Goal: Information Seeking & Learning: Learn about a topic

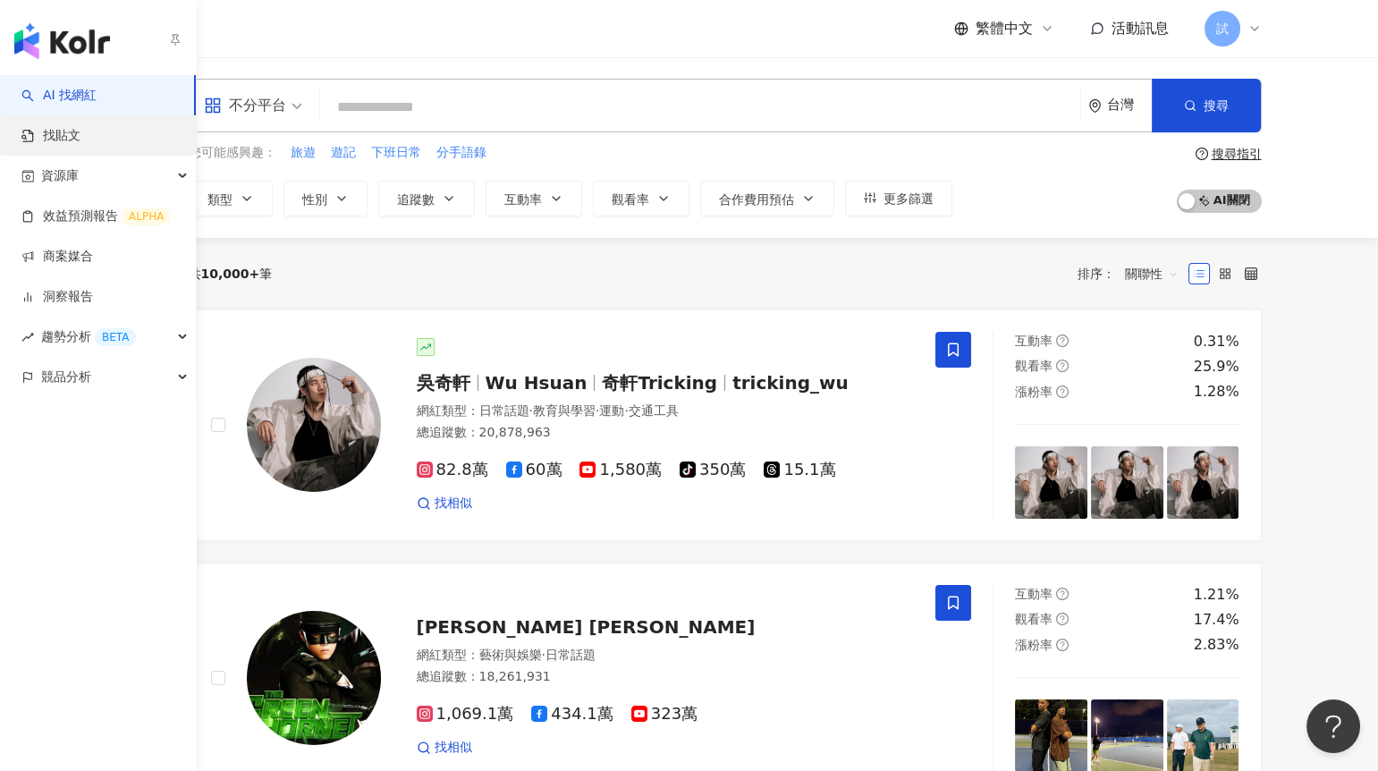
click at [54, 127] on link "找貼文" at bounding box center [50, 136] width 59 height 18
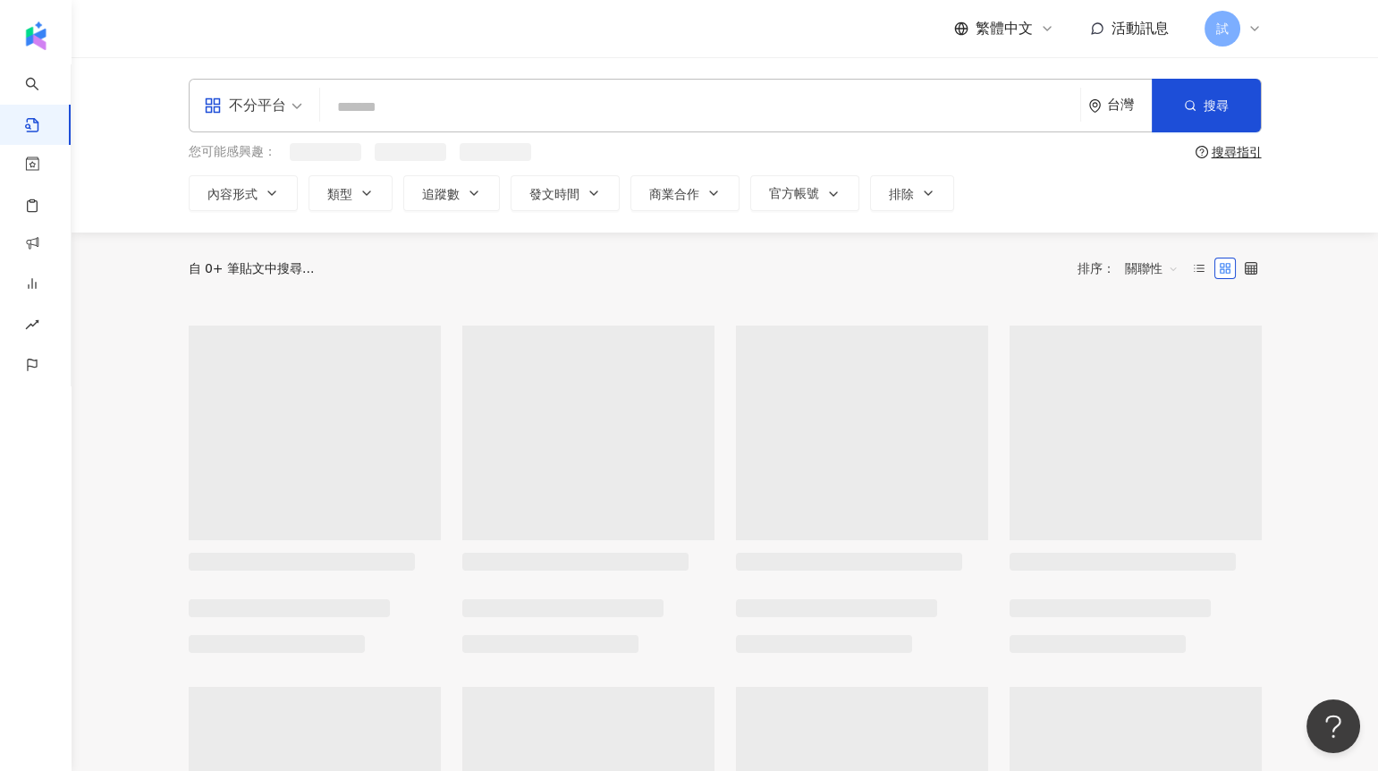
click at [383, 103] on input "search" at bounding box center [700, 107] width 746 height 38
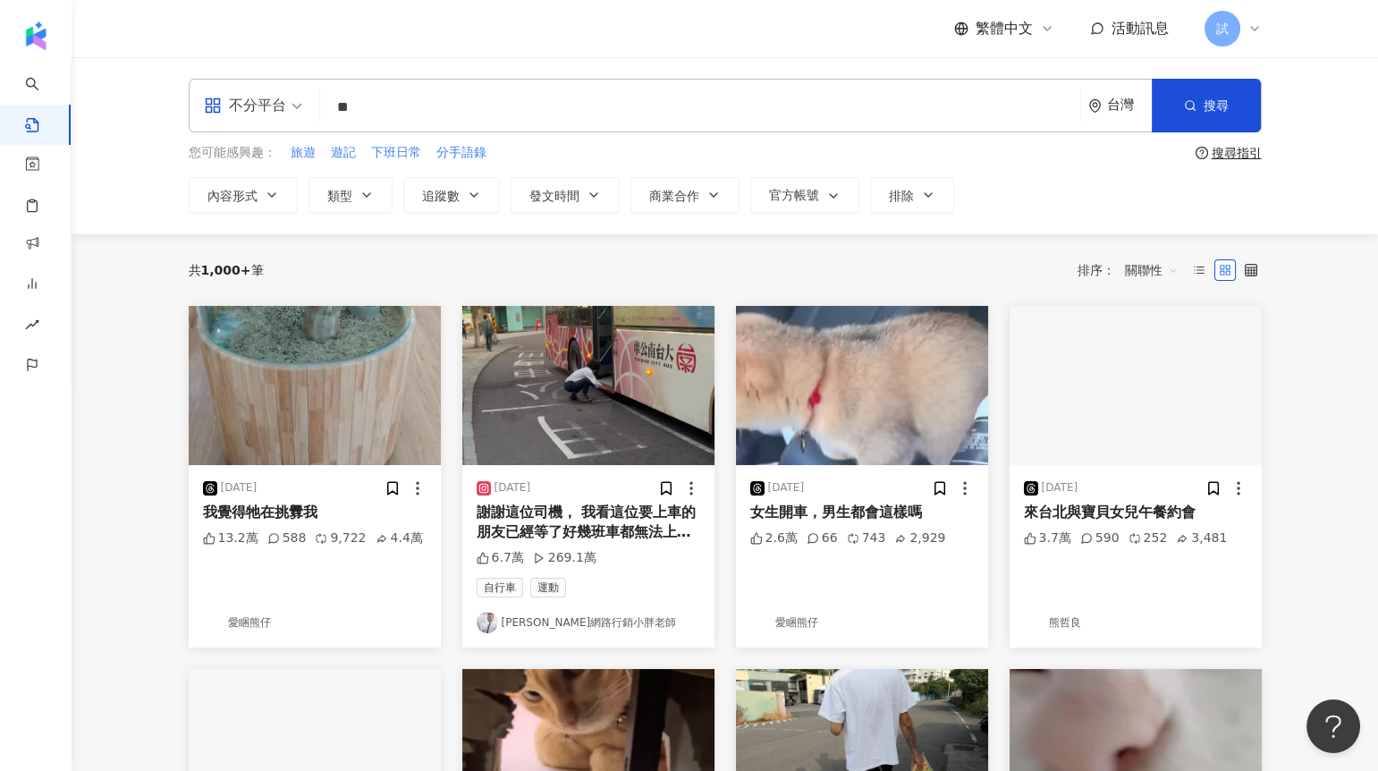
type input "*"
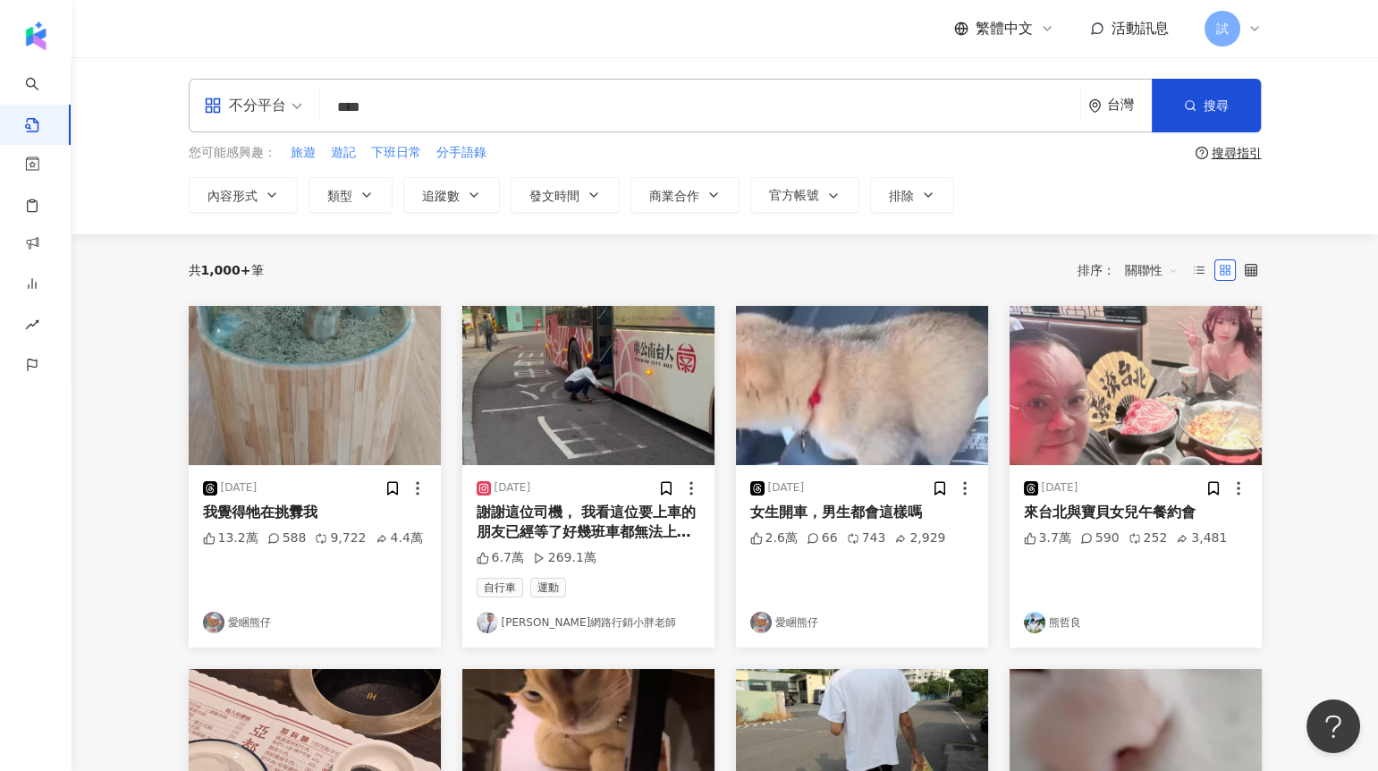
type input "****"
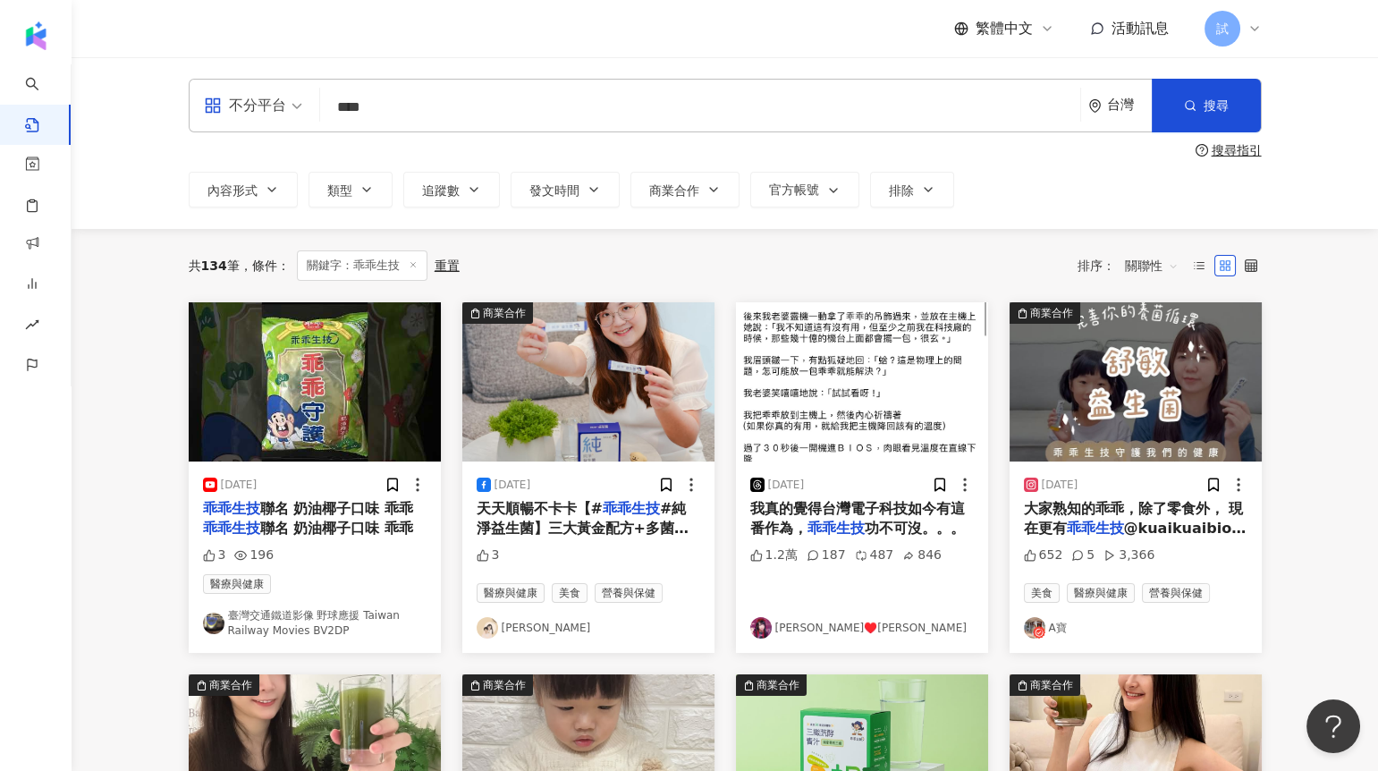
click at [1136, 258] on span "關聯性" at bounding box center [1152, 265] width 54 height 29
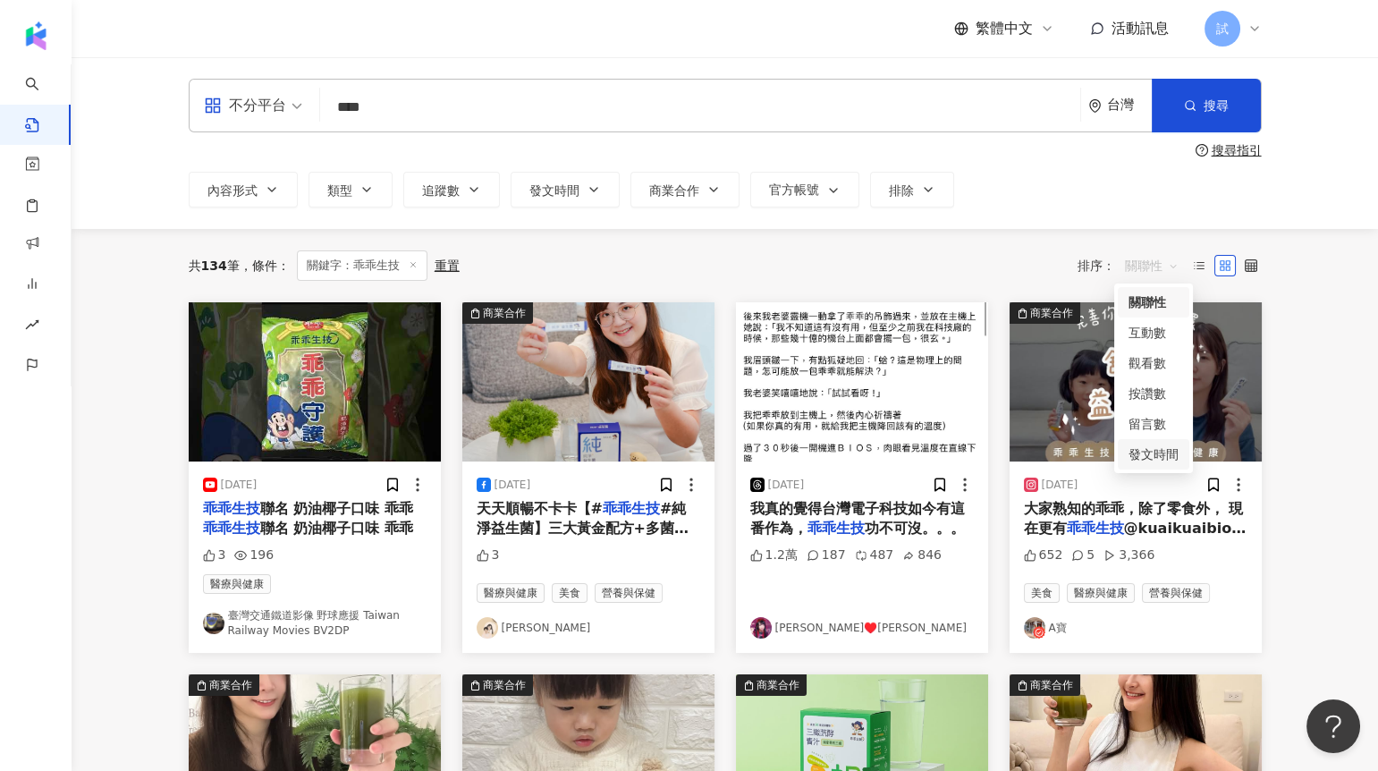
click at [1161, 453] on div "發文時間" at bounding box center [1154, 454] width 50 height 20
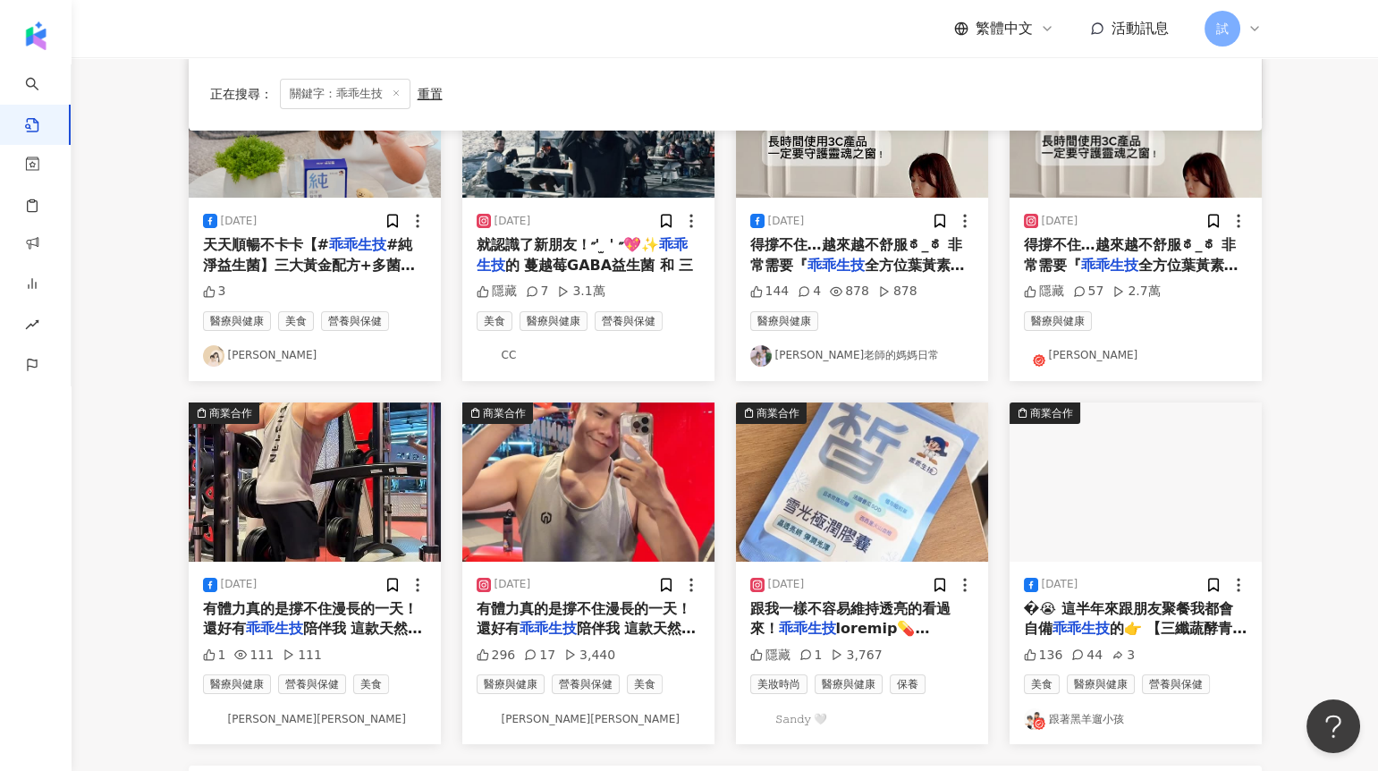
scroll to position [639, 0]
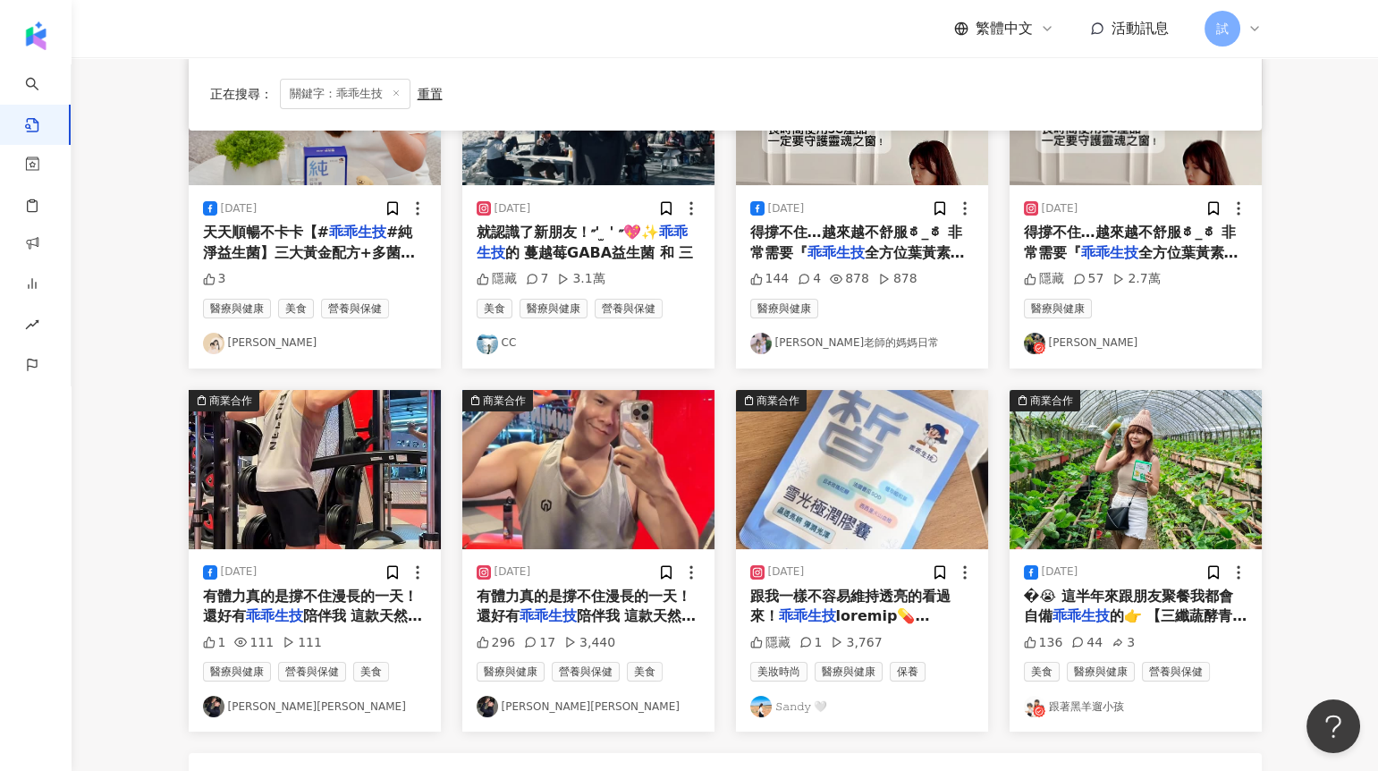
click at [536, 485] on img "button" at bounding box center [588, 469] width 252 height 159
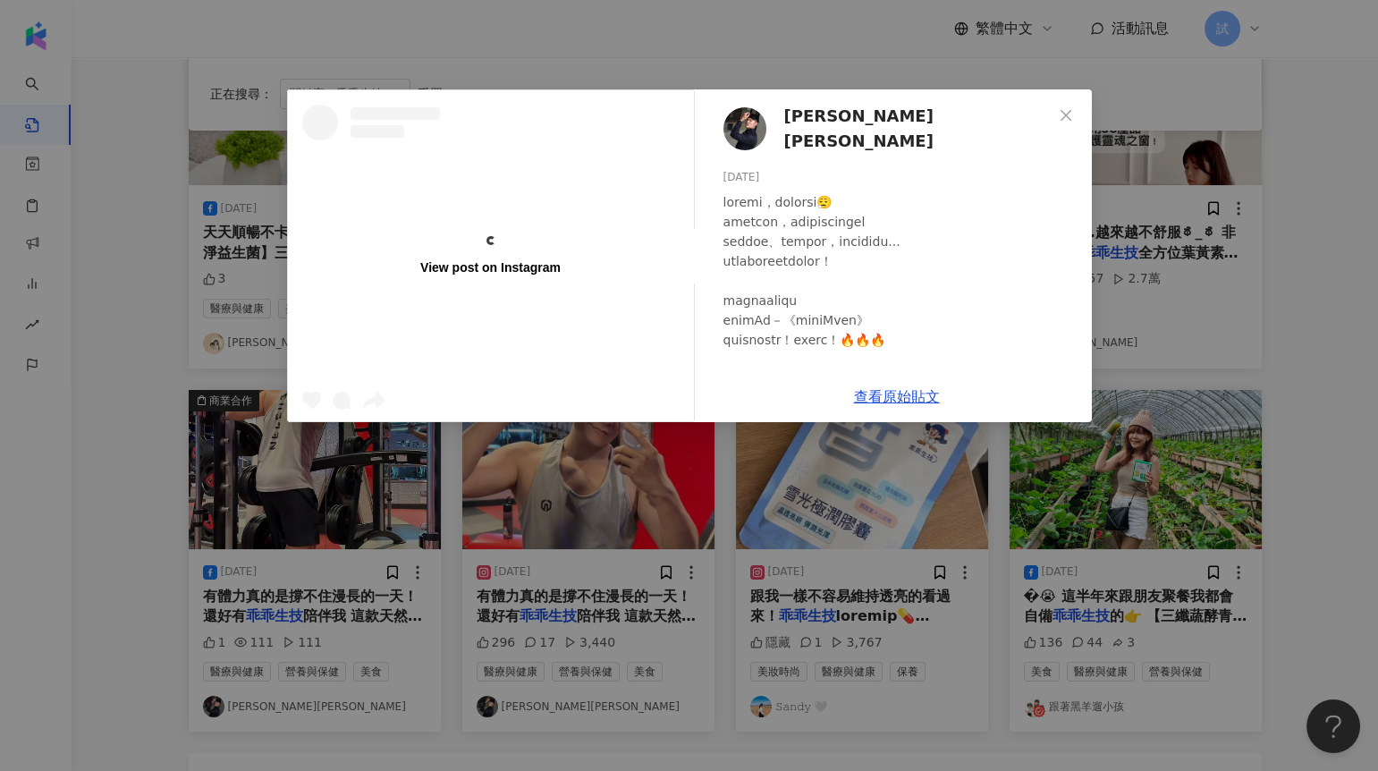
click at [1242, 360] on div "View post on Instagram 𝔸𝕟𝕕𝕣𝕖𝕨安德魯 2025/7/30 296 17 3,440 查看原始貼文" at bounding box center [689, 385] width 1378 height 771
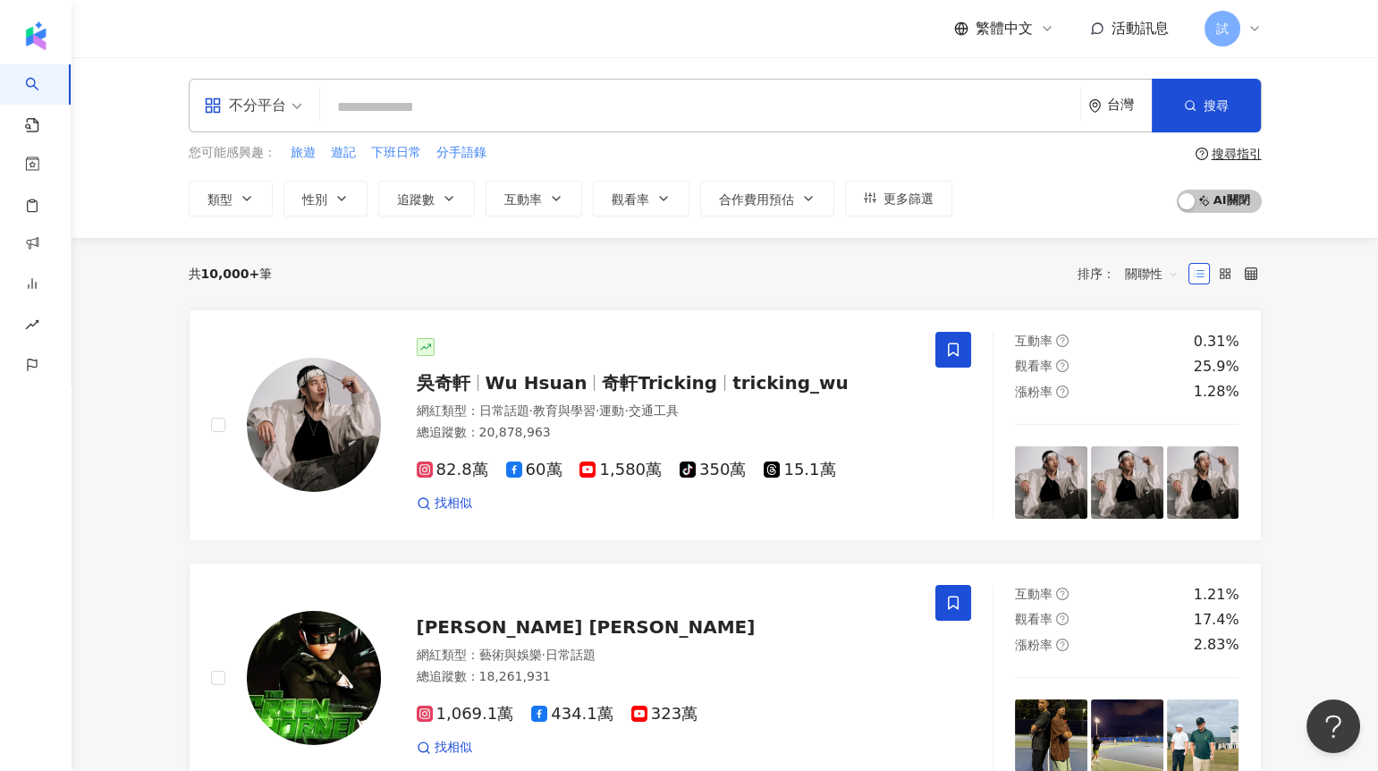
click at [417, 114] on input "search" at bounding box center [700, 107] width 746 height 34
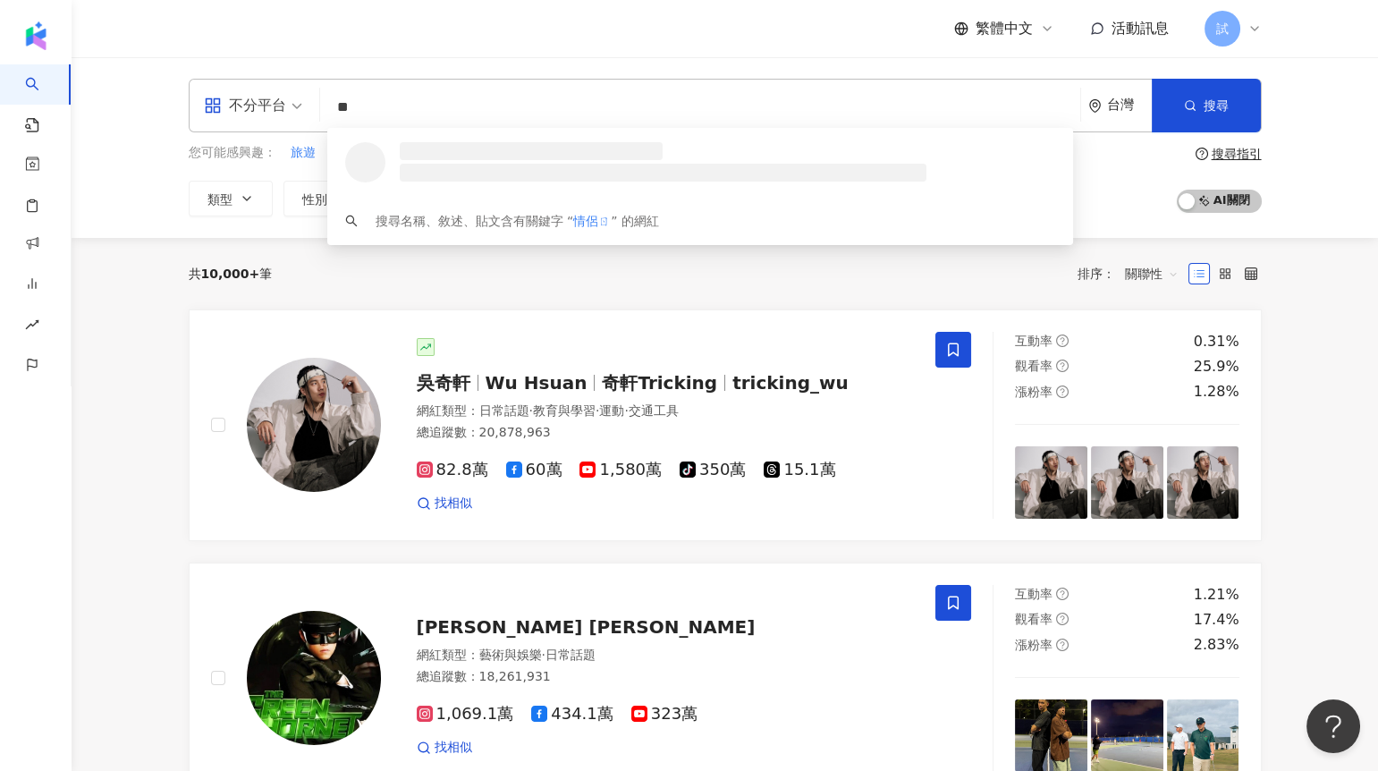
type input "*"
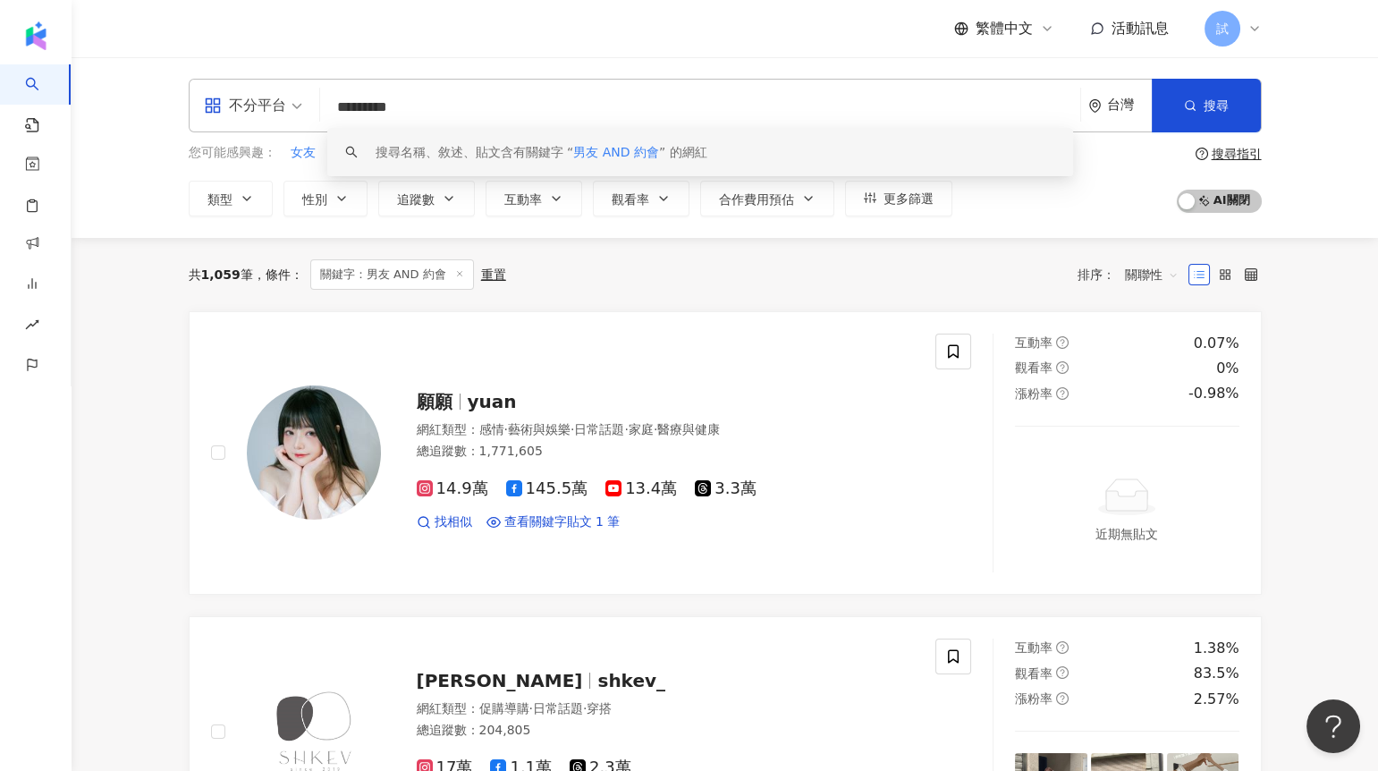
drag, startPoint x: 475, startPoint y: 97, endPoint x: 300, endPoint y: 97, distance: 175.3
click at [300, 97] on div "不分平台 ********* 台灣 搜尋 keyword 搜尋名稱、敘述、貼文含有關鍵字 “ 男友 AND 約會 ” 的網紅" at bounding box center [725, 106] width 1073 height 54
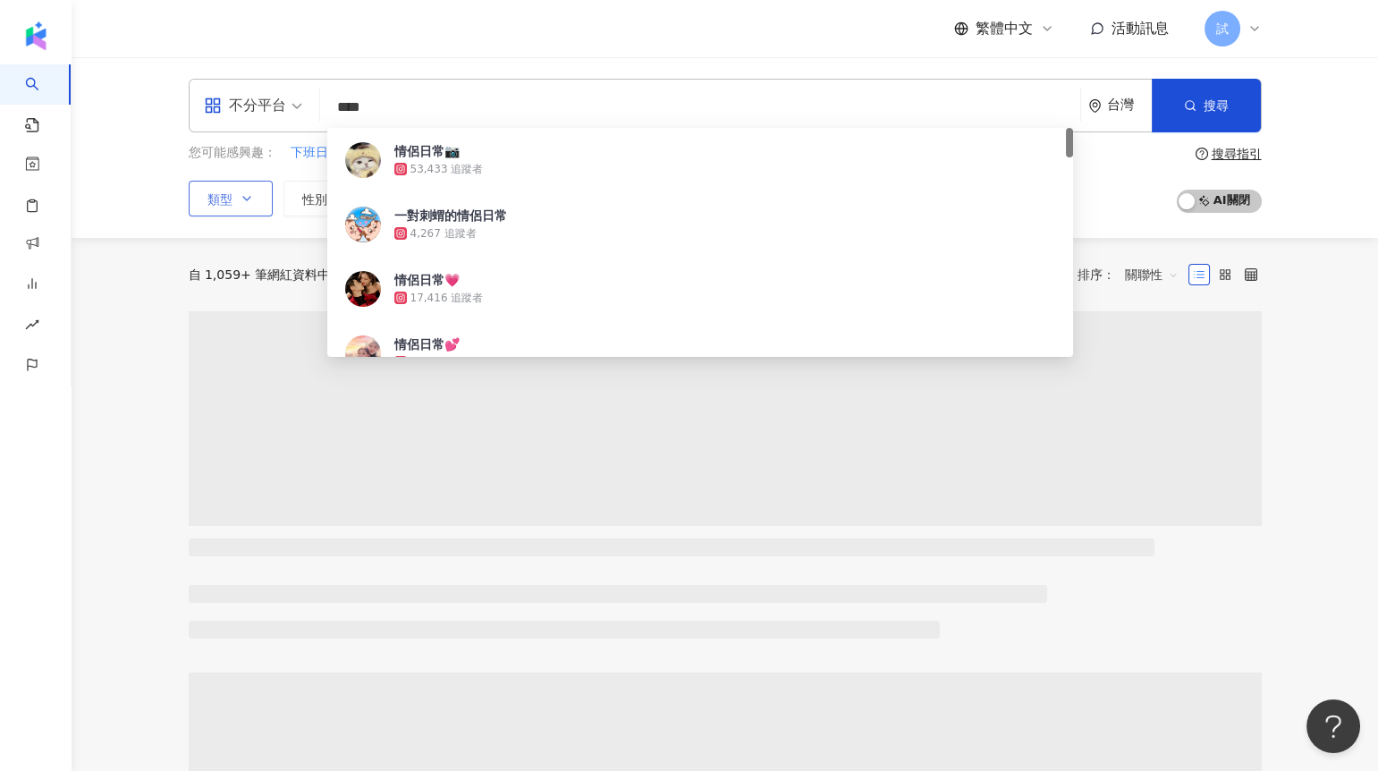
type input "****"
click at [209, 202] on span "類型" at bounding box center [219, 199] width 25 height 14
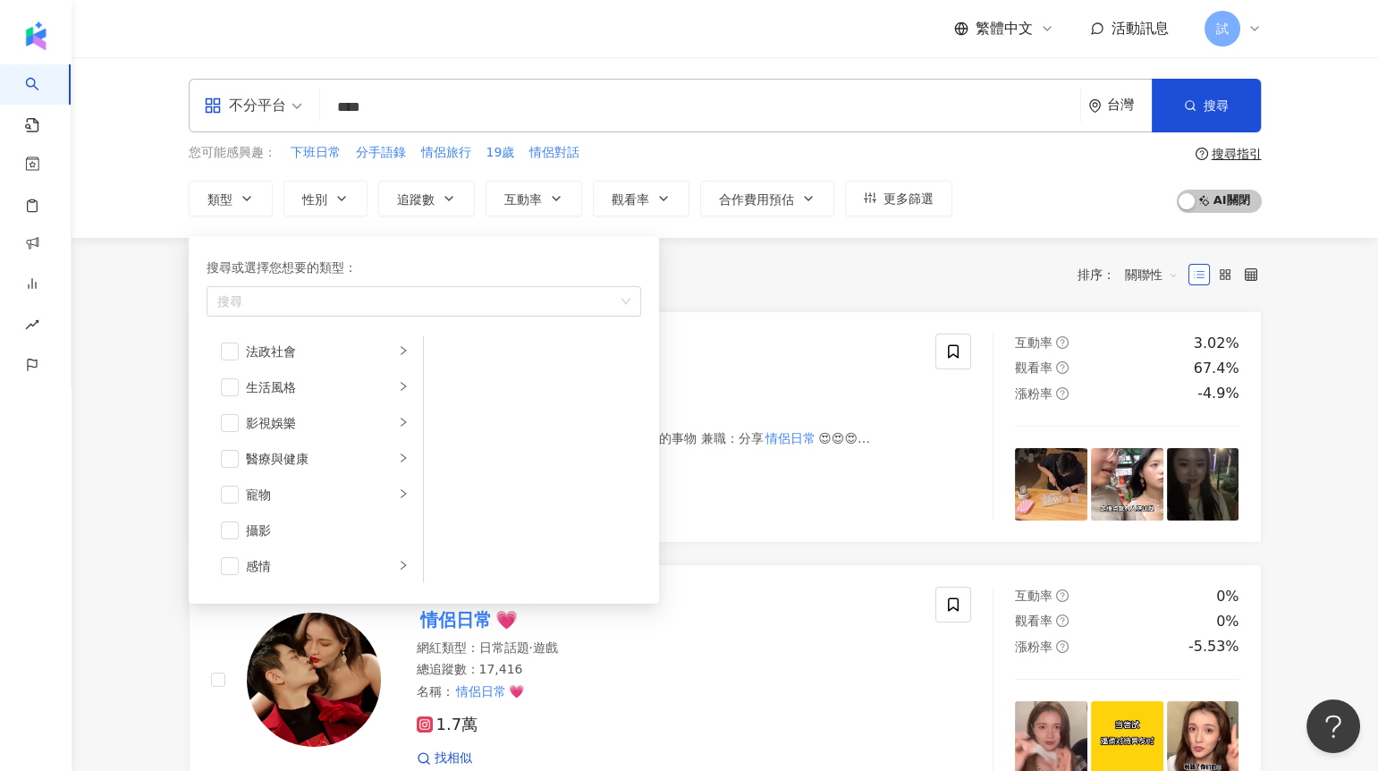
scroll to position [365, 0]
click at [322, 569] on div "感情" at bounding box center [320, 565] width 148 height 20
click at [232, 561] on span "button" at bounding box center [230, 564] width 18 height 18
click at [707, 284] on div "共 2,602 筆 條件 ： 關鍵字：情侶日常 重置 排序： 關聯性" at bounding box center [725, 274] width 1073 height 30
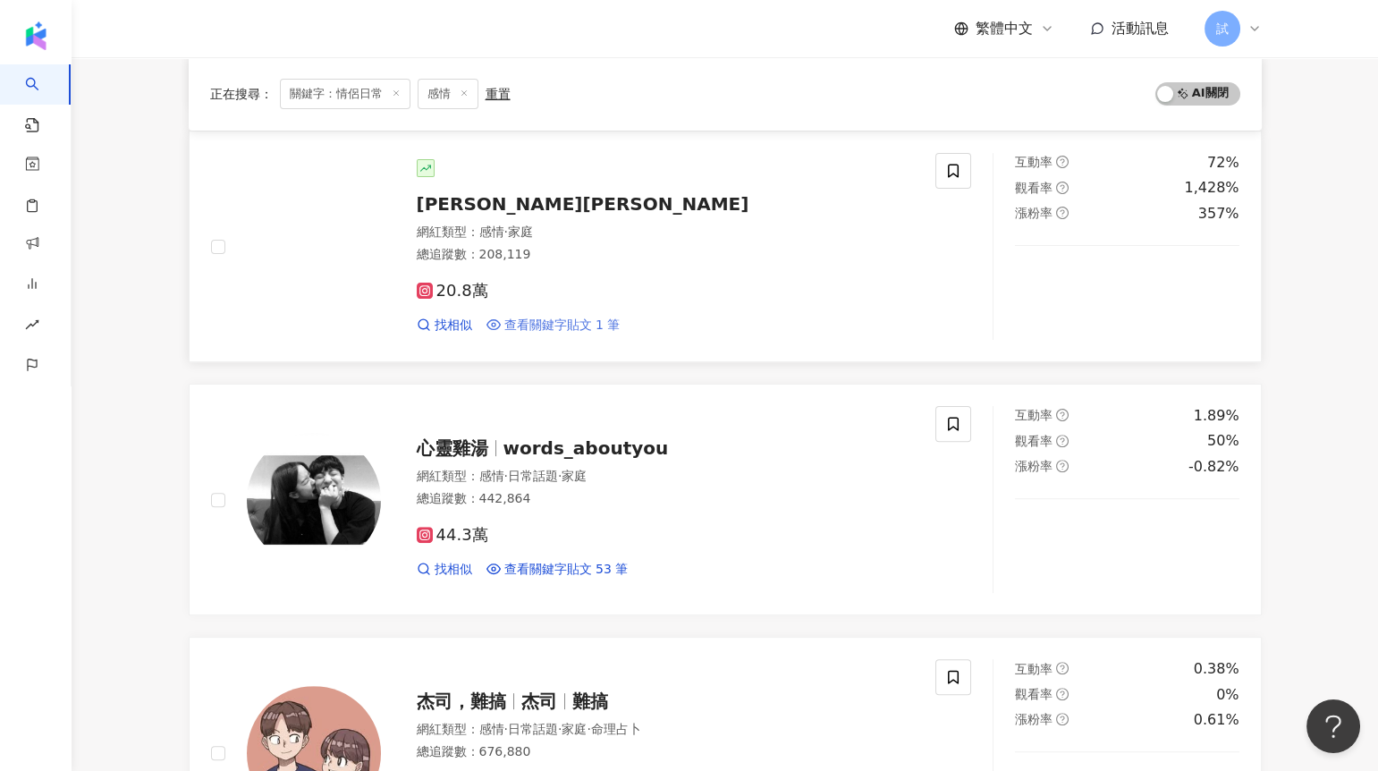
scroll to position [1467, 0]
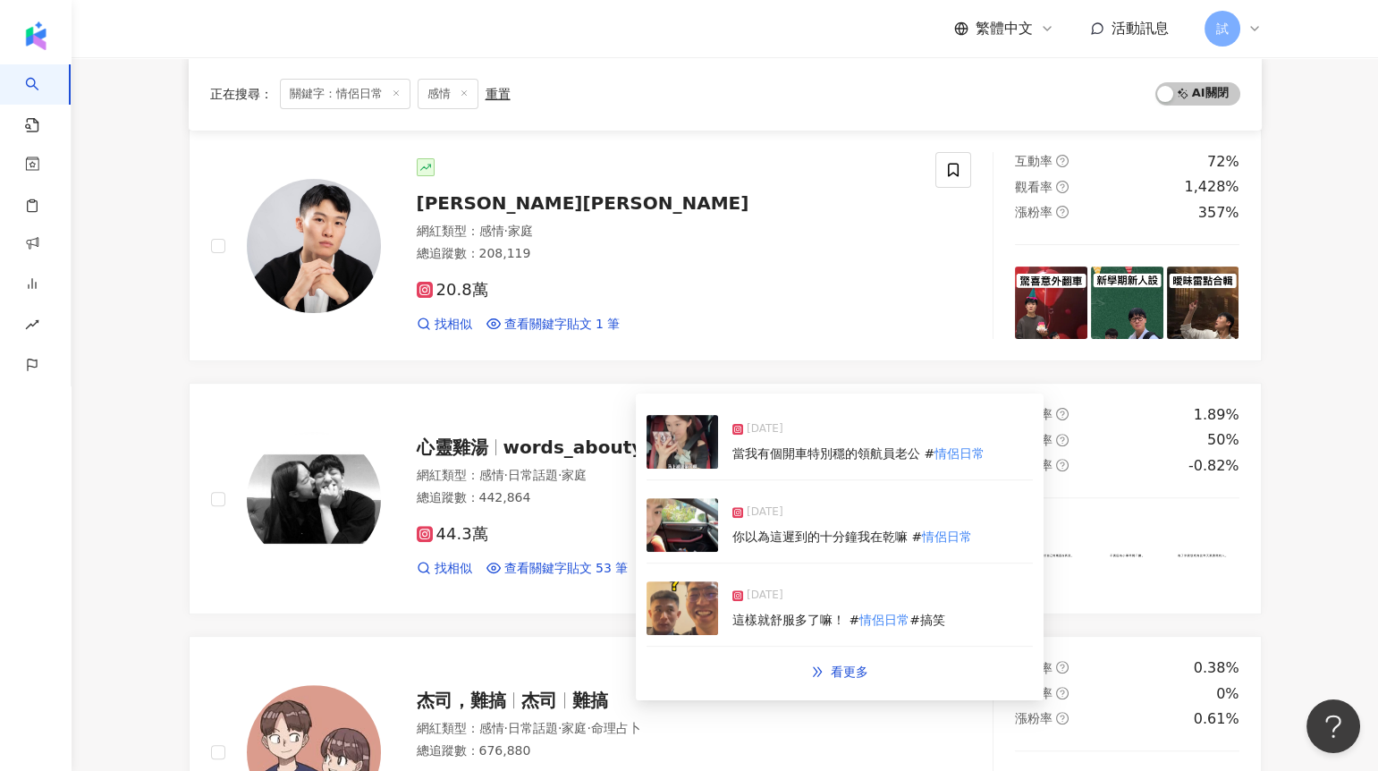
click at [679, 444] on img at bounding box center [683, 442] width 72 height 54
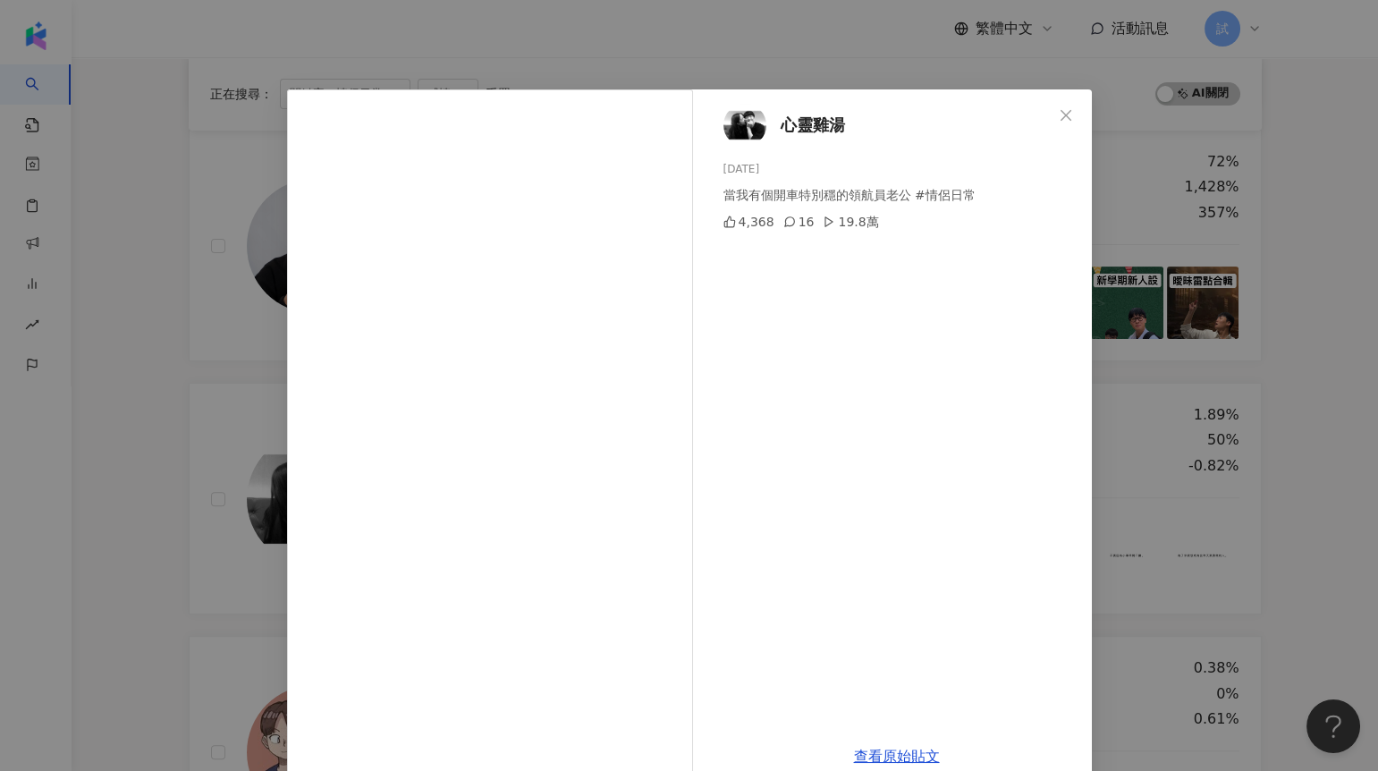
click at [224, 523] on div "心靈雞湯 [DATE] 當我有個開車特別穩的領航員老公 #情侶日常 4,368 16 19.8萬 查看原始貼文" at bounding box center [689, 385] width 1378 height 771
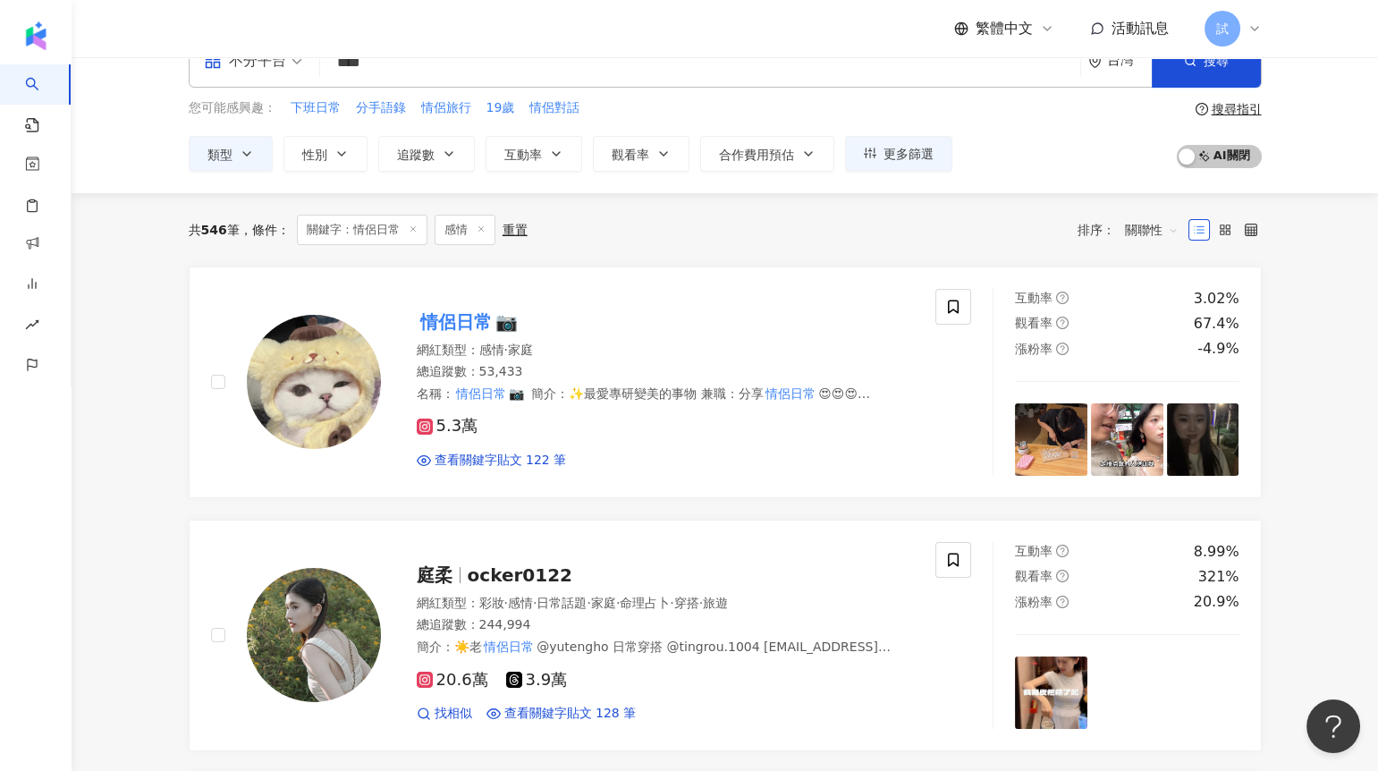
scroll to position [0, 0]
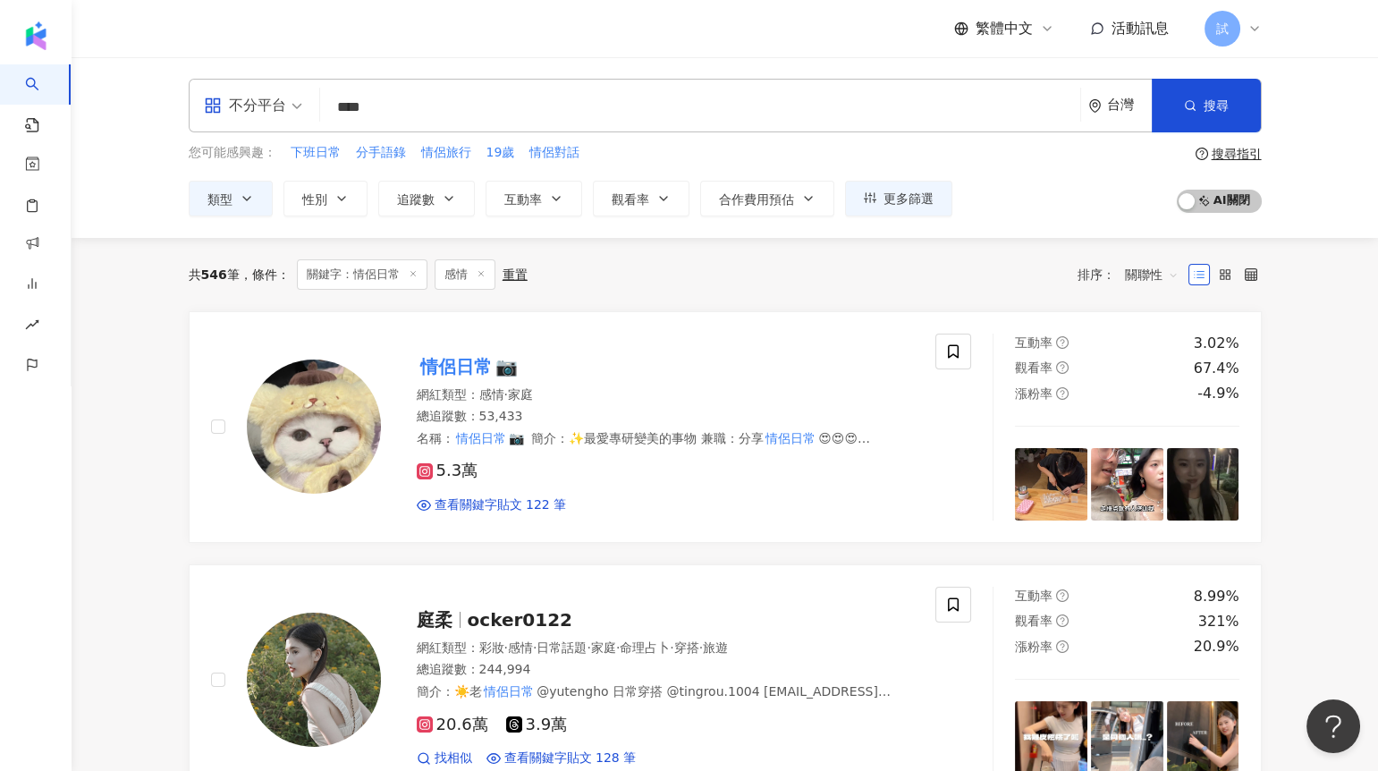
click at [415, 271] on line at bounding box center [413, 273] width 4 height 4
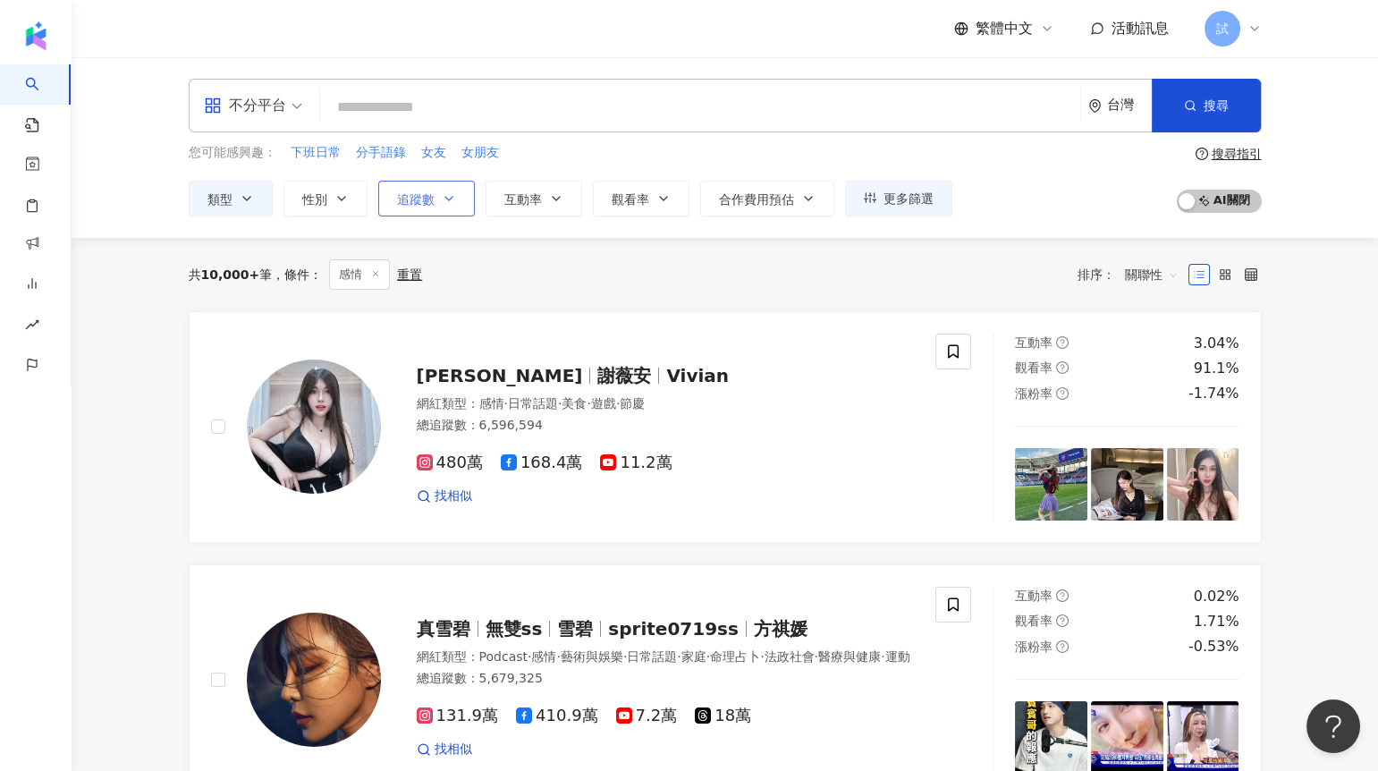
click at [466, 199] on button "追蹤數" at bounding box center [426, 199] width 97 height 36
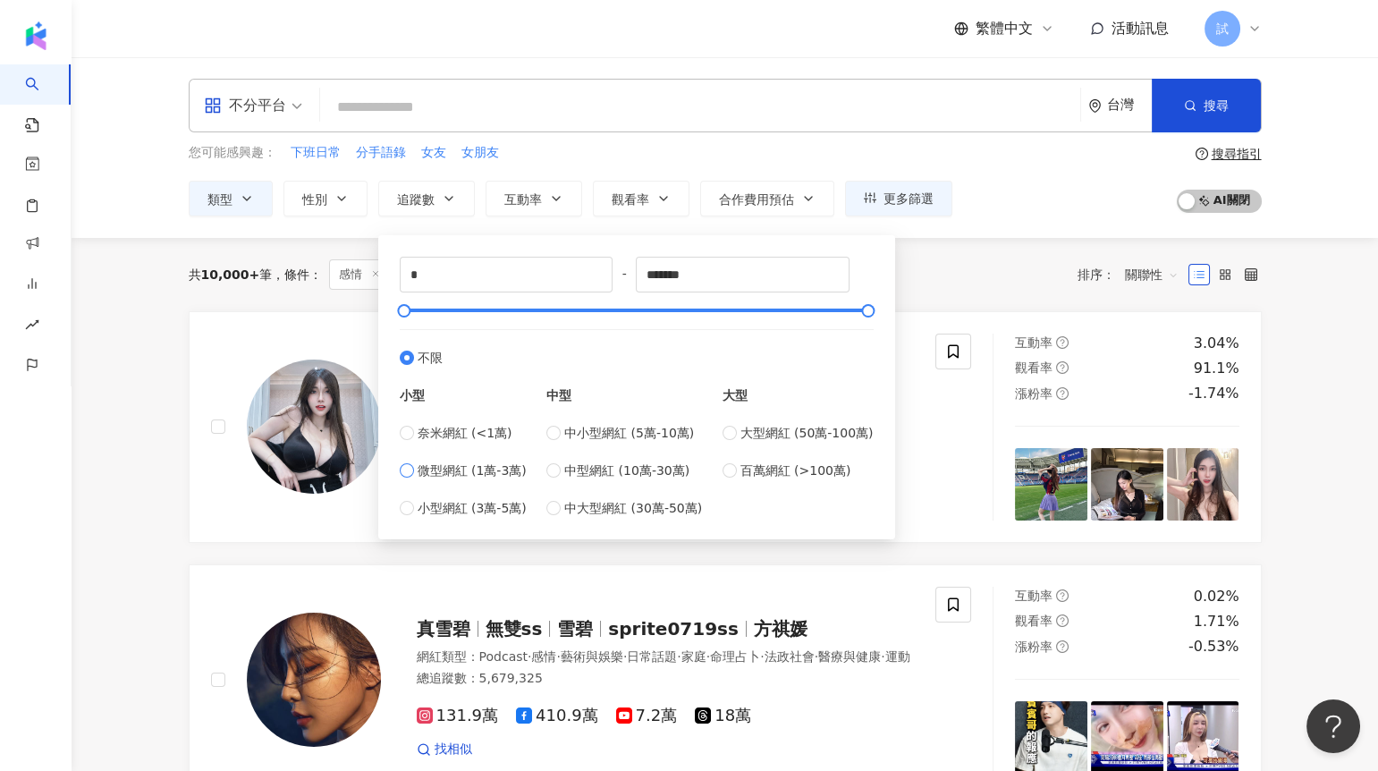
click at [470, 474] on span "微型網紅 (1萬-3萬)" at bounding box center [472, 471] width 109 height 20
type input "*****"
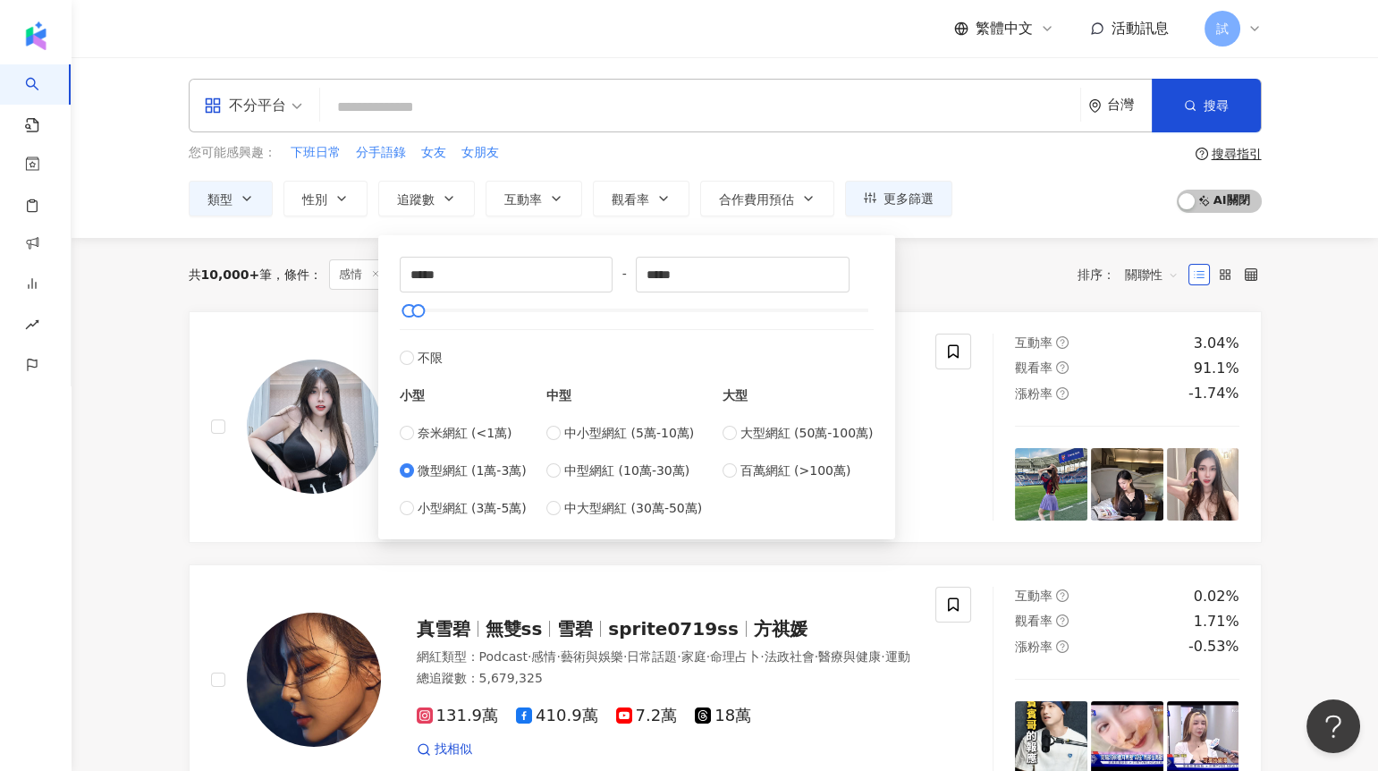
click at [914, 289] on div "共 10,000+ 筆 條件 ： 感情 重置 排序： 關聯性" at bounding box center [725, 274] width 1073 height 73
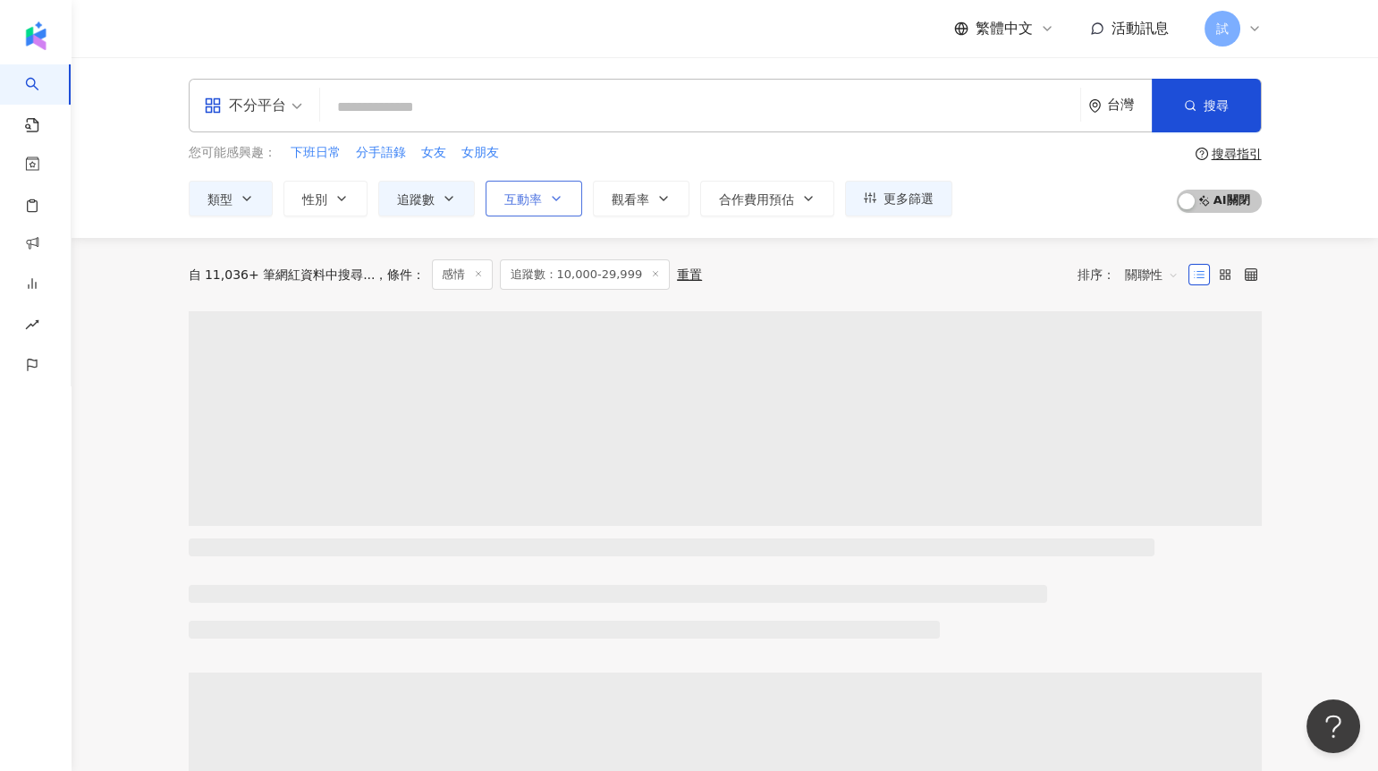
click at [534, 198] on span "互動率" at bounding box center [523, 199] width 38 height 14
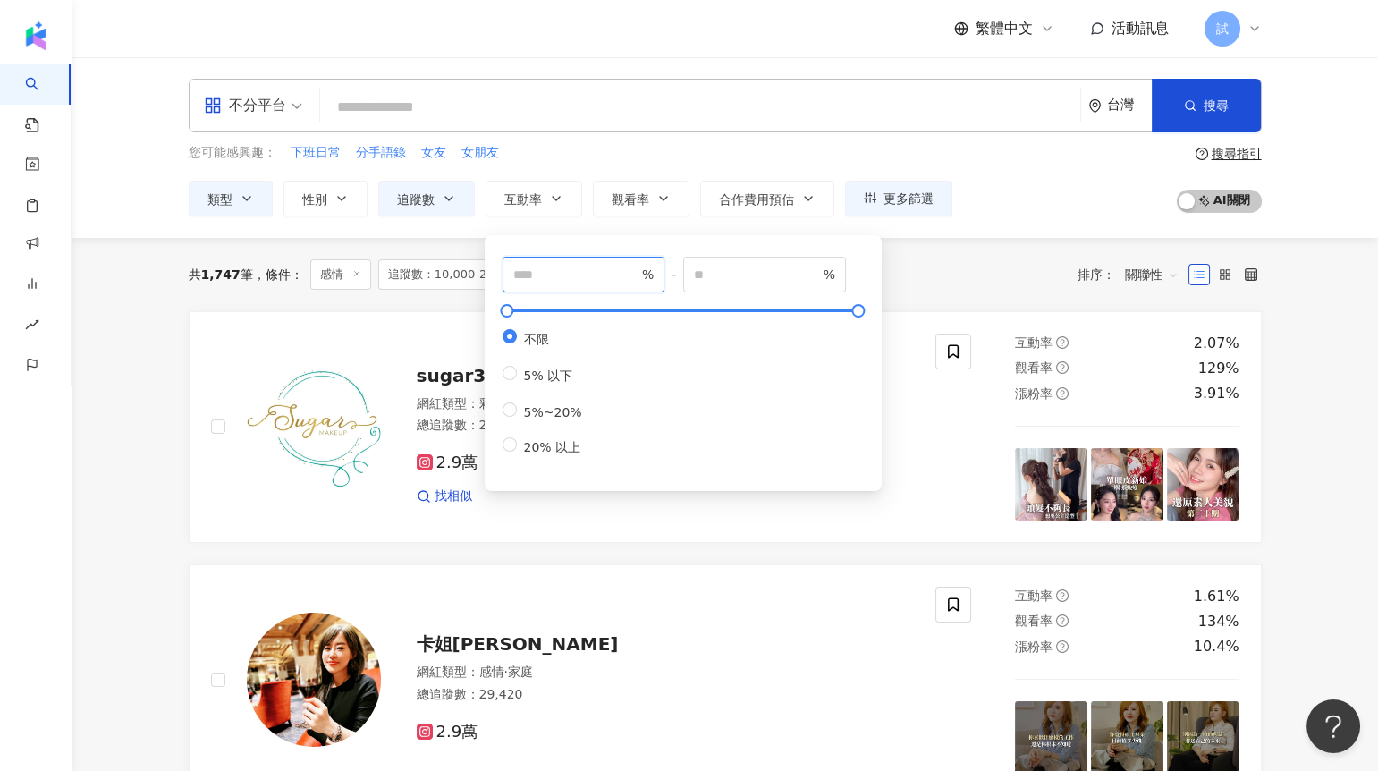
click at [552, 269] on input "number" at bounding box center [575, 275] width 125 height 20
type input "*"
click at [929, 289] on div "共 1,747 筆 條件 ： 感情 追蹤數：10,000-29,999 重置 排序： 關聯性" at bounding box center [725, 274] width 1073 height 73
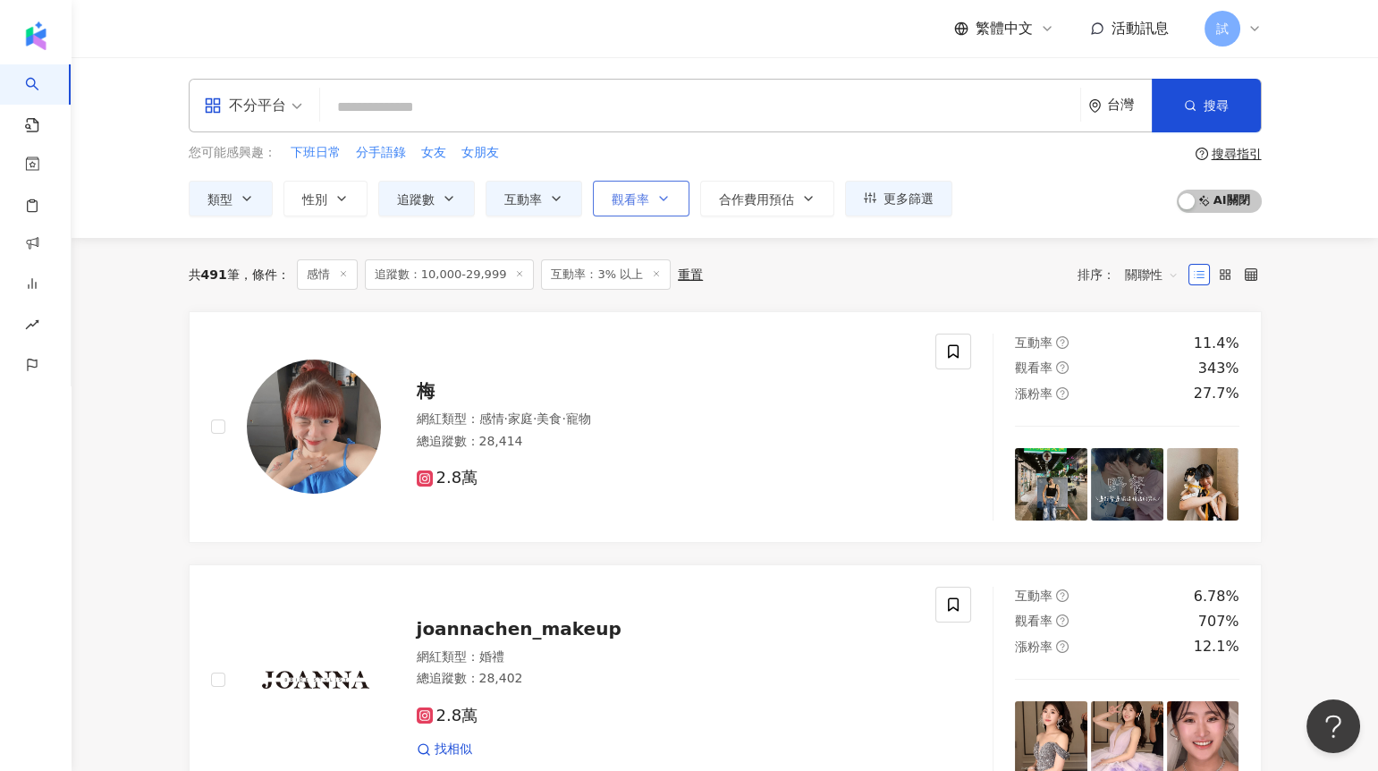
click at [630, 208] on button "觀看率" at bounding box center [641, 199] width 97 height 36
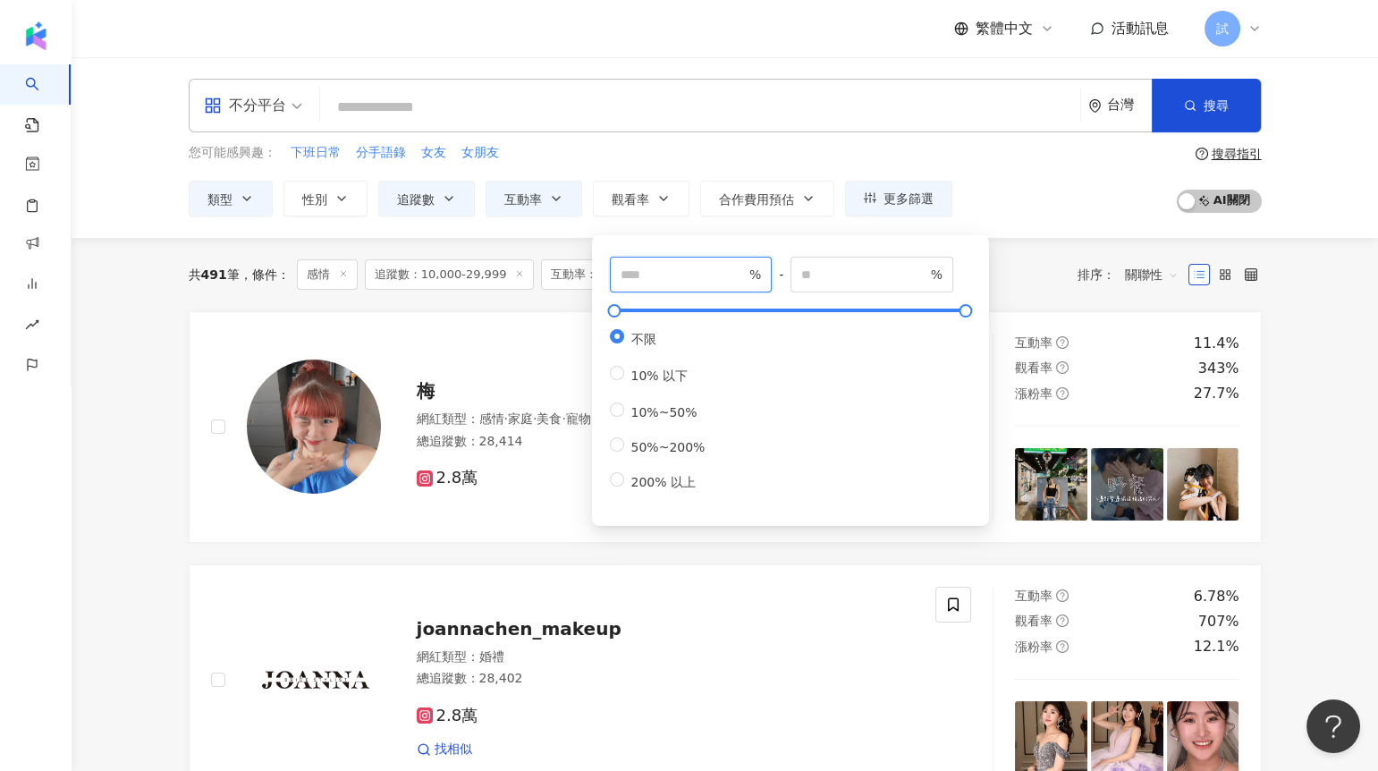
click at [656, 278] on input "number" at bounding box center [683, 275] width 125 height 20
type input "***"
click at [1052, 264] on div "共 491 筆 條件 ： 感情 追蹤數：10,000-29,999 互動率：3% 以上 重置 排序： 關聯性" at bounding box center [725, 274] width 1073 height 30
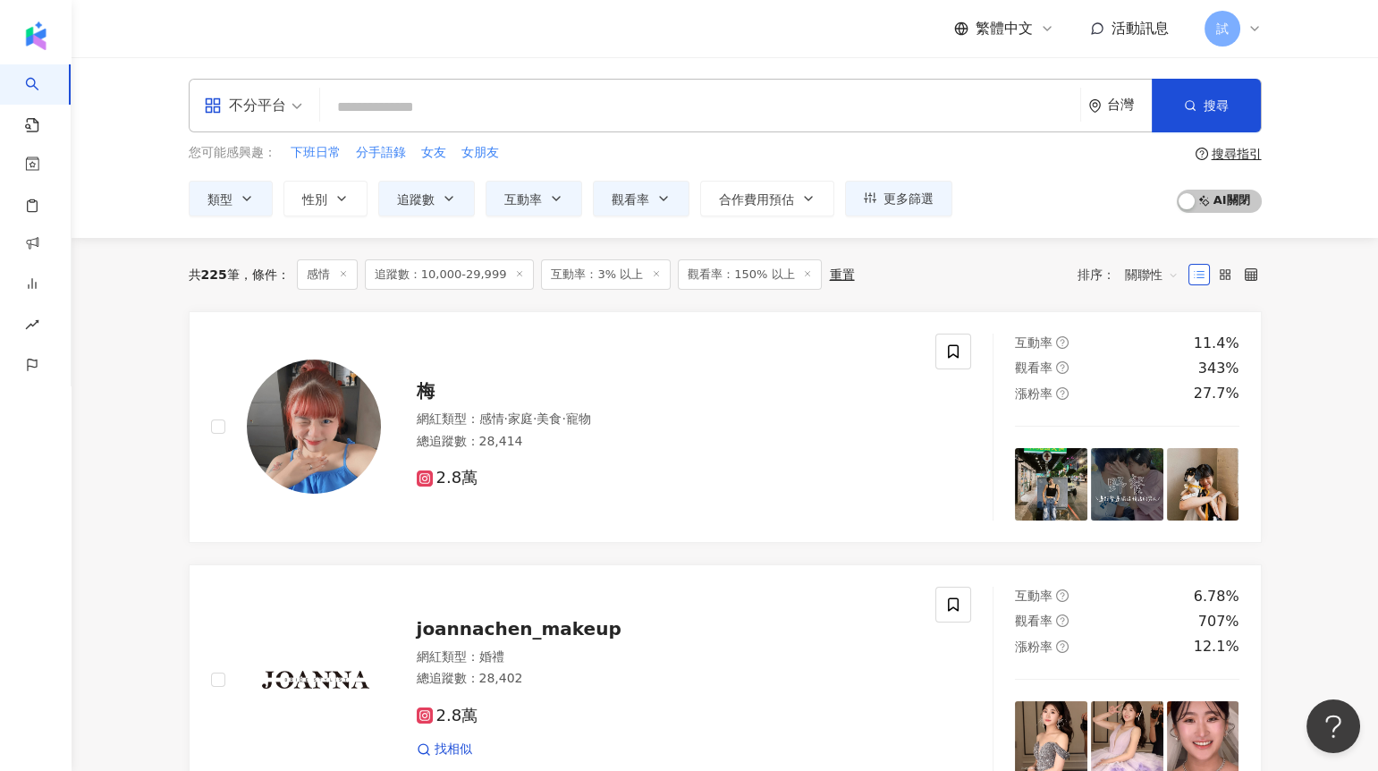
click at [561, 118] on input "search" at bounding box center [700, 107] width 746 height 34
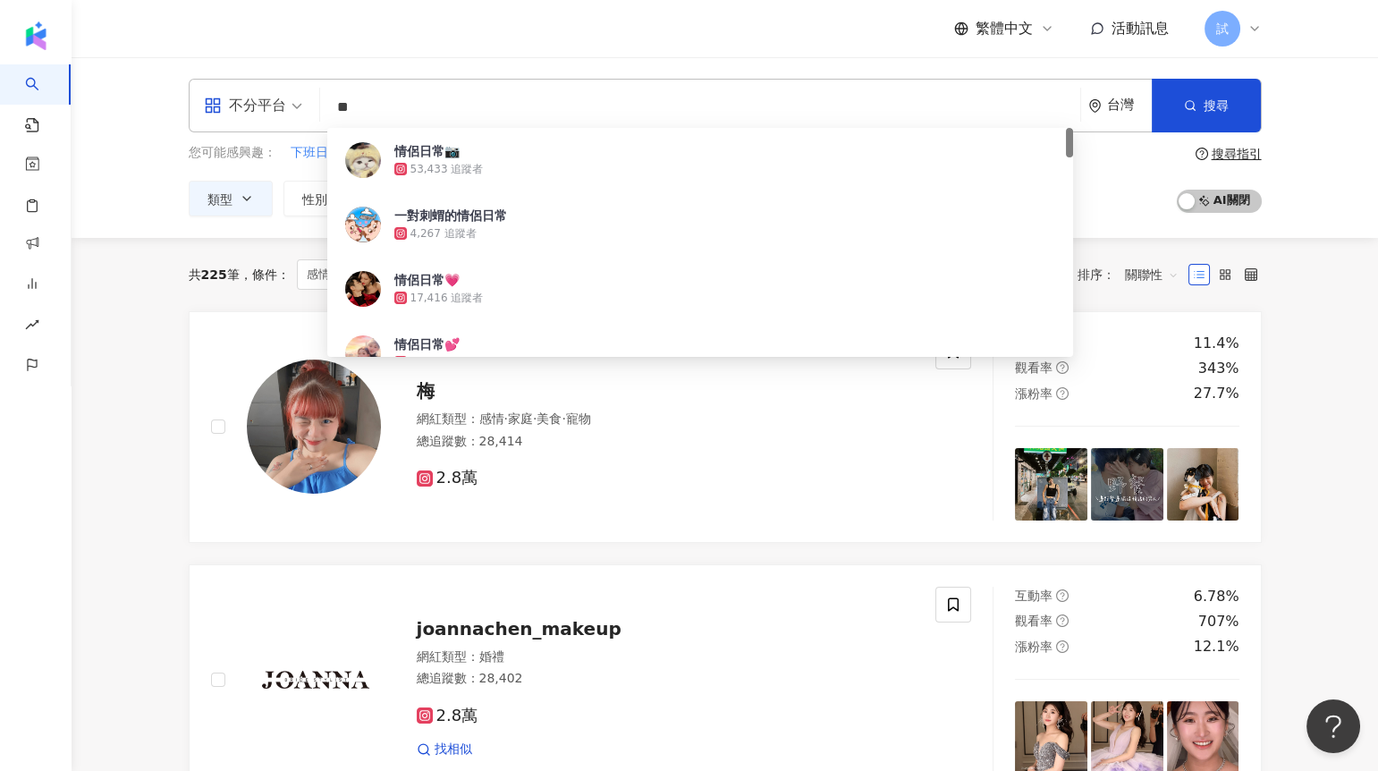
type input "*"
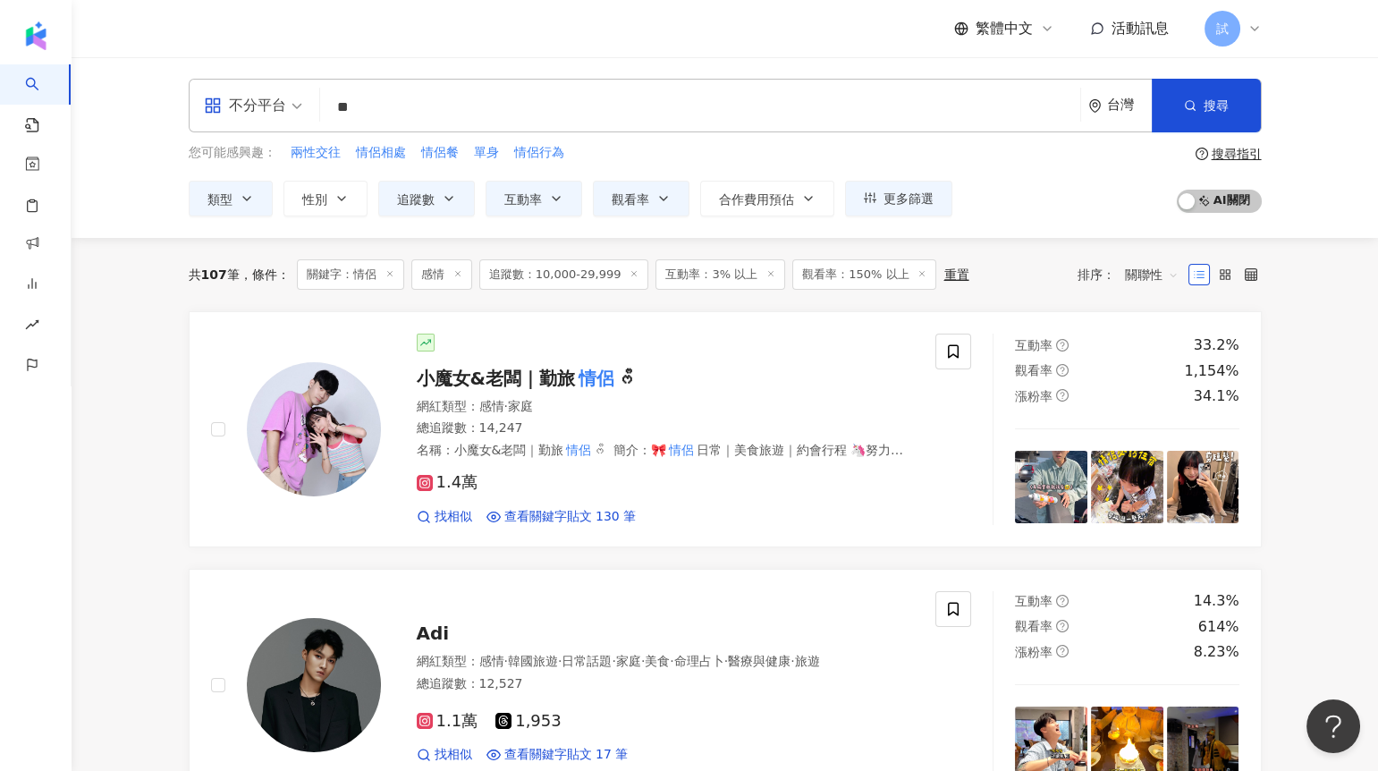
click at [533, 120] on input "**" at bounding box center [700, 107] width 746 height 34
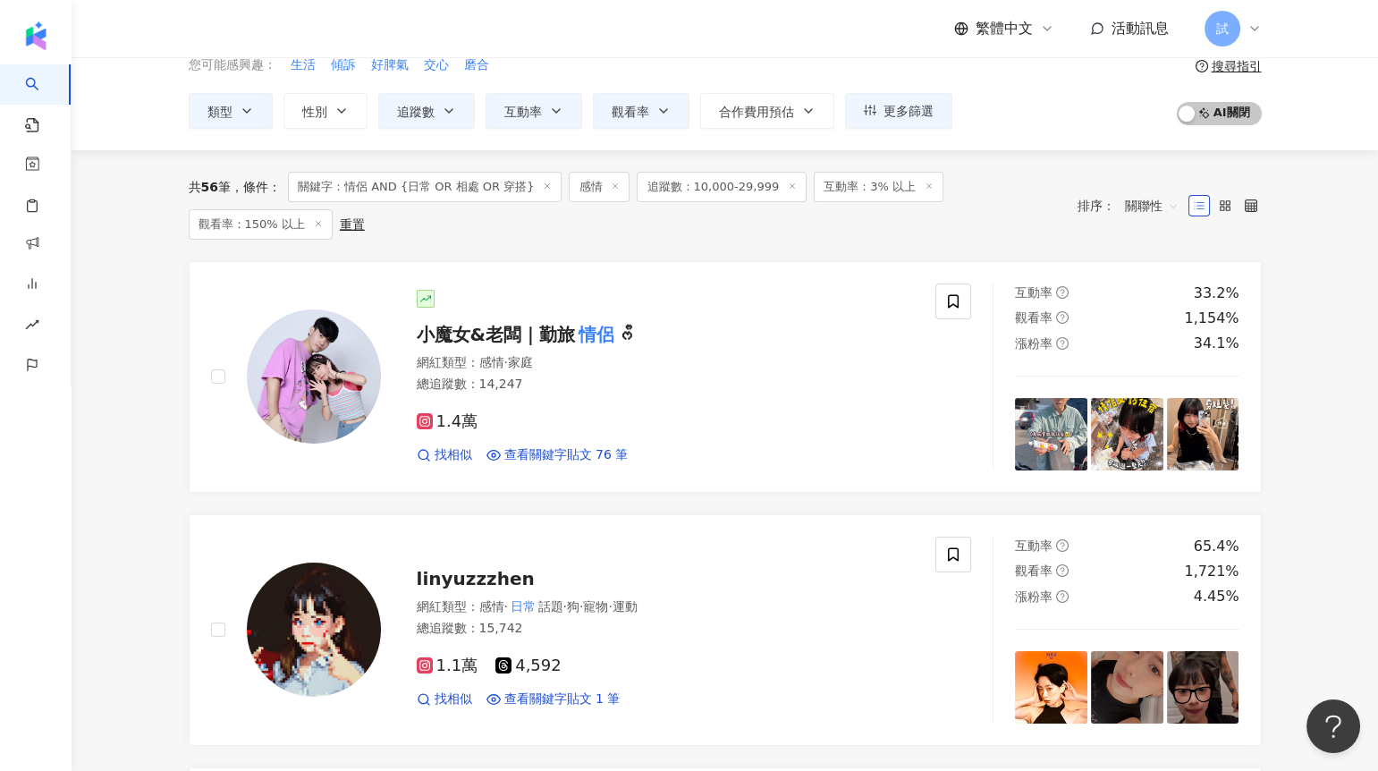
scroll to position [174, 0]
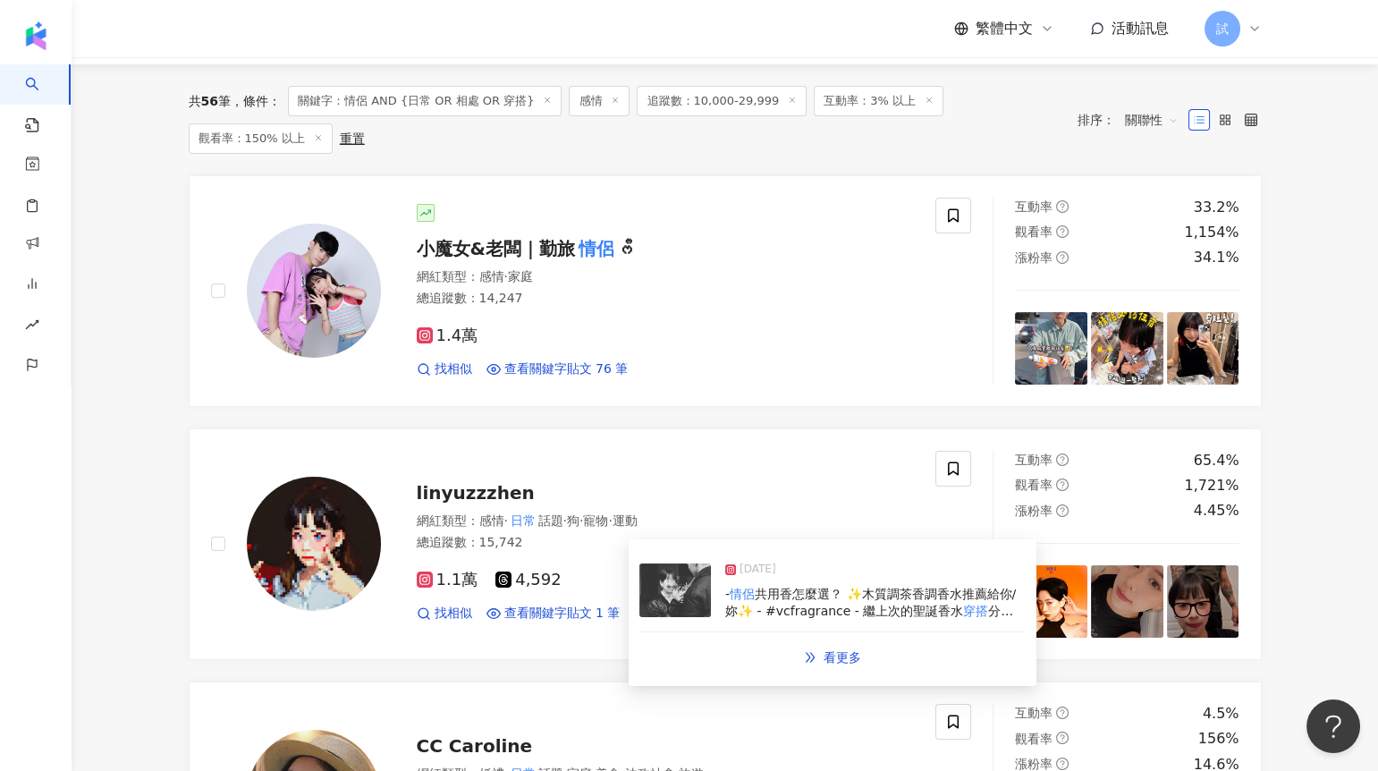
click at [671, 601] on img at bounding box center [675, 590] width 72 height 54
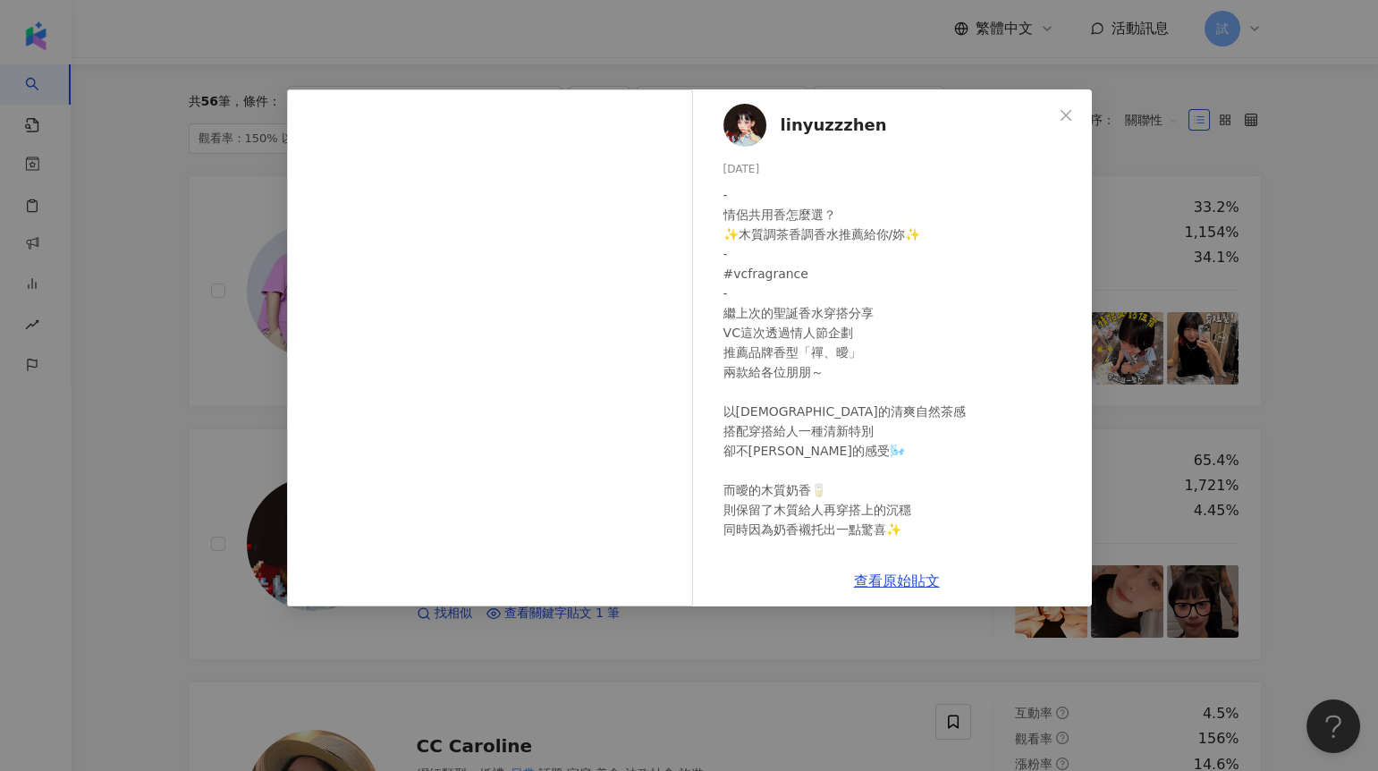
scroll to position [226, 0]
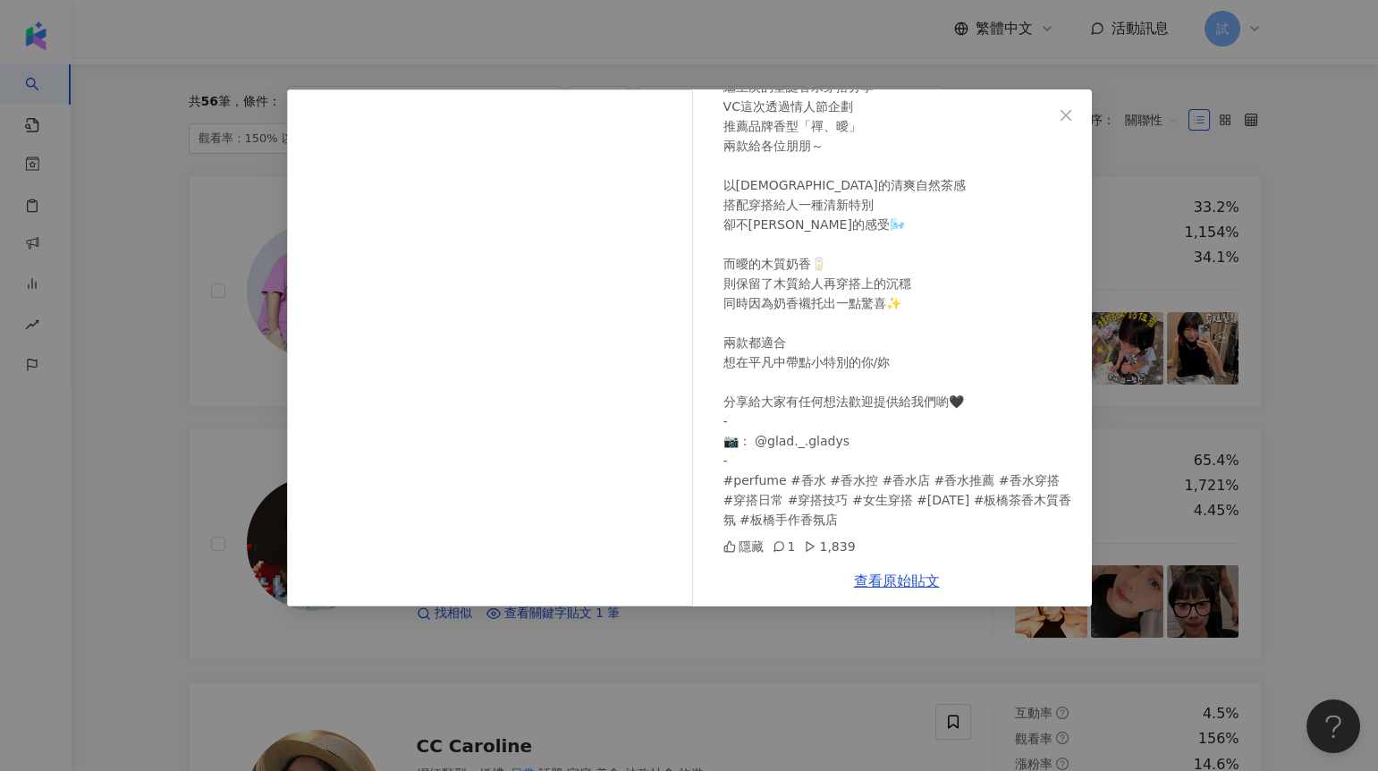
click at [176, 437] on div "linyuzzzhen [DATE] - 情侶共用香怎麼選？ ✨木質調茶香調香水推薦給你/妳✨ - #vcfragrance - 繼上次的聖誕香水穿搭分享 V…" at bounding box center [689, 385] width 1378 height 771
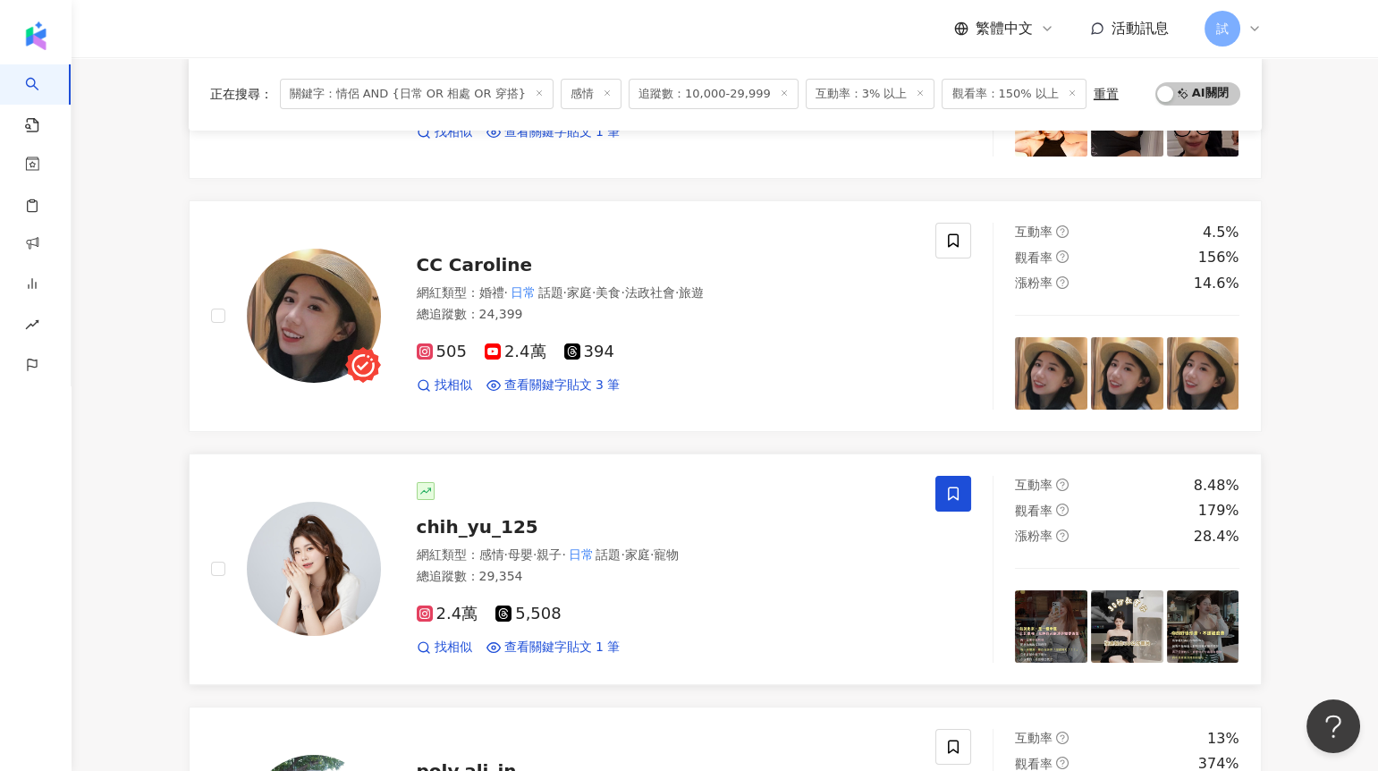
scroll to position [644, 0]
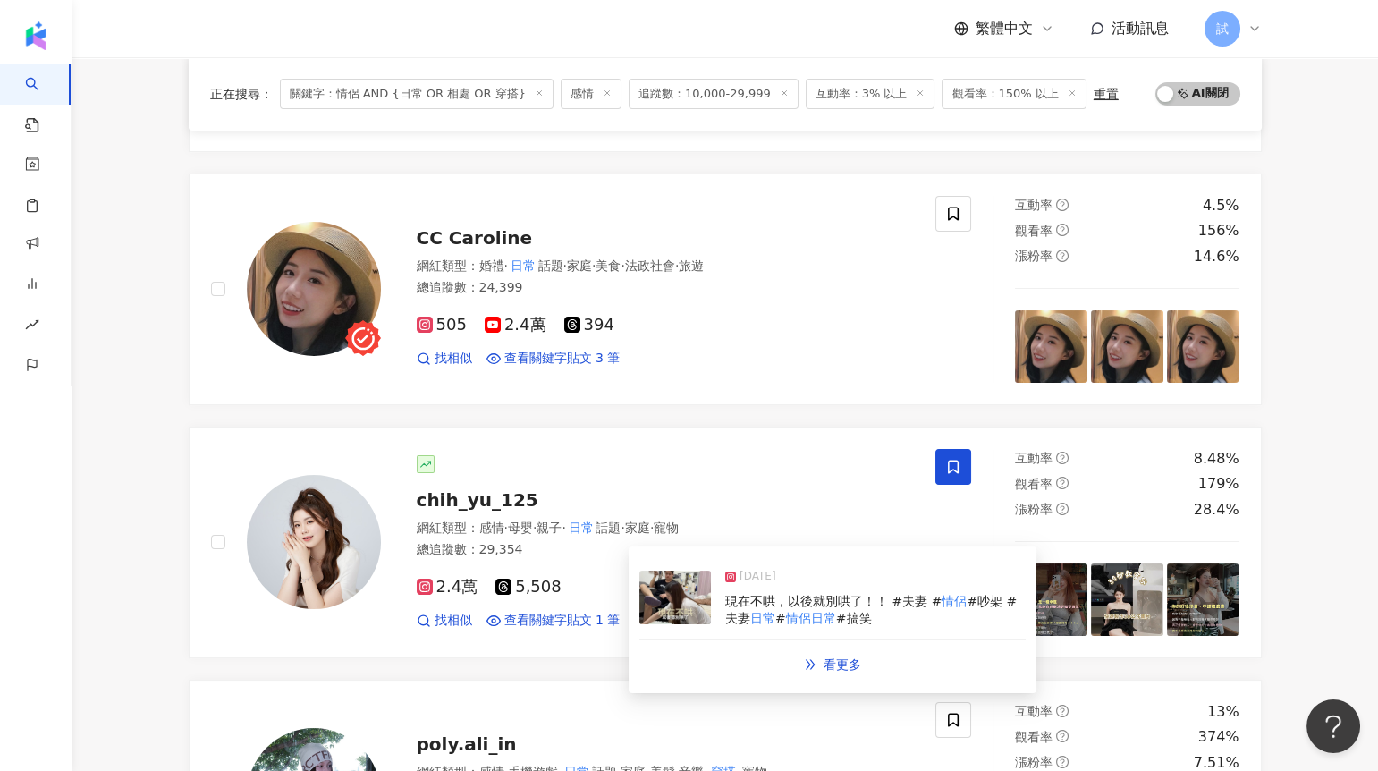
click at [685, 619] on img at bounding box center [675, 598] width 72 height 54
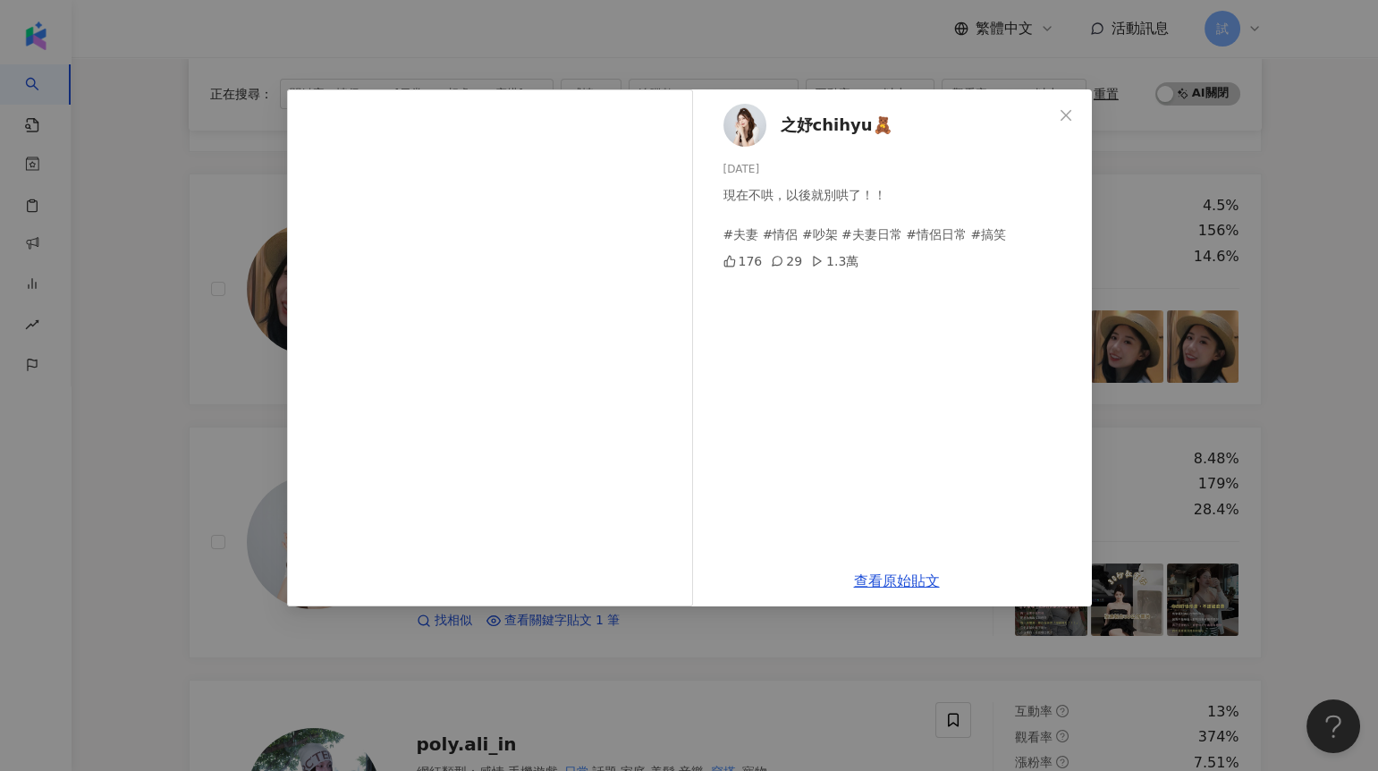
click at [246, 461] on div "之妤chihyu🧸 [DATE] 現在不哄，以後就別哄了！！ #夫妻 #情侶 #吵架 #夫妻日常 #情侶日常 #搞笑 176 29 1.3萬 查看原始貼文" at bounding box center [689, 385] width 1378 height 771
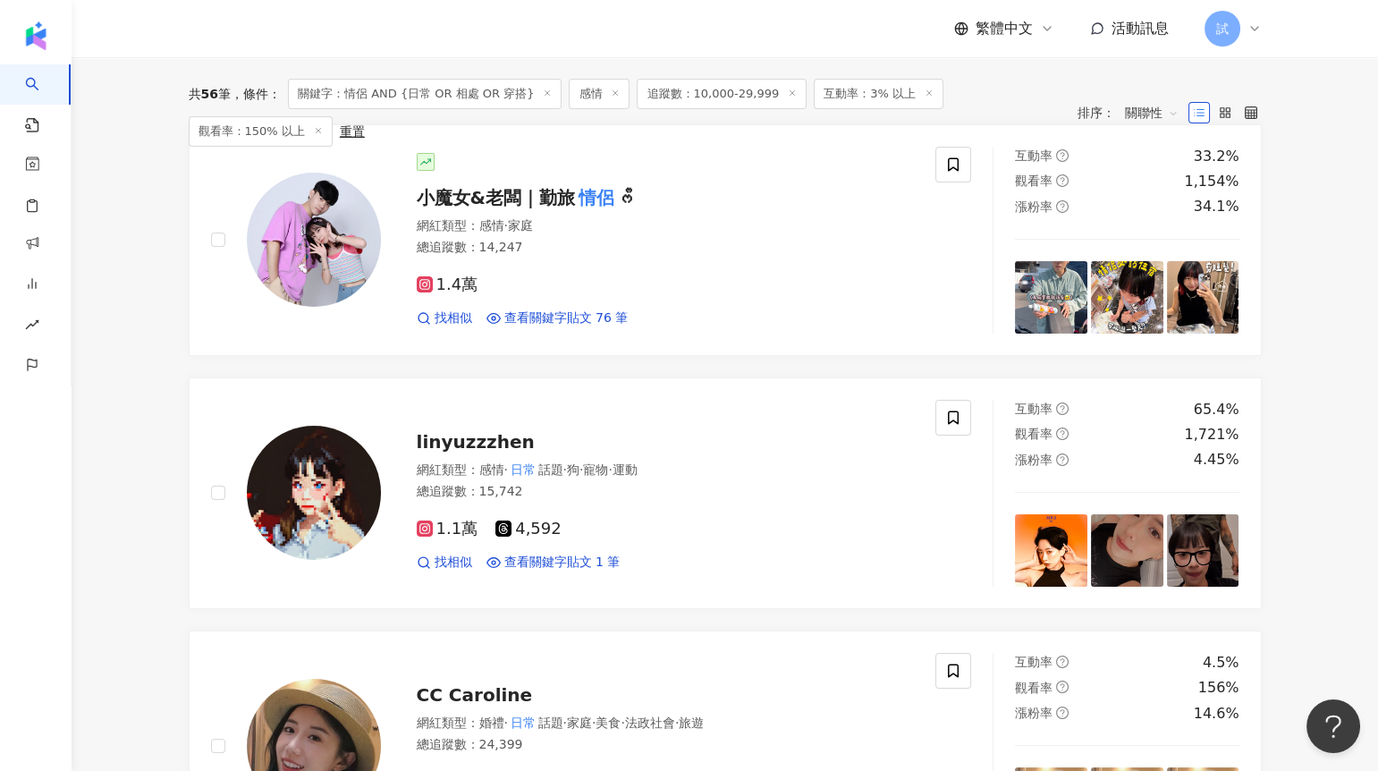
scroll to position [0, 0]
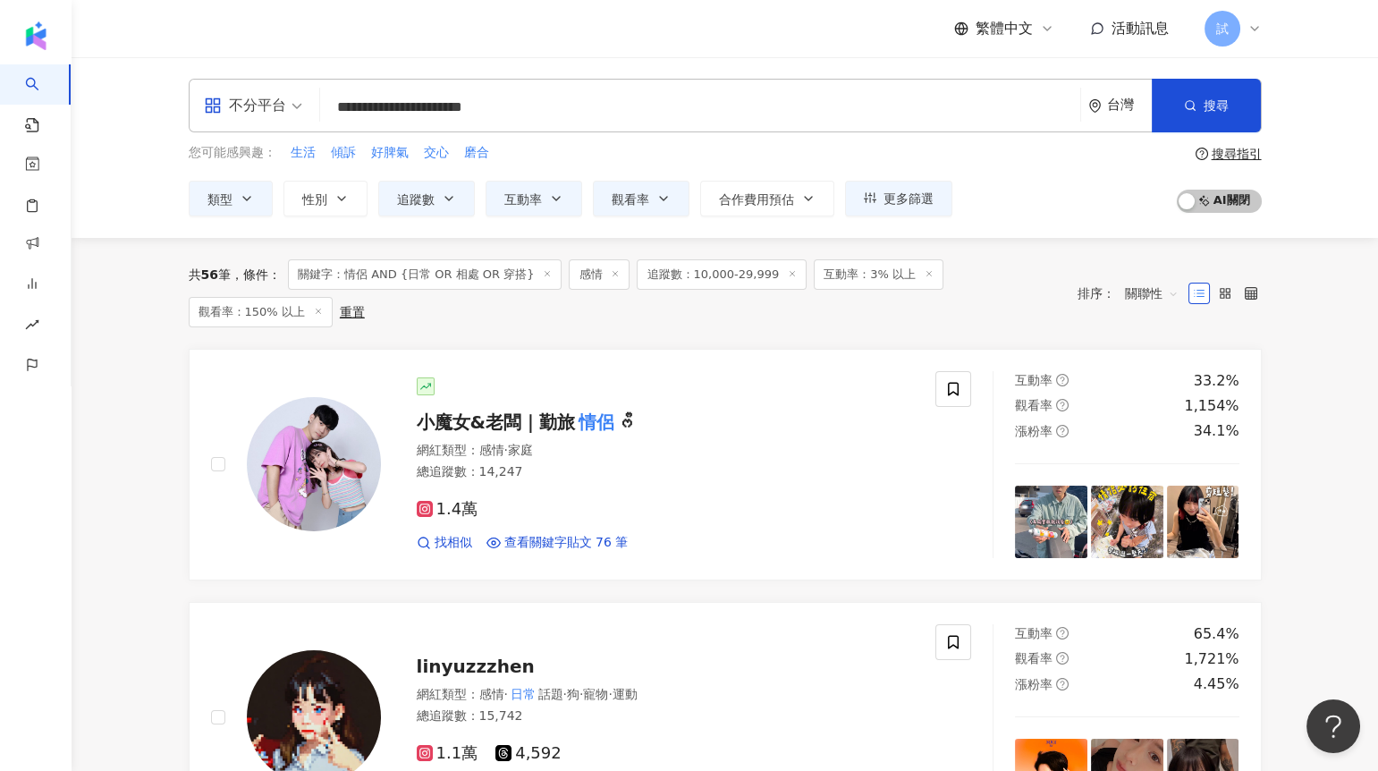
click at [1152, 293] on span "關聯性" at bounding box center [1152, 293] width 54 height 29
click at [1170, 476] on div "關鍵字" at bounding box center [1151, 481] width 45 height 20
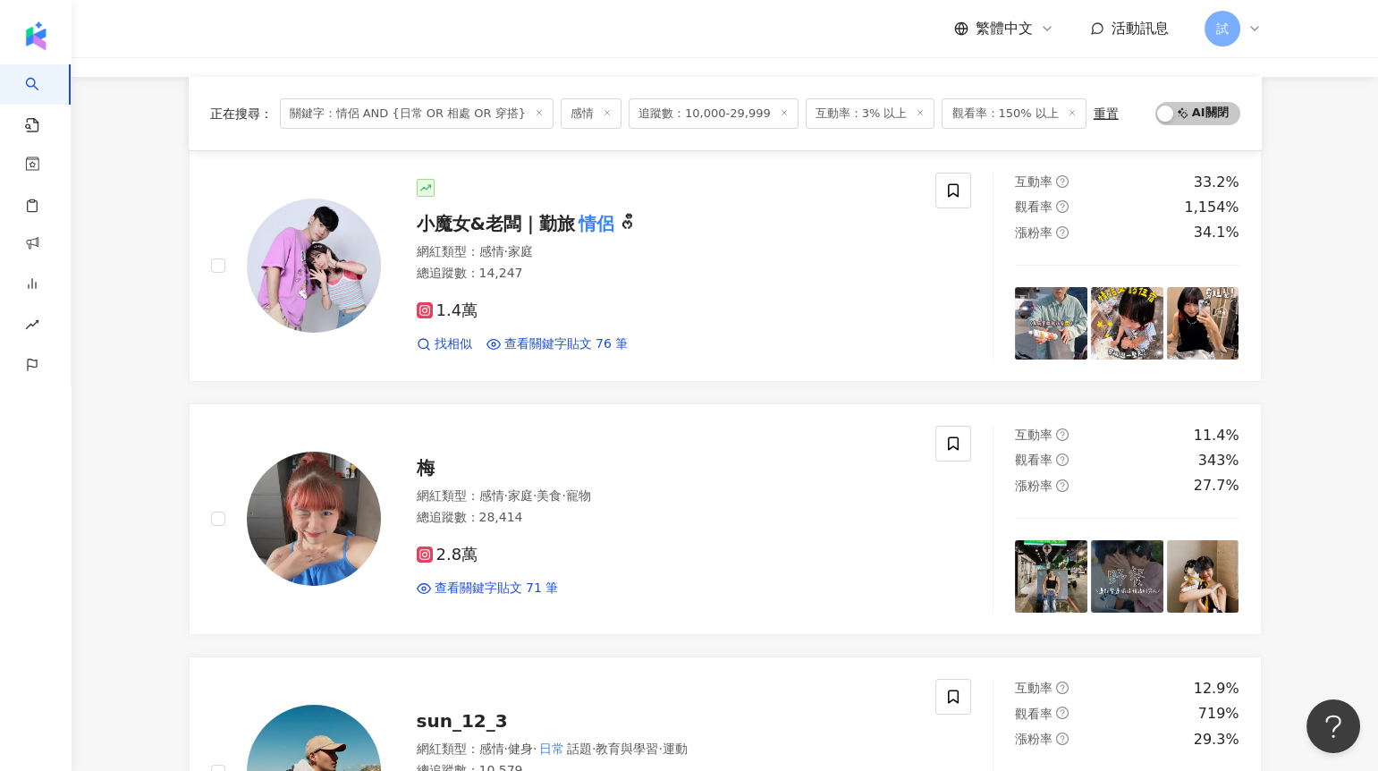
scroll to position [241, 0]
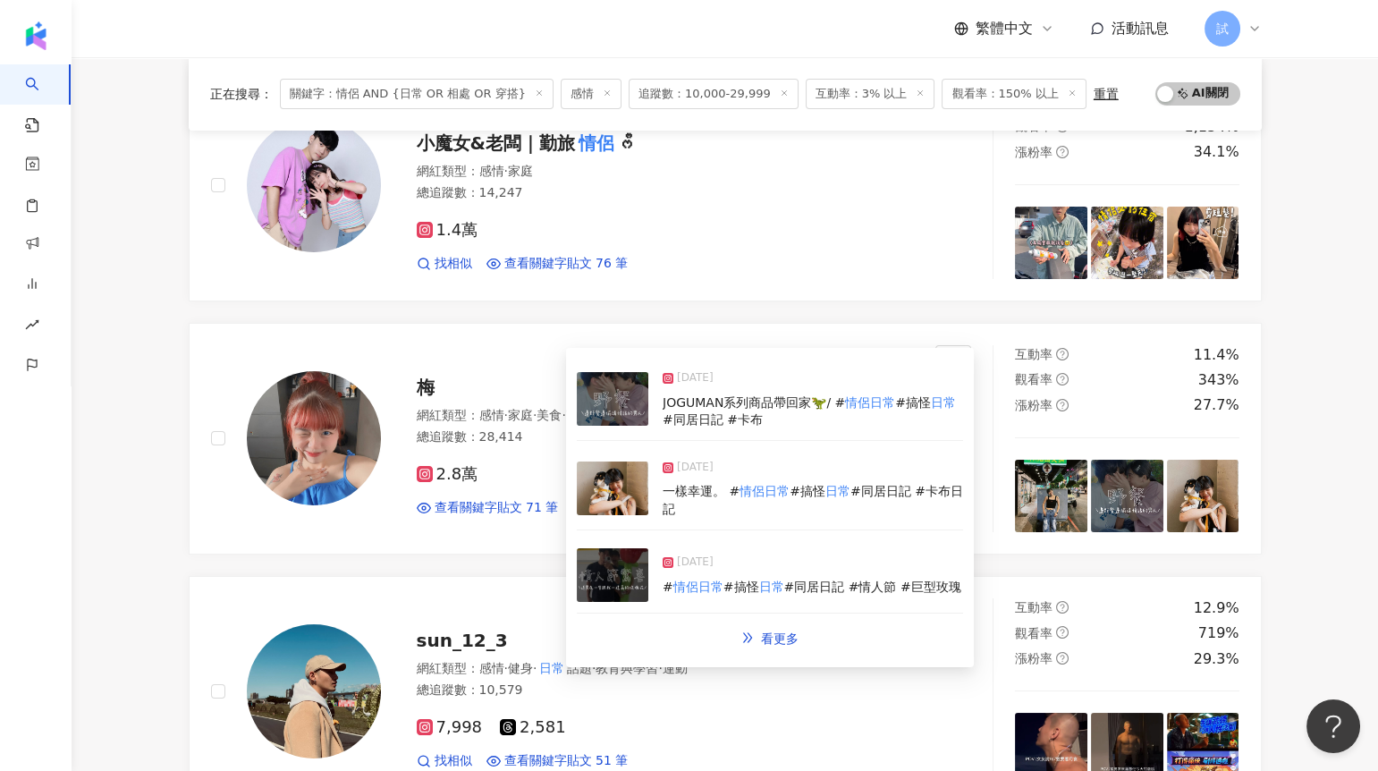
click at [618, 475] on img at bounding box center [613, 488] width 72 height 54
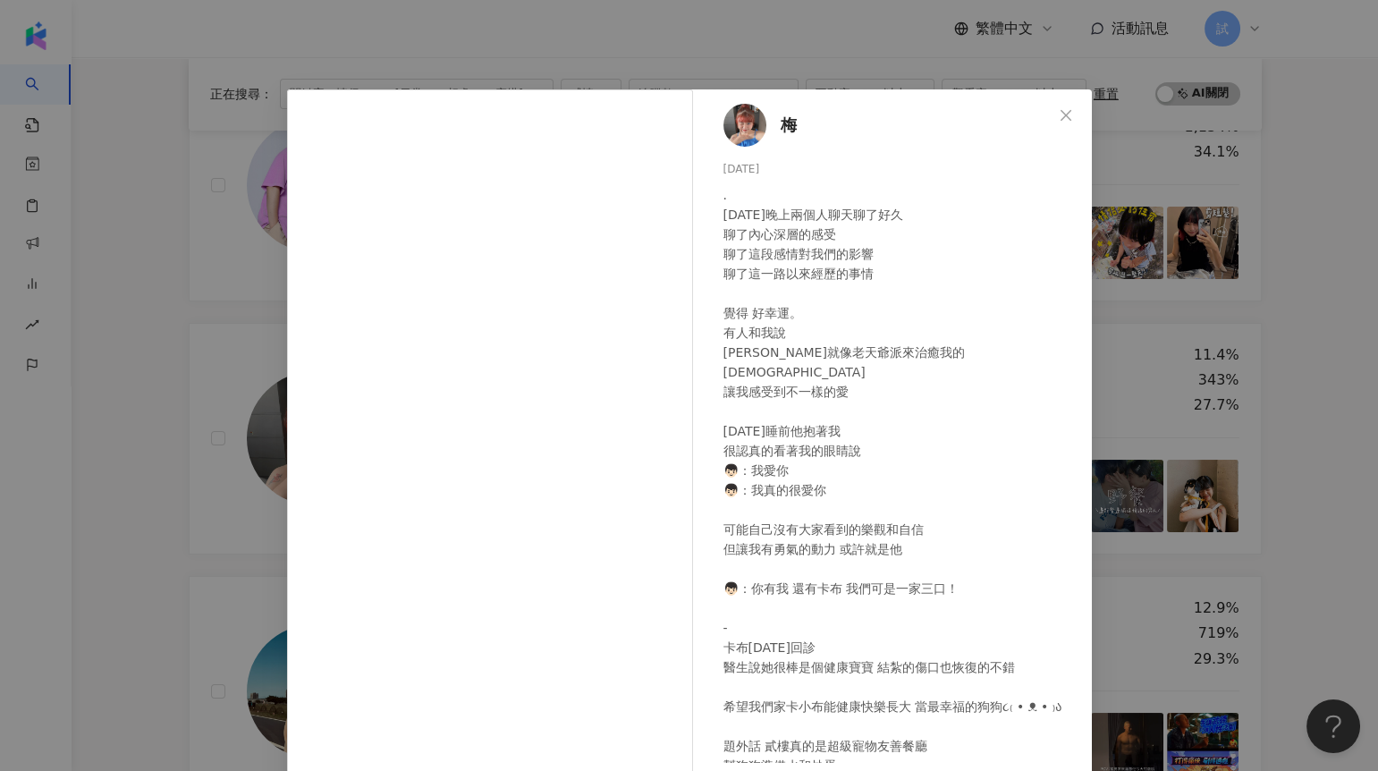
click at [207, 516] on div "梅 [DATE] . [DATE]晚上兩個人聊天聊了好久 聊了內心深層的感受 聊了這段感情對我們的影響 聊了這一路以來經歷的事情 覺得 好幸運。 有人和我說 …" at bounding box center [689, 385] width 1378 height 771
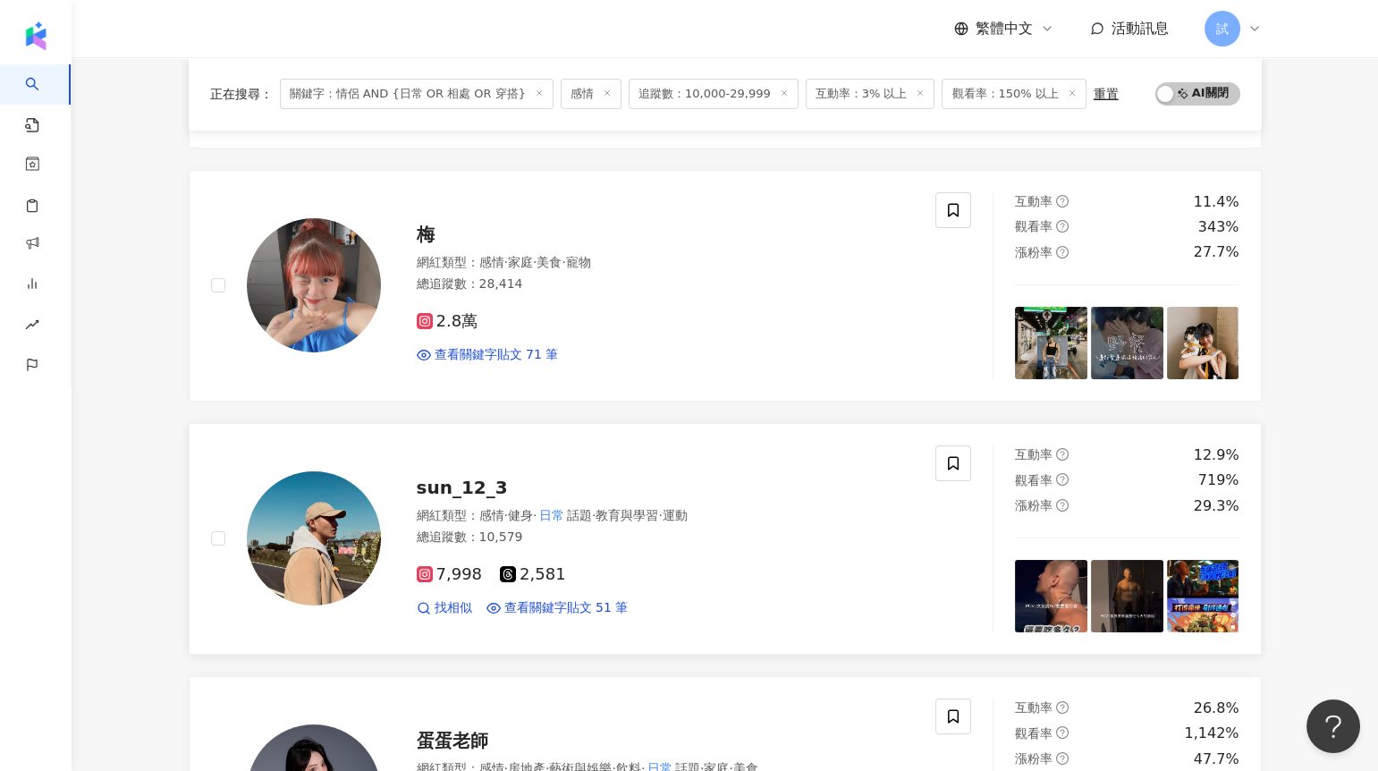
scroll to position [0, 0]
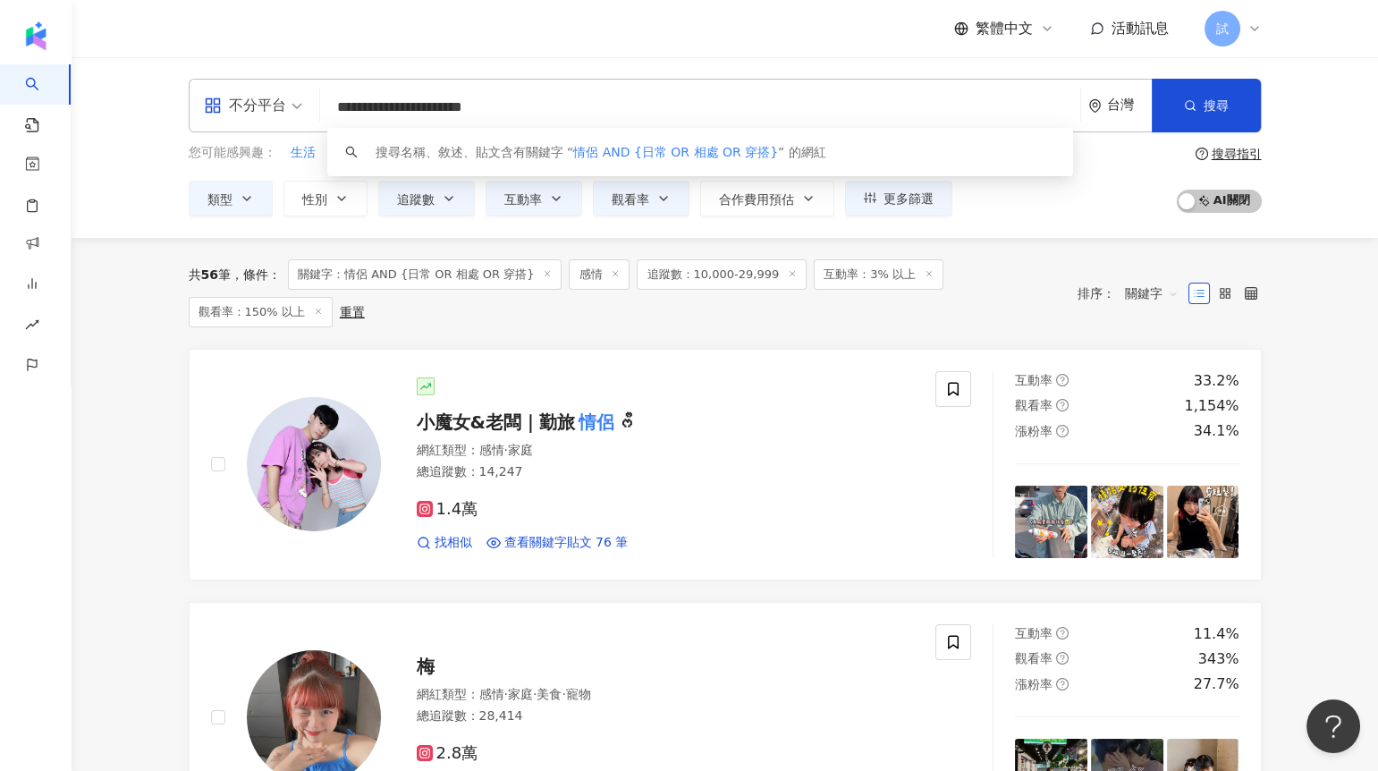
drag, startPoint x: 610, startPoint y: 114, endPoint x: 333, endPoint y: 114, distance: 277.2
click at [333, 114] on input "**********" at bounding box center [700, 107] width 746 height 34
click at [553, 105] on input "**********" at bounding box center [700, 107] width 746 height 34
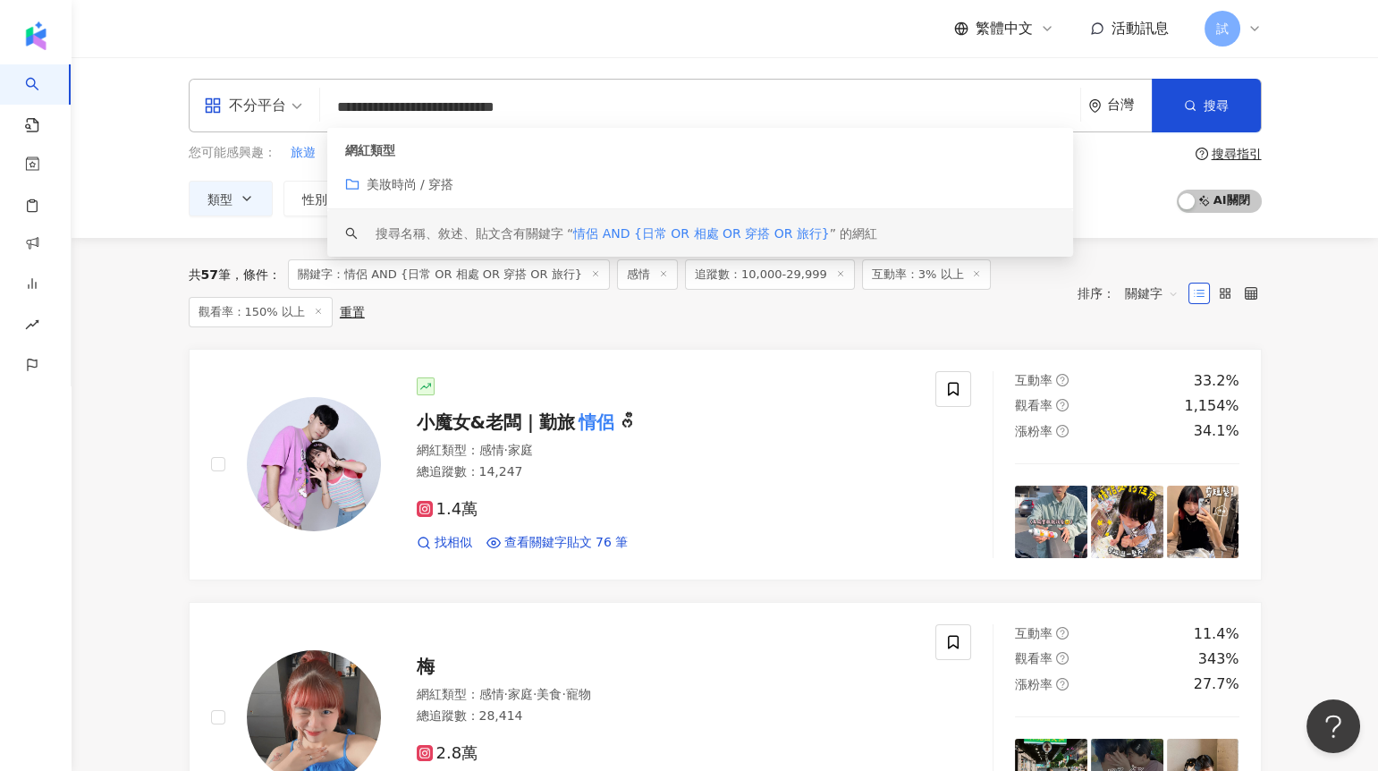
type input "**********"
click at [662, 274] on line at bounding box center [664, 273] width 4 height 4
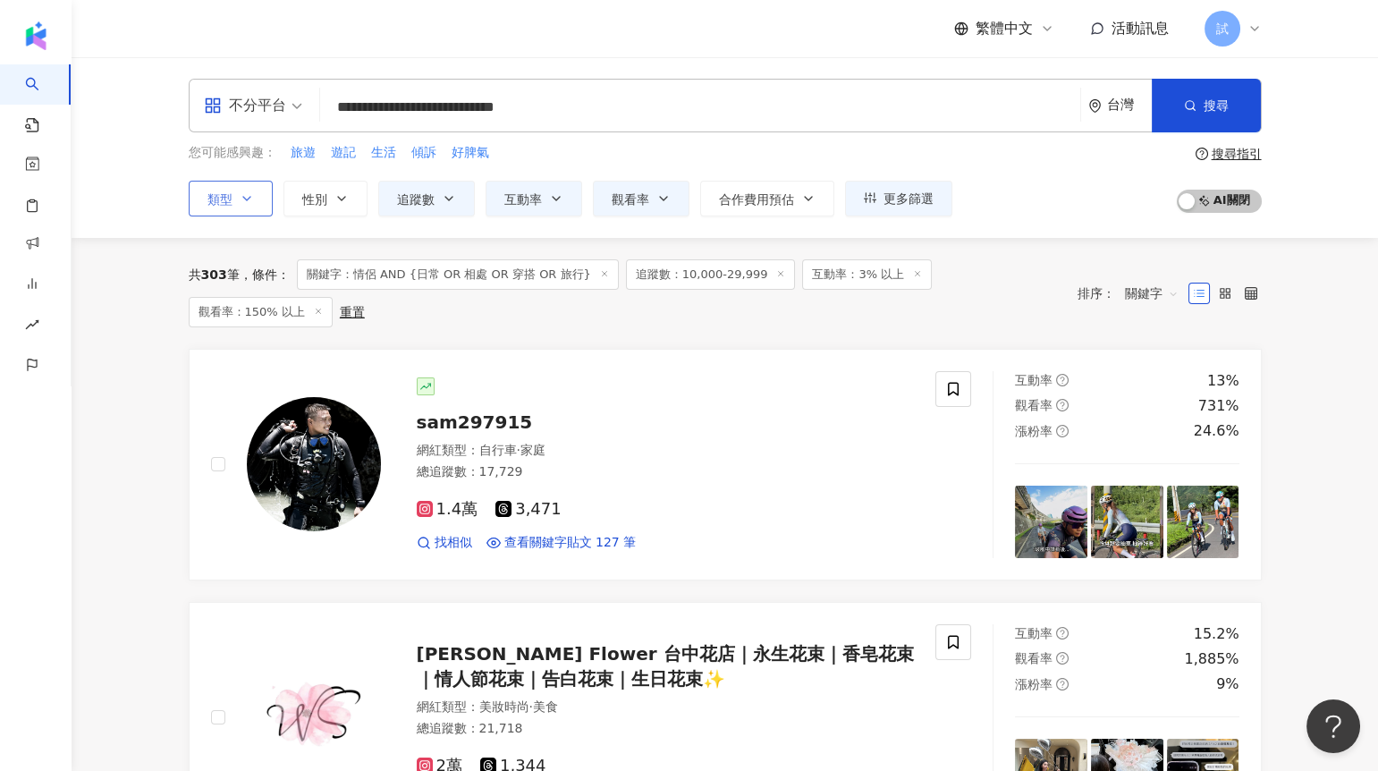
click at [216, 185] on button "類型" at bounding box center [231, 199] width 84 height 36
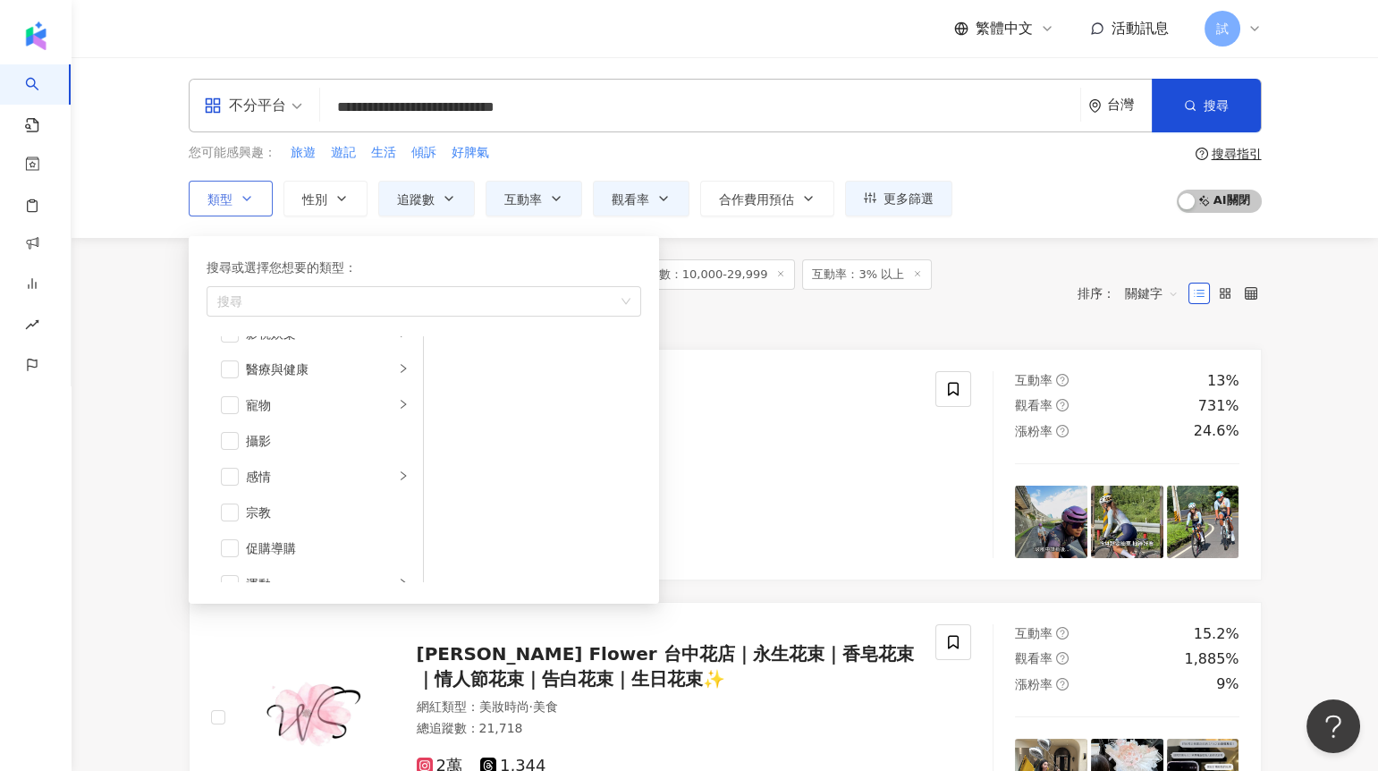
scroll to position [512, 0]
click at [233, 417] on span "button" at bounding box center [230, 419] width 18 height 18
click at [233, 460] on span "button" at bounding box center [230, 454] width 18 height 18
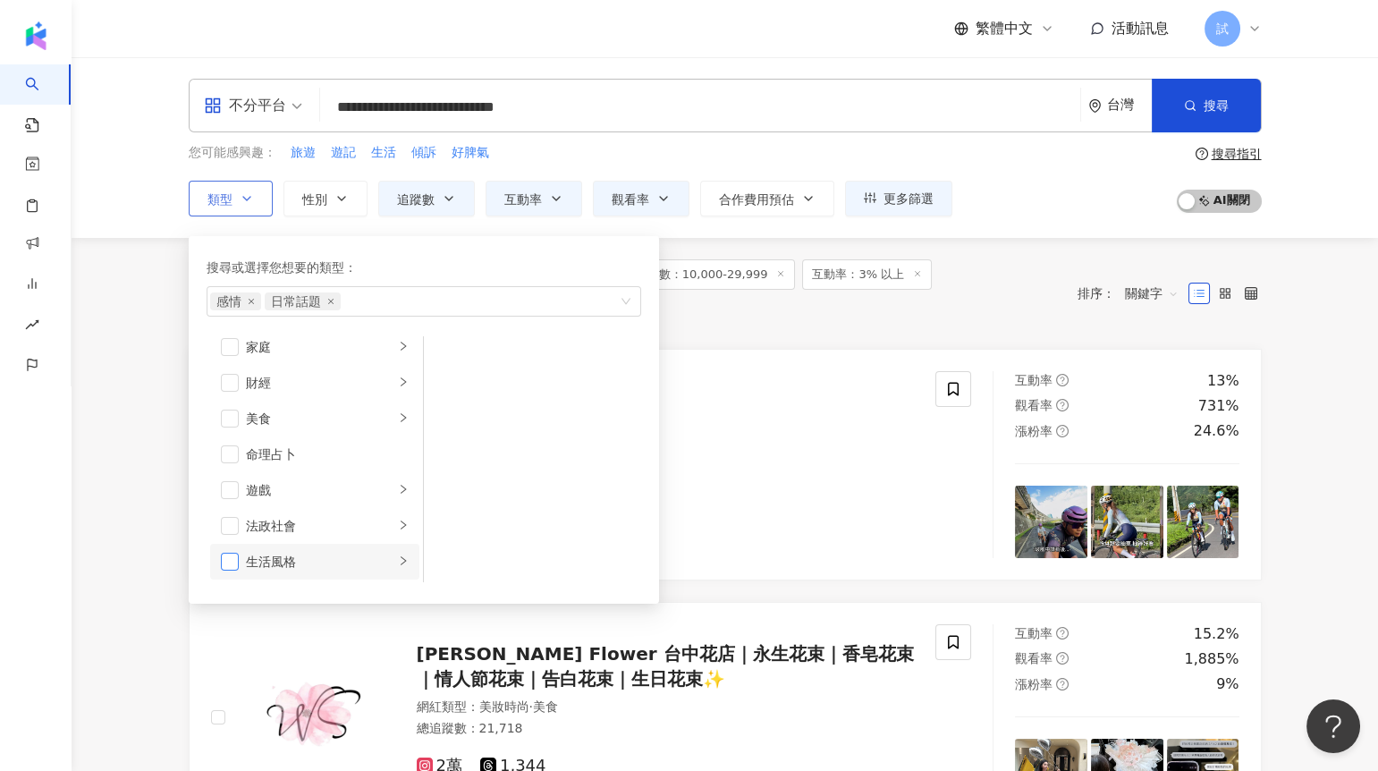
click at [221, 554] on span "button" at bounding box center [230, 562] width 18 height 18
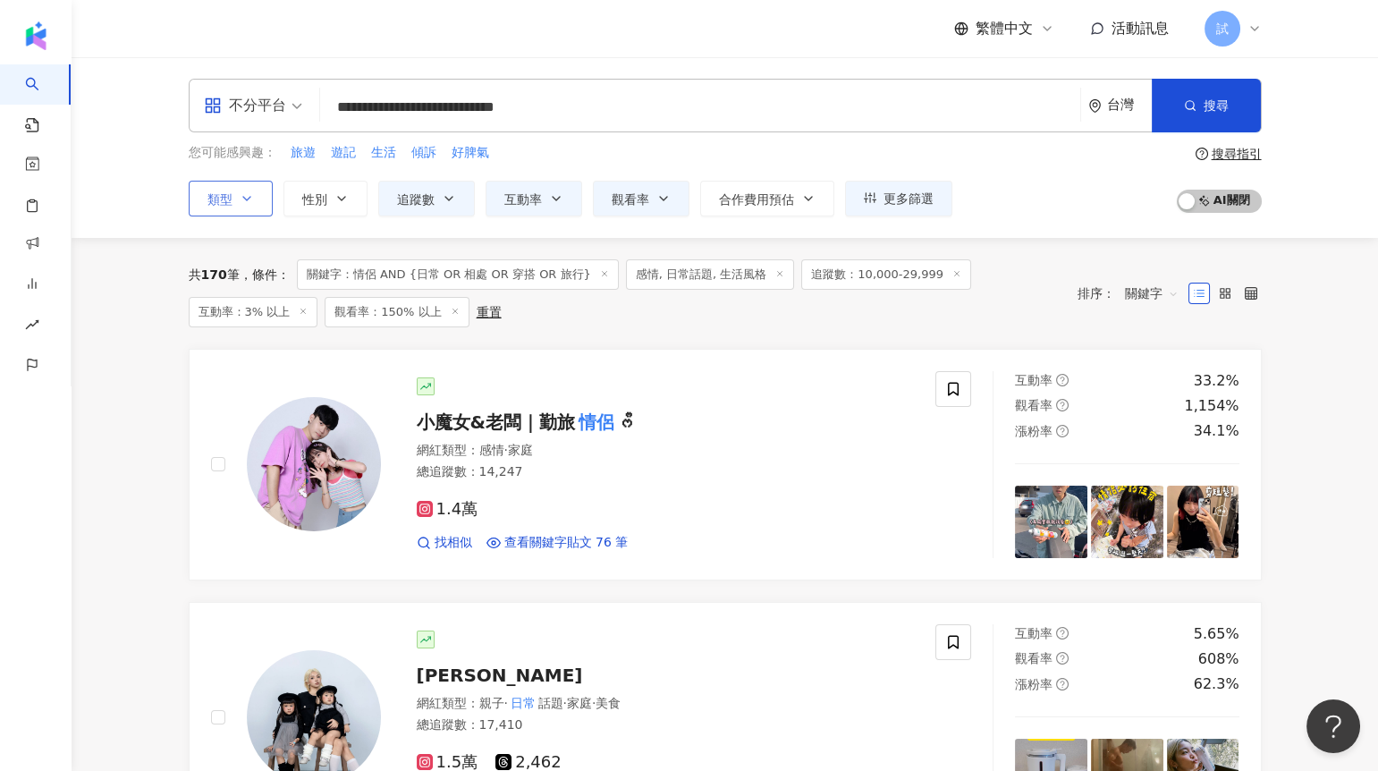
click at [247, 198] on icon "button" at bounding box center [247, 198] width 14 height 14
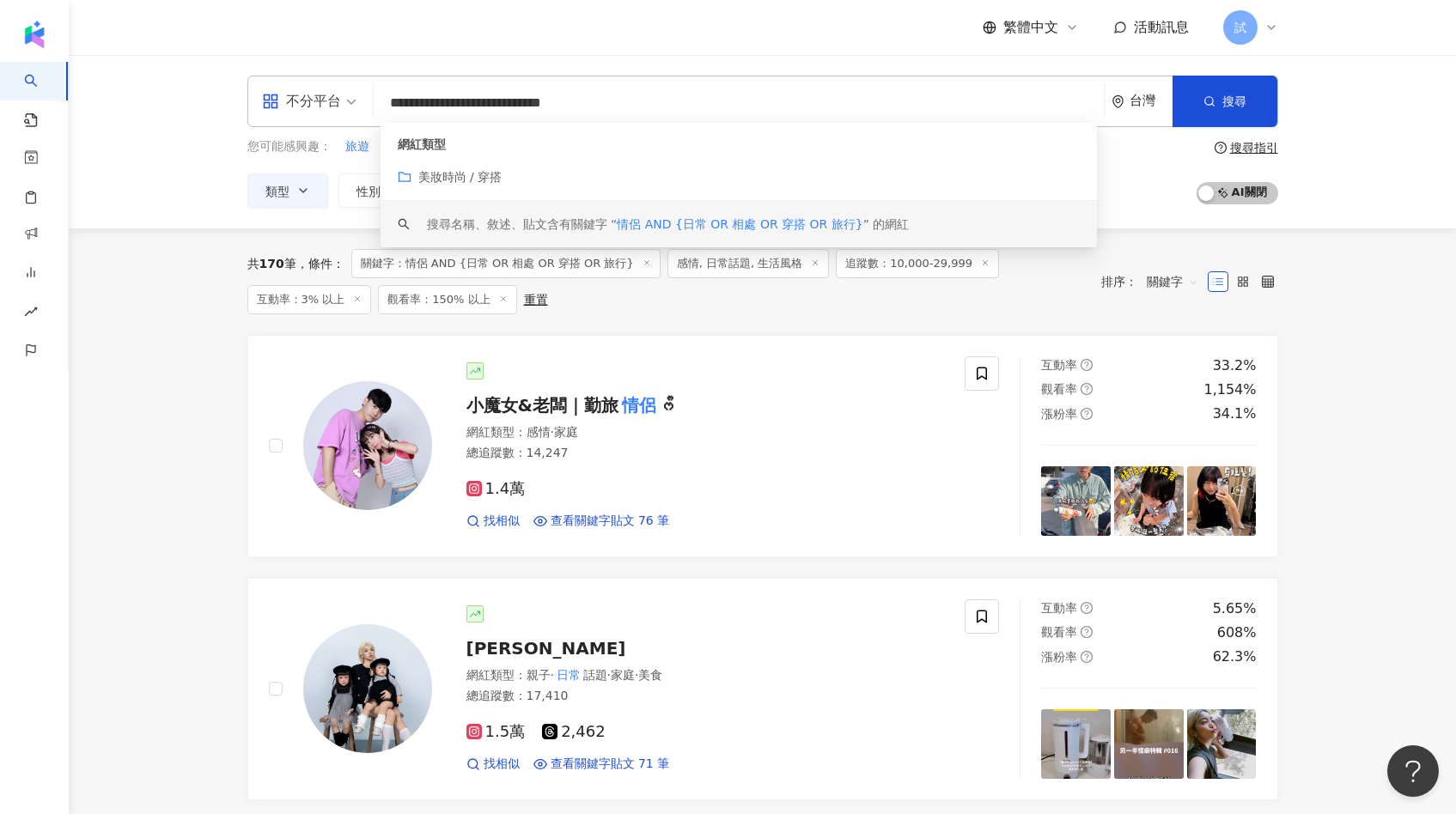
drag, startPoint x: 688, startPoint y: 103, endPoint x: 387, endPoint y: 107, distance: 301.0
click at [387, 107] on input "**********" at bounding box center [739, 103] width 716 height 33
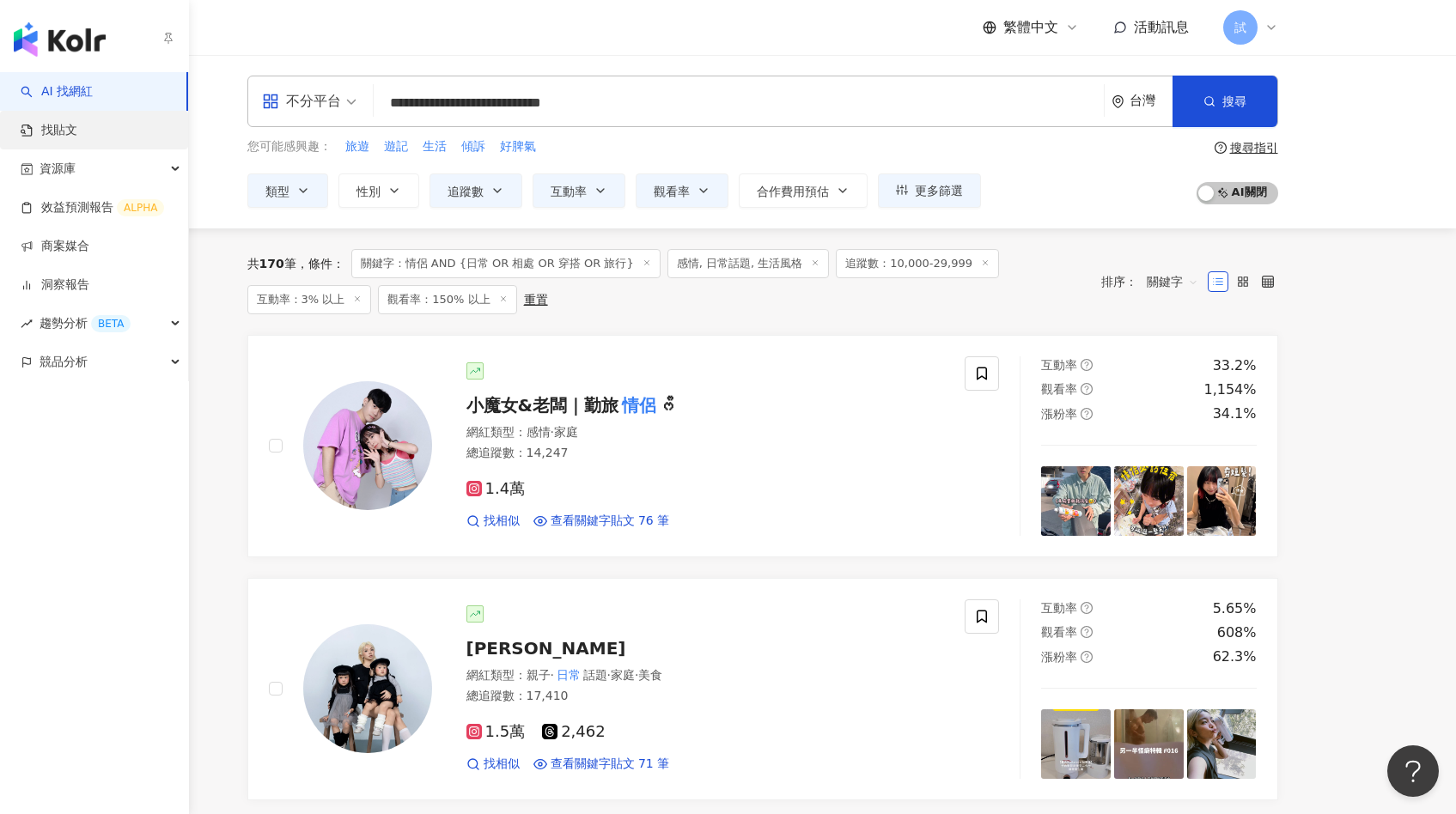
click at [38, 128] on link "找貼文" at bounding box center [48, 131] width 57 height 17
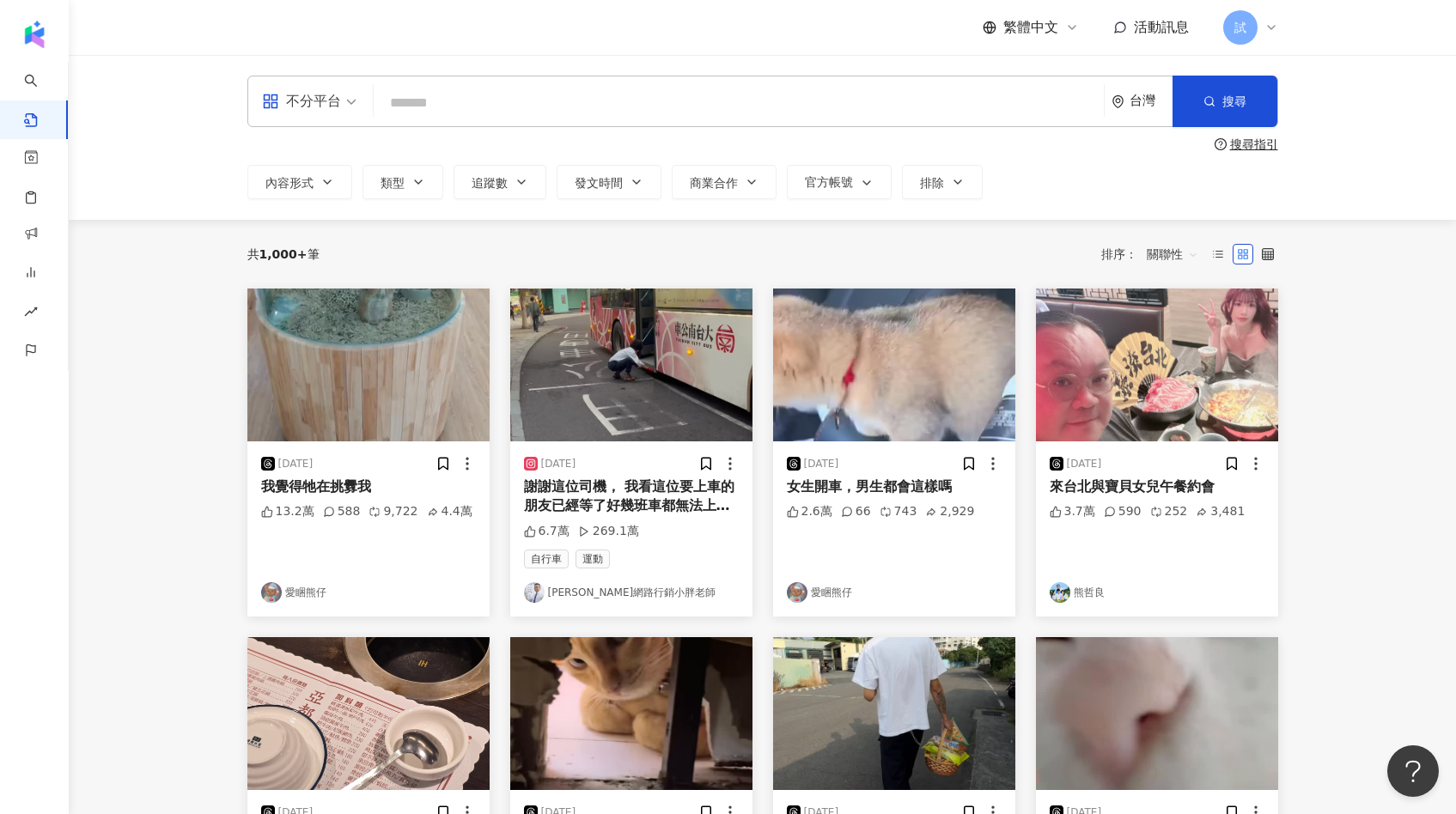
click at [426, 107] on input "search" at bounding box center [739, 103] width 716 height 36
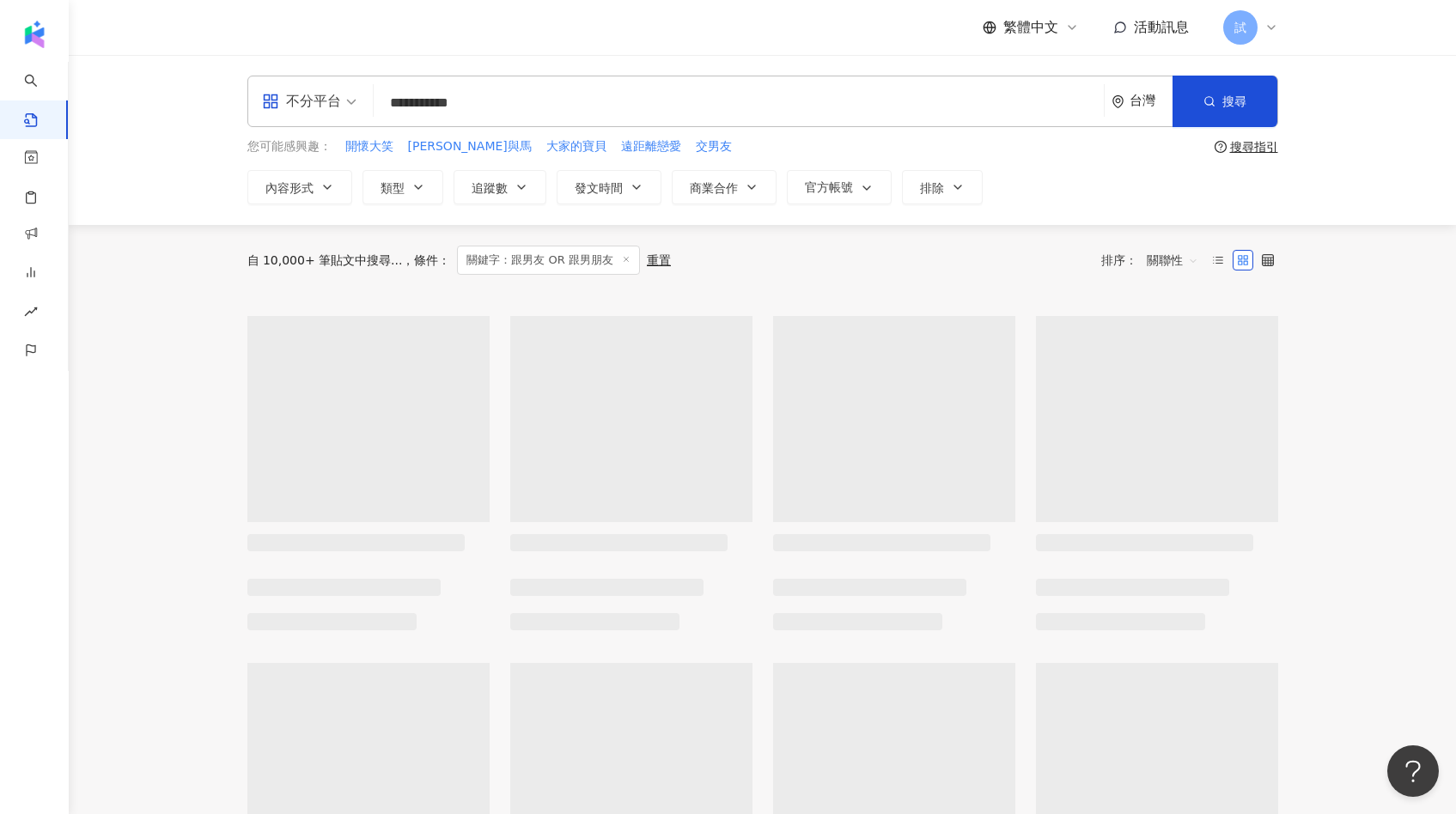
click at [1165, 264] on span "關聯性" at bounding box center [1173, 260] width 52 height 28
click at [1175, 327] on div "互動數" at bounding box center [1175, 324] width 48 height 19
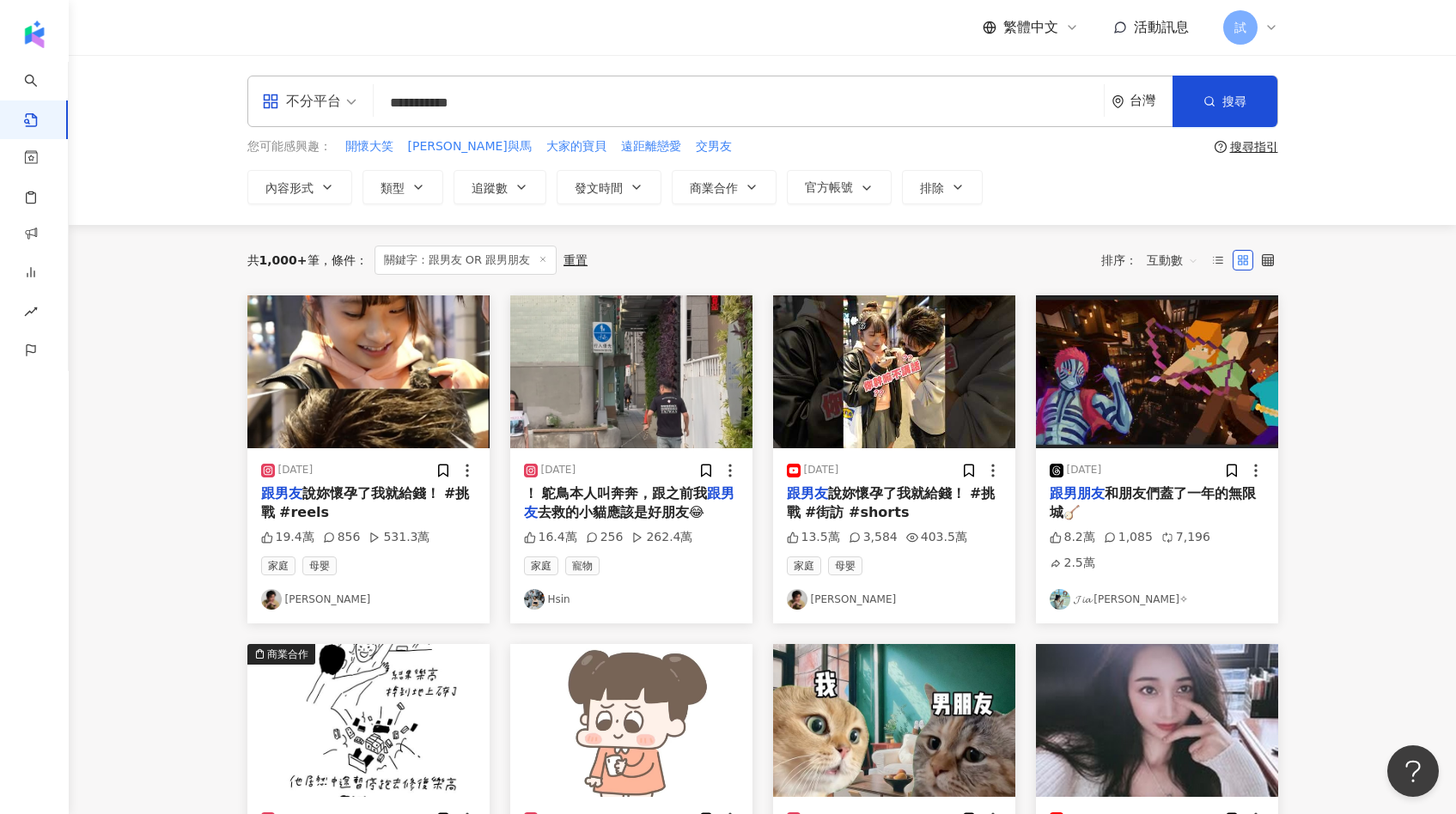
click at [362, 405] on img "button" at bounding box center [369, 371] width 242 height 153
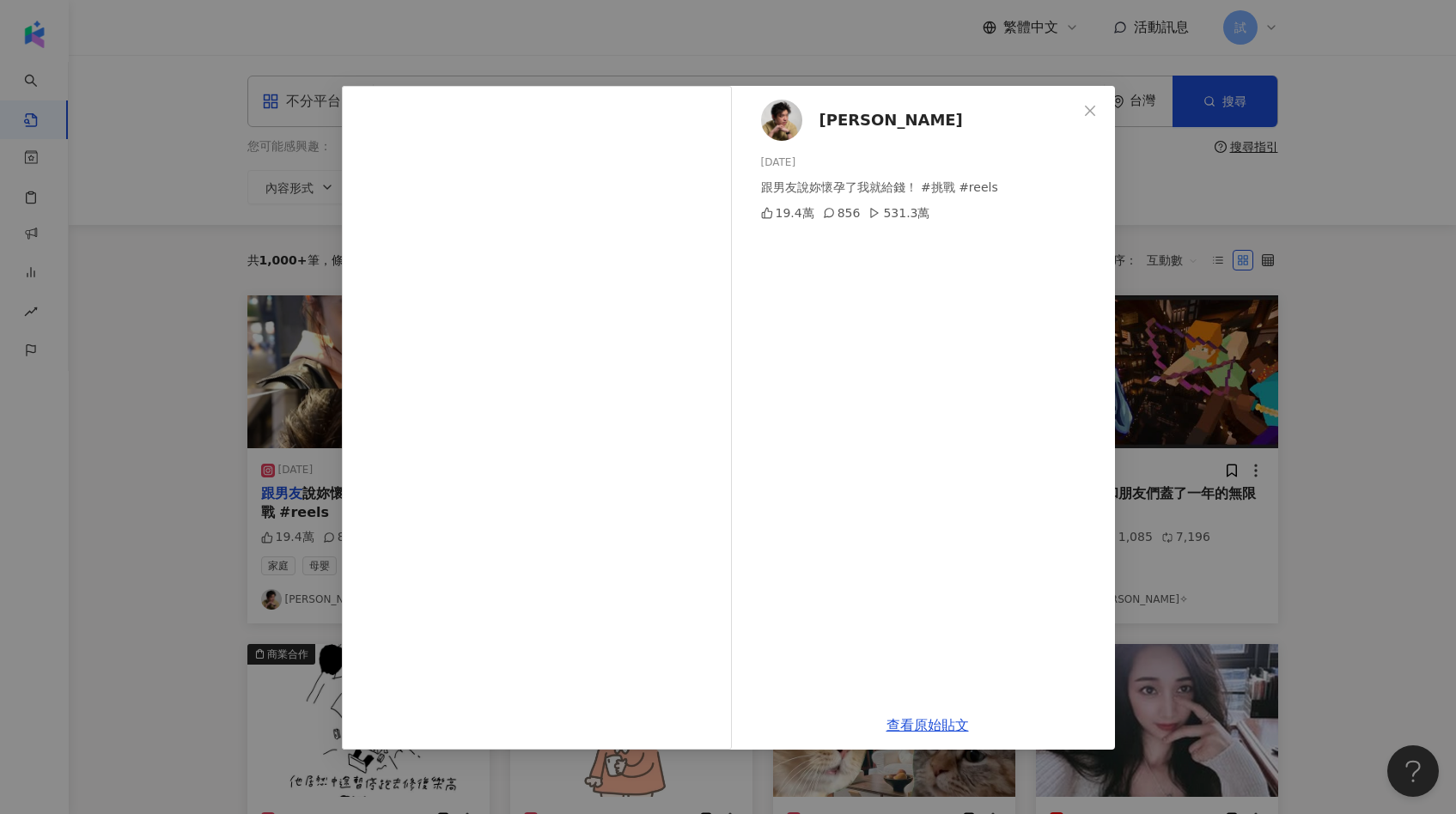
click at [151, 489] on div "[PERSON_NAME] [DATE] 跟男友說妳懷孕了我就給錢！ #挑戰 #reels 19.4萬 856 531.3萬 查看原始貼文" at bounding box center [728, 407] width 1456 height 814
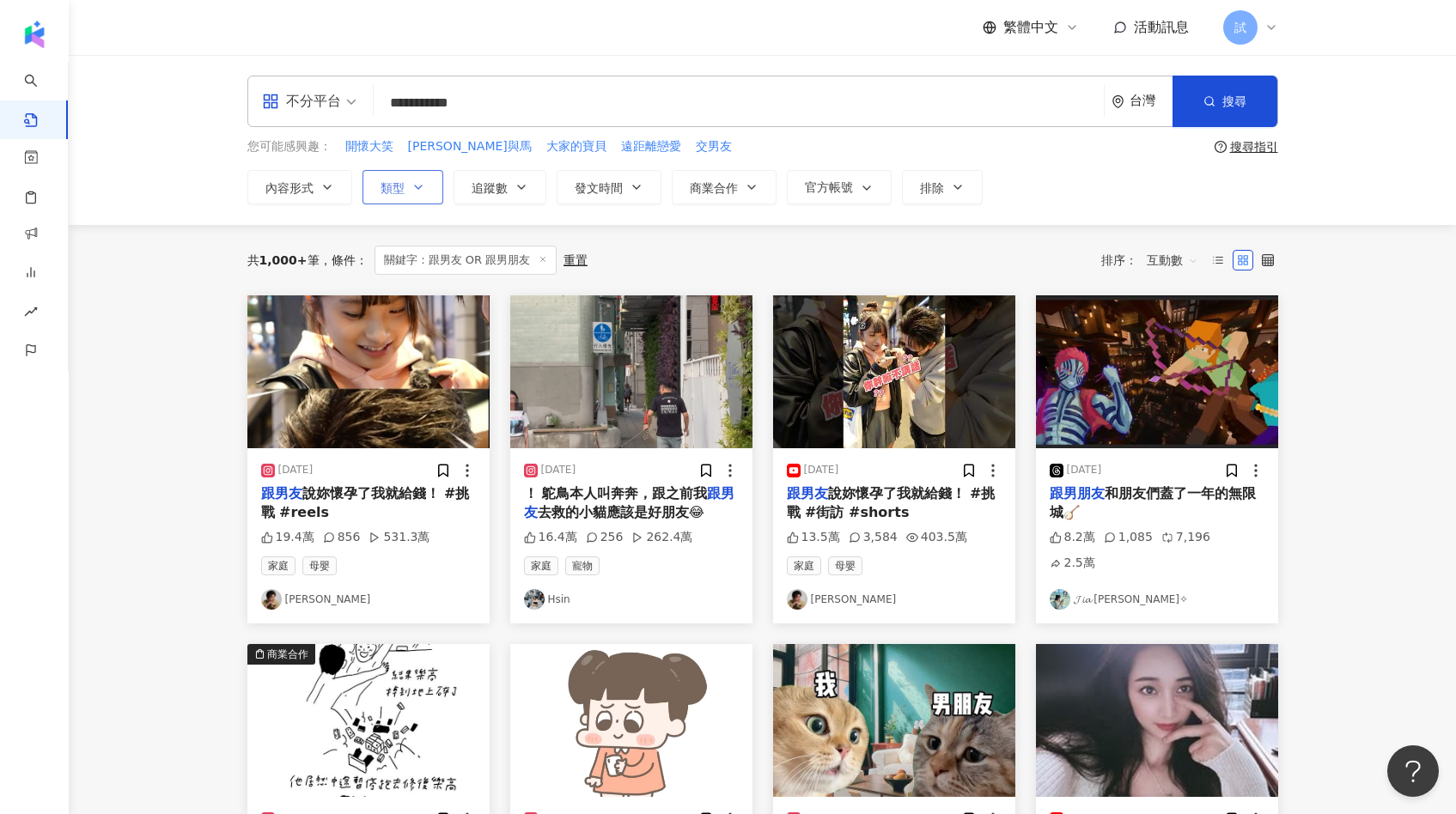
click at [410, 182] on button "類型" at bounding box center [402, 187] width 81 height 35
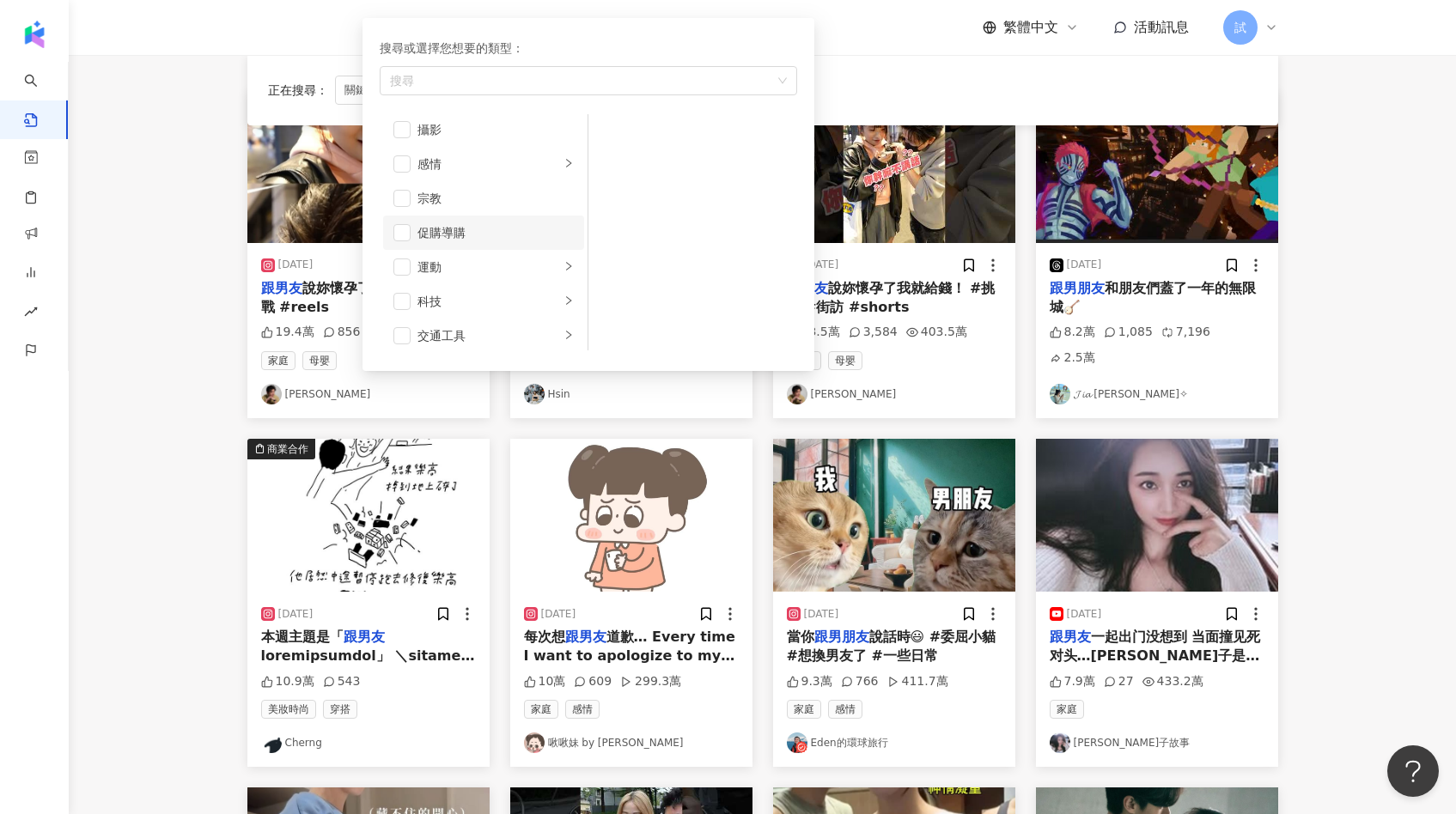
scroll to position [511, 0]
click at [406, 181] on li "感情" at bounding box center [483, 174] width 201 height 35
click at [402, 179] on span "button" at bounding box center [402, 174] width 17 height 17
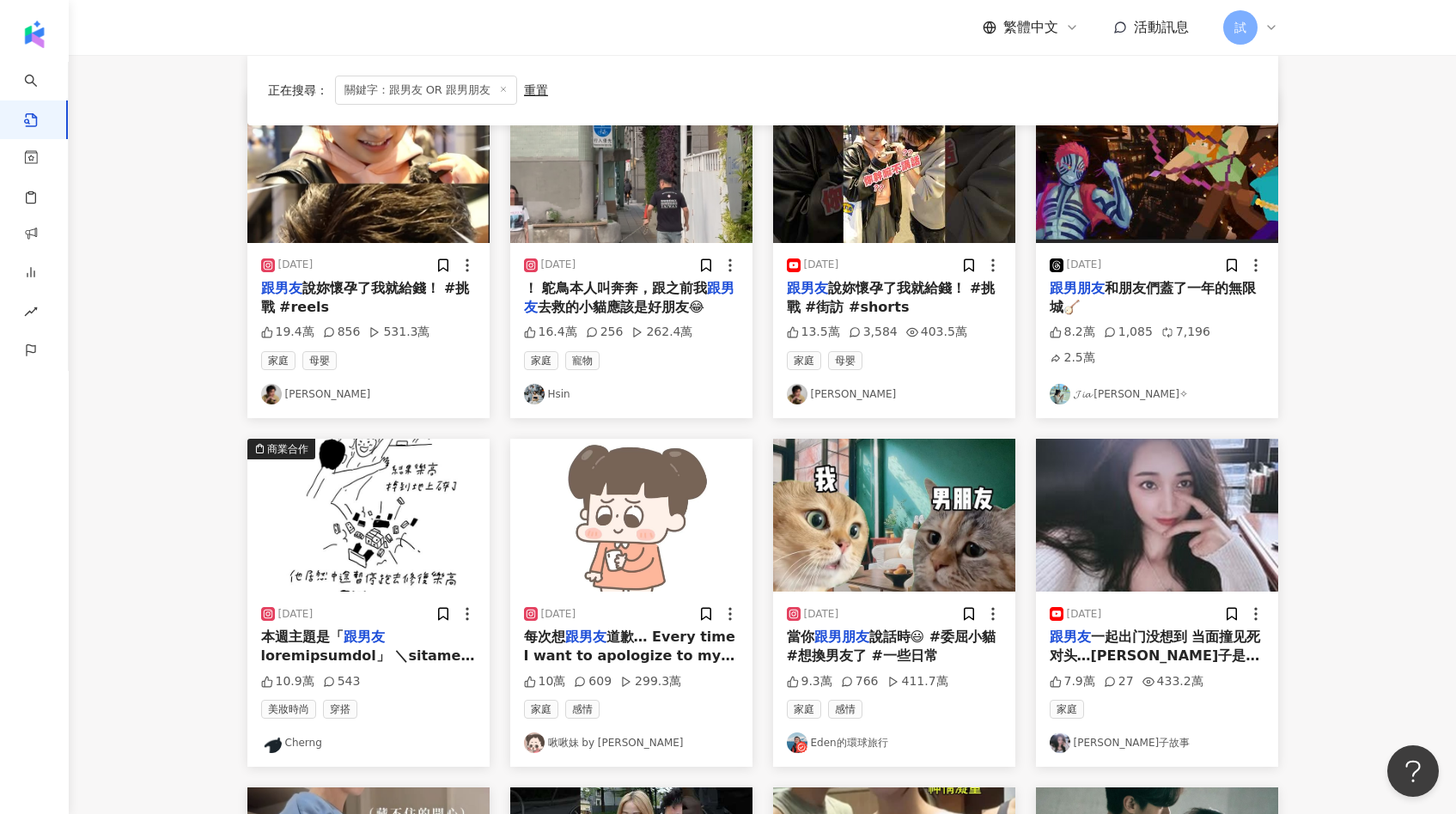
click at [187, 237] on main "**********" at bounding box center [763, 552] width 1387 height 1405
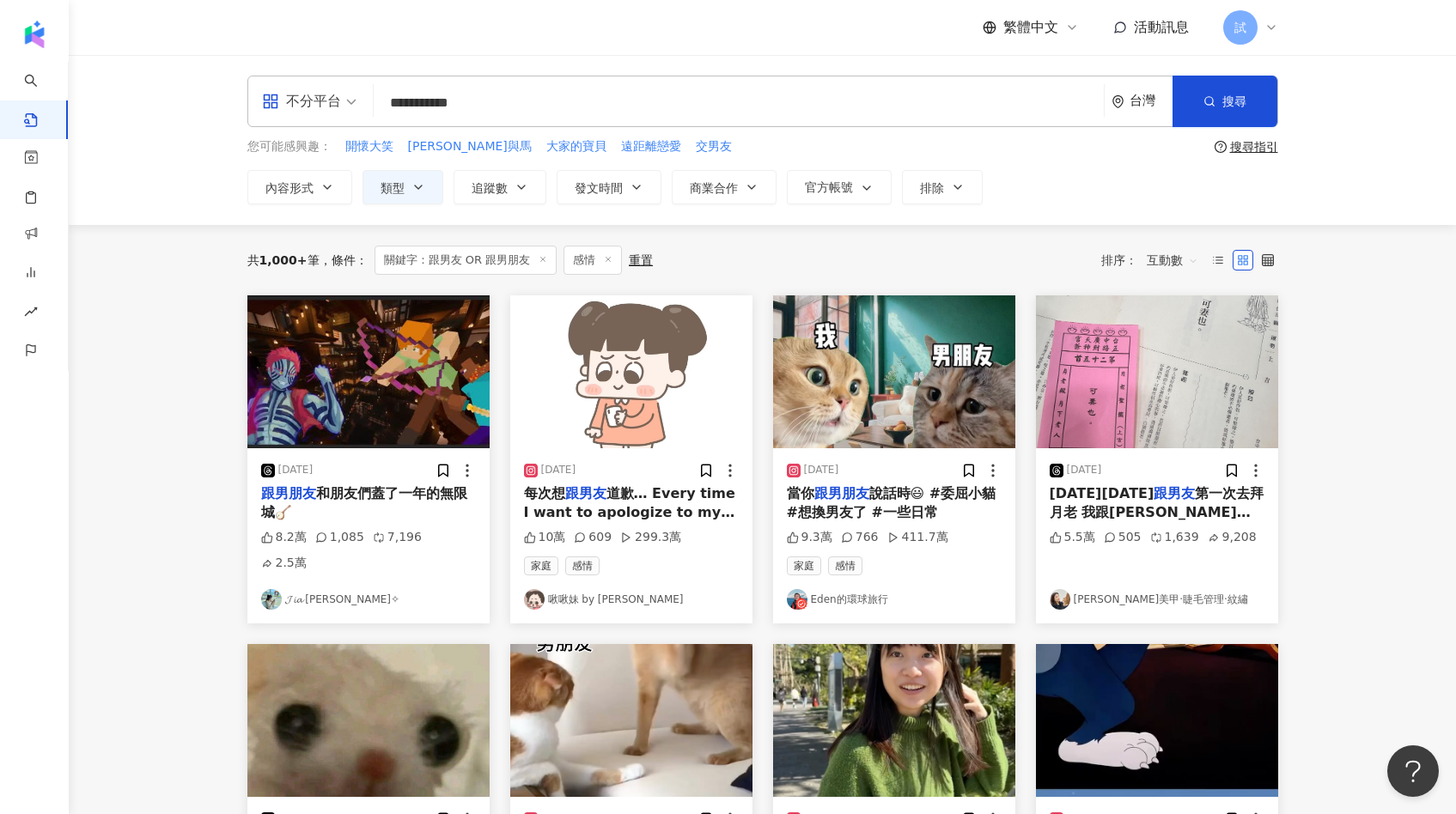
click at [849, 398] on img "button" at bounding box center [894, 371] width 242 height 153
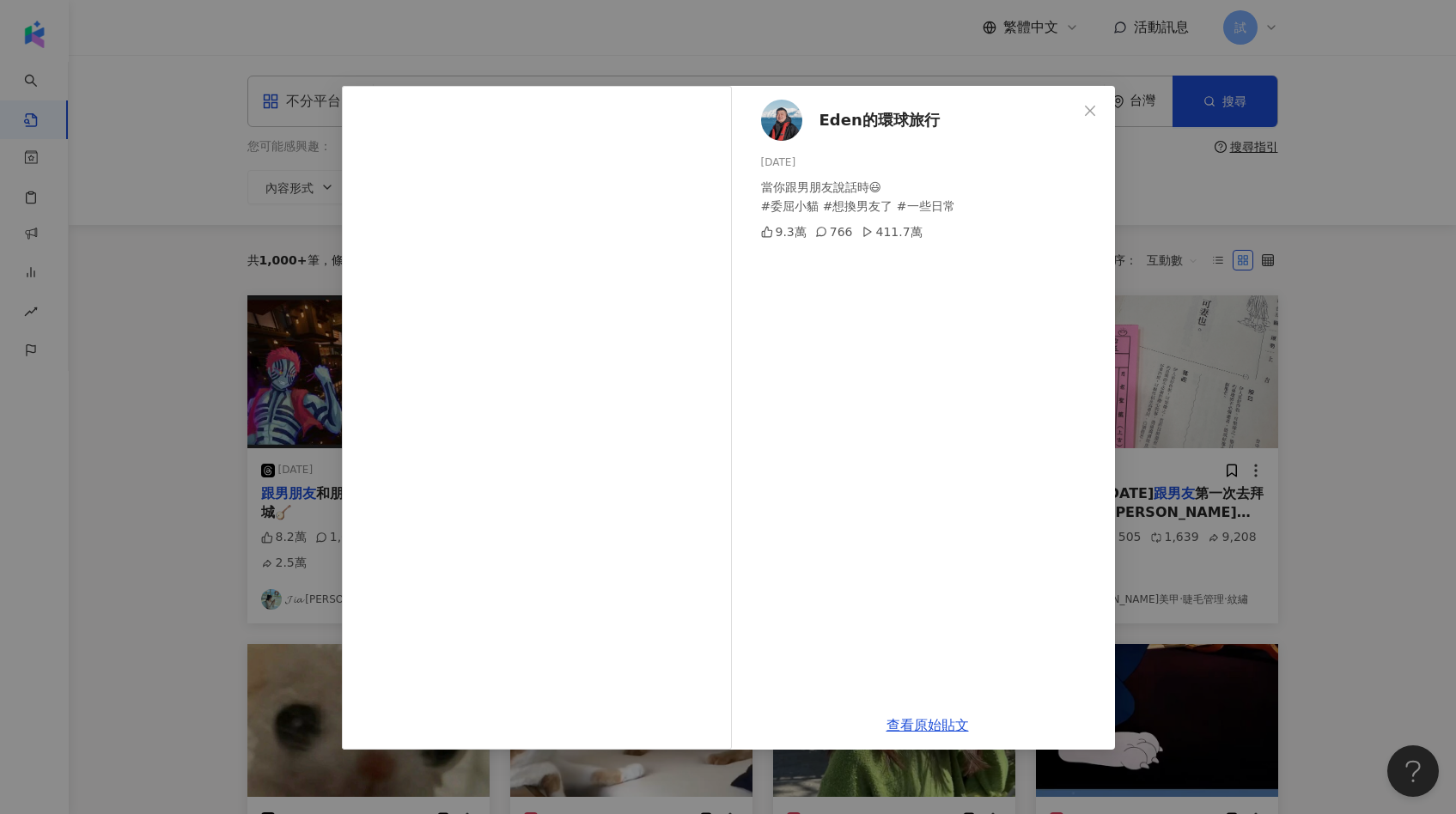
click at [1323, 387] on div "Eden的環球旅行 [DATE] 當你跟男朋友說話時😃 #委屈小貓 #想換男友了 #一些日常 9.3萬 766 411.7萬 查看原始貼文" at bounding box center [728, 407] width 1456 height 814
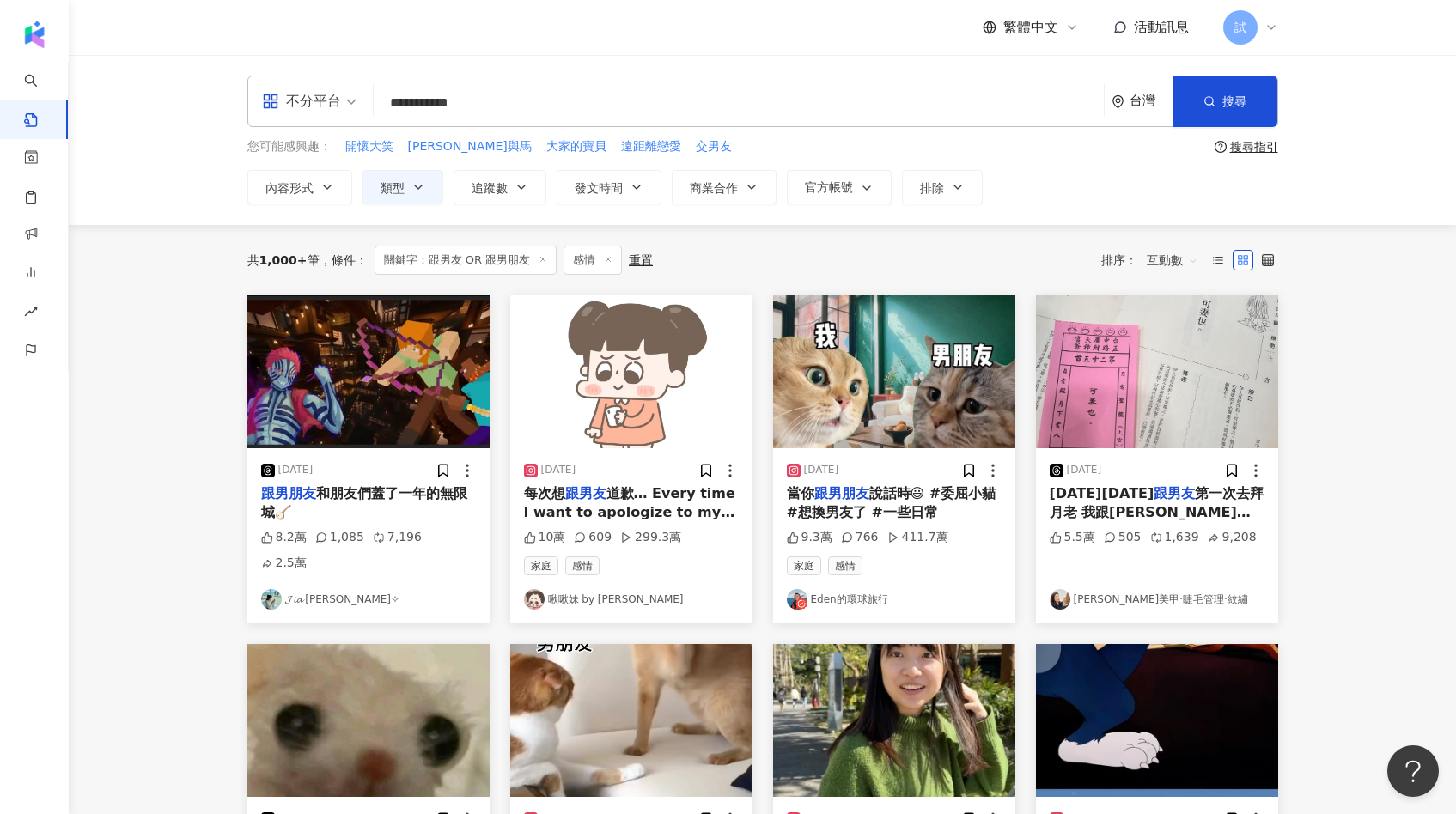
click at [1183, 402] on img "button" at bounding box center [1157, 371] width 242 height 153
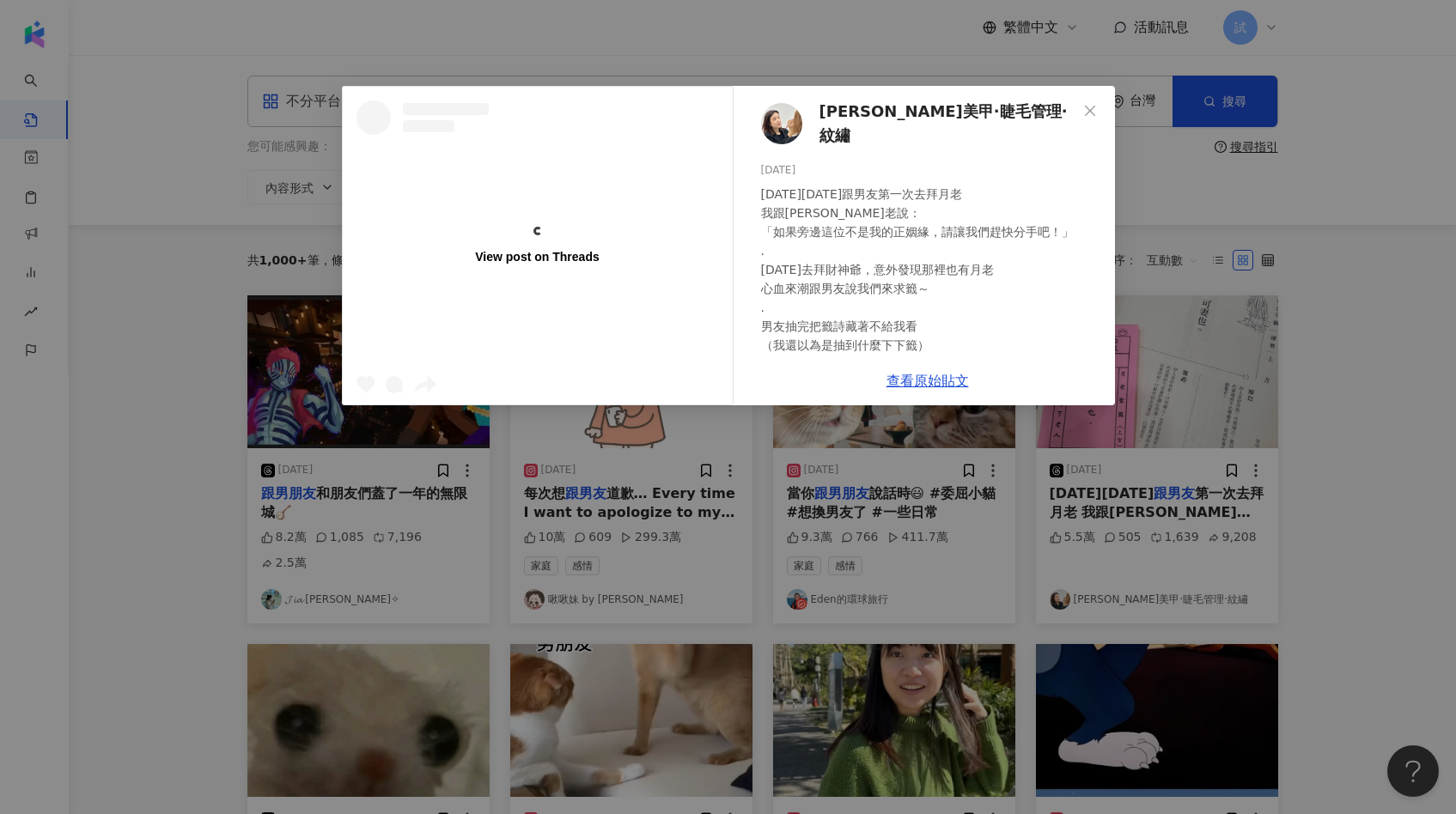
click at [1303, 396] on div "View post on Threads [PERSON_NAME]美甲·睫毛管理·紋繡 [DATE] [DATE][DATE]跟男友第一次去拜月老 我跟[P…" at bounding box center [728, 407] width 1456 height 814
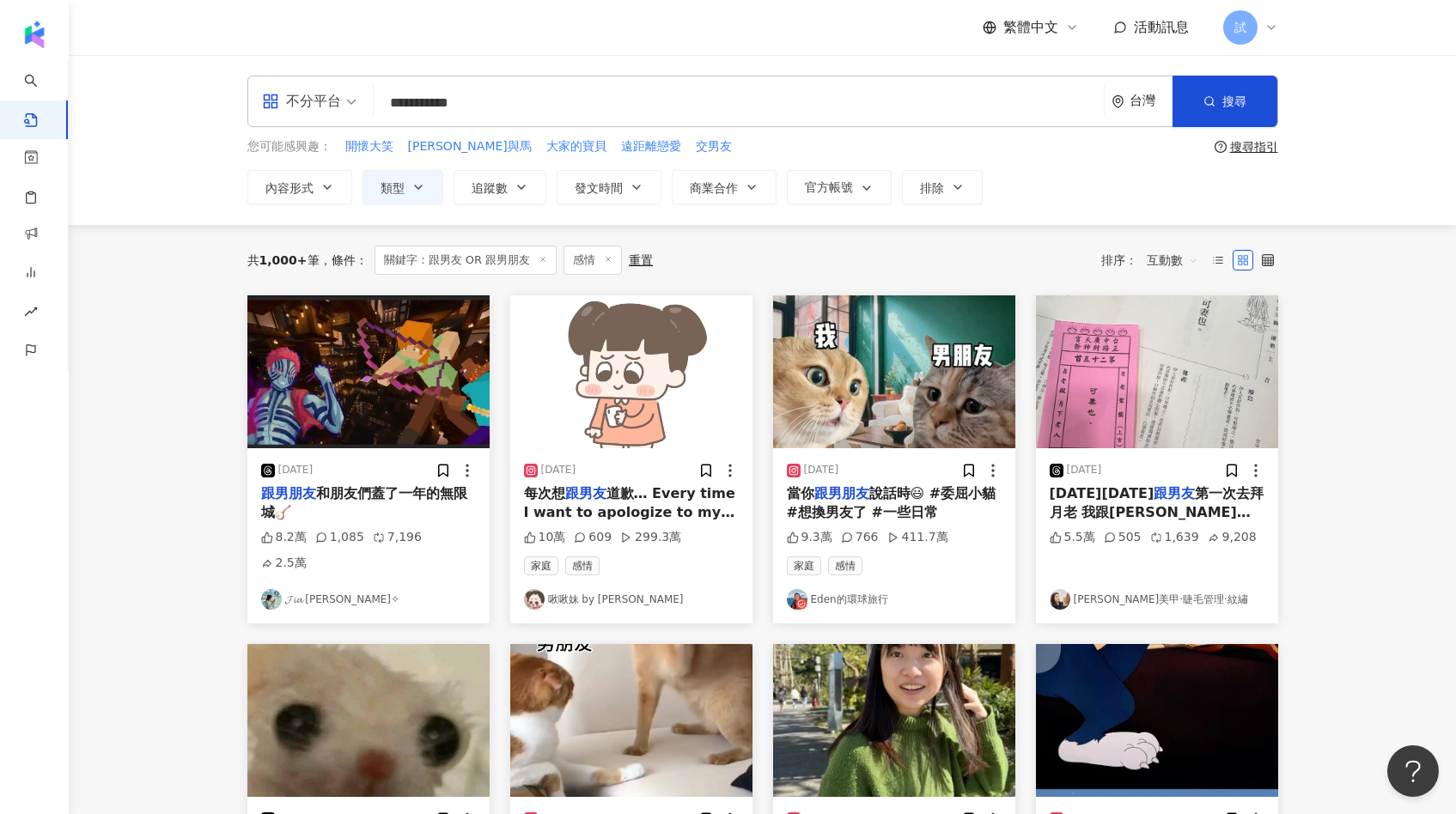
drag, startPoint x: 555, startPoint y: 98, endPoint x: 362, endPoint y: 95, distance: 193.0
click at [363, 95] on div "**********" at bounding box center [763, 102] width 1031 height 52
click at [656, 112] on input "**********" at bounding box center [739, 103] width 716 height 36
type input "**********"
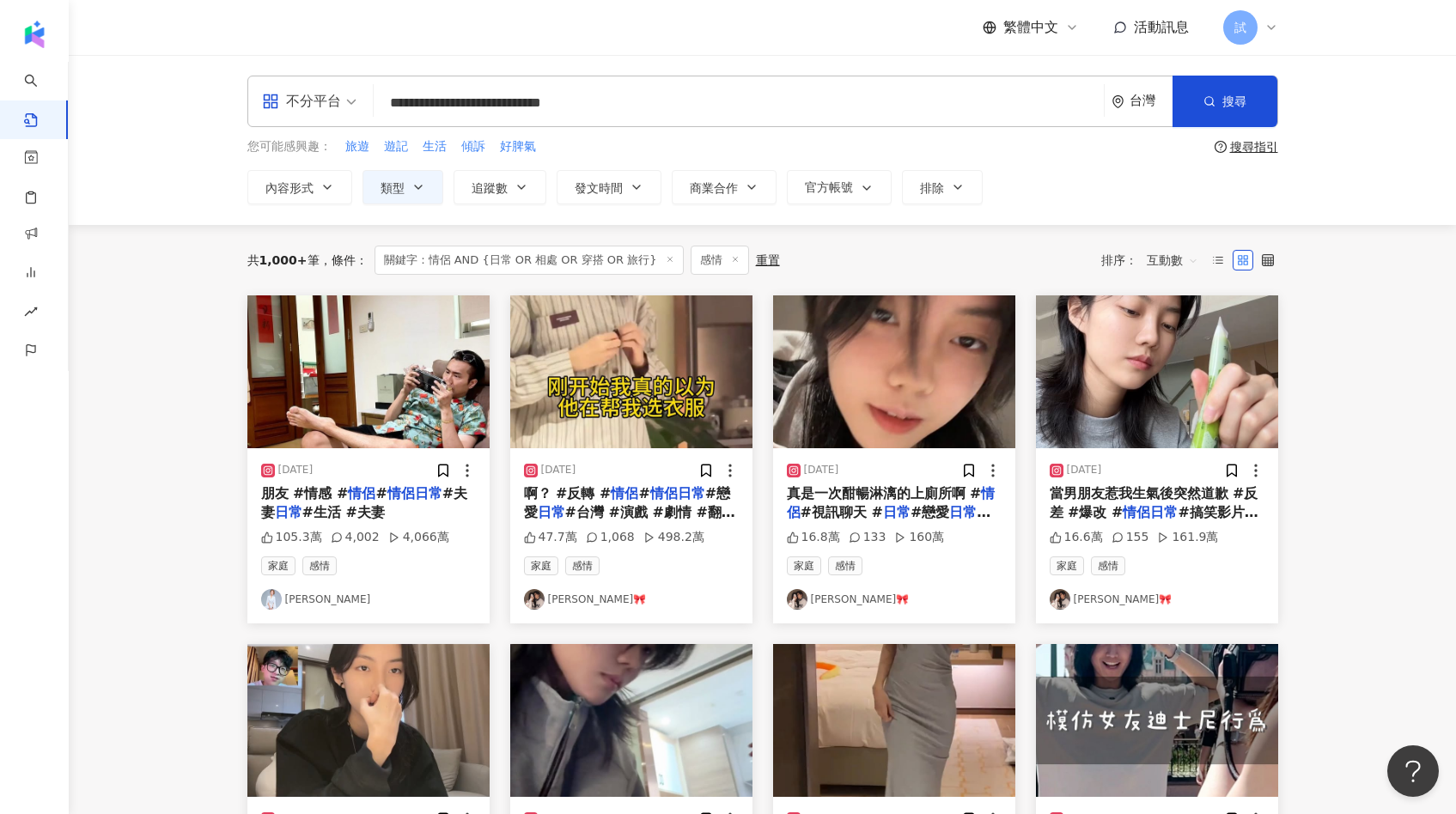
click at [654, 322] on img "button" at bounding box center [631, 371] width 242 height 153
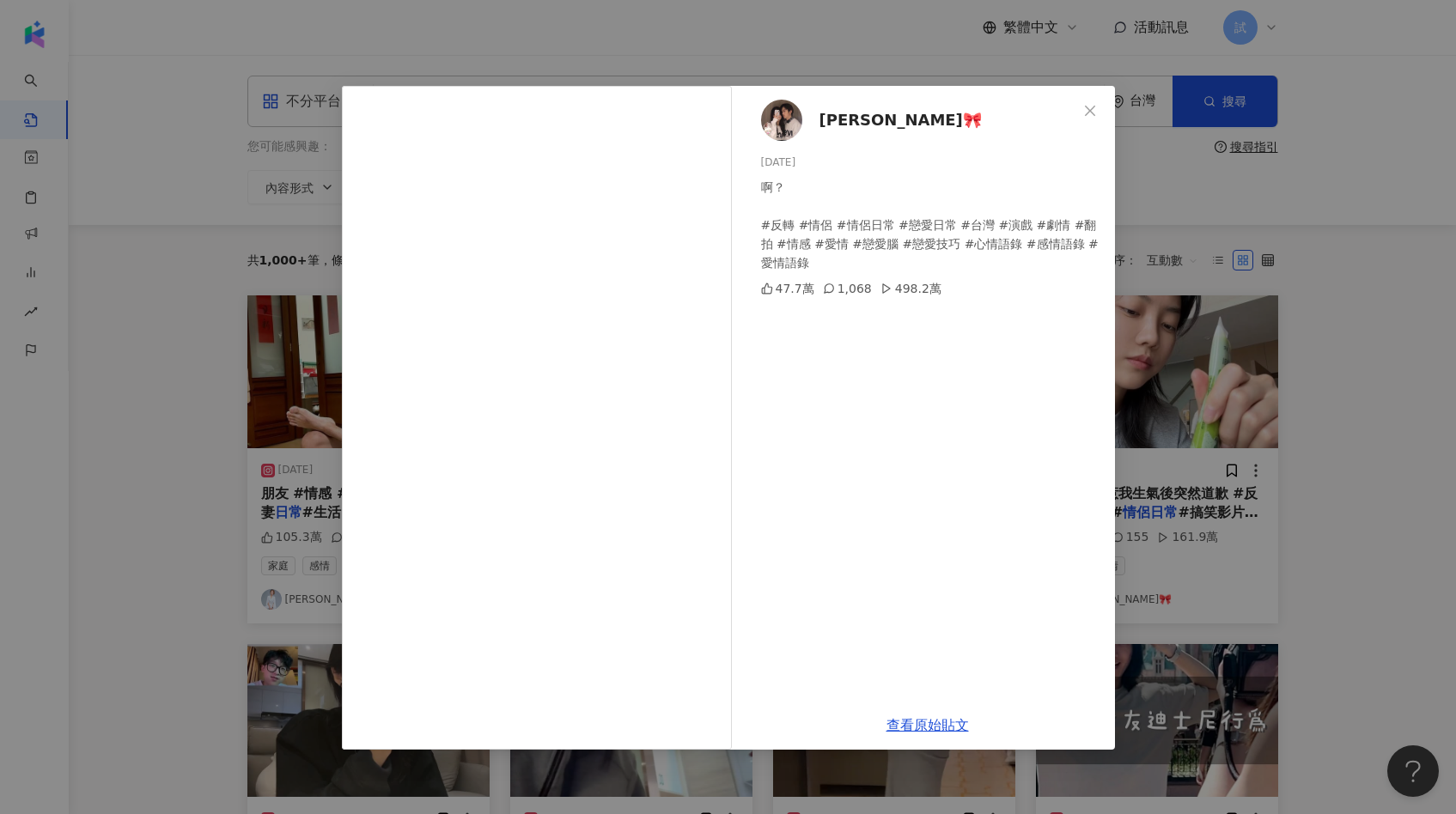
click at [1276, 360] on div "[PERSON_NAME]🎀 [DATE] 啊？ #反轉 #情侶 #情侶日常 #戀愛日常 #台灣 #演戲 #劇情 #翻拍 #情感 #愛情 #戀愛腦 #戀愛技巧…" at bounding box center [728, 407] width 1456 height 814
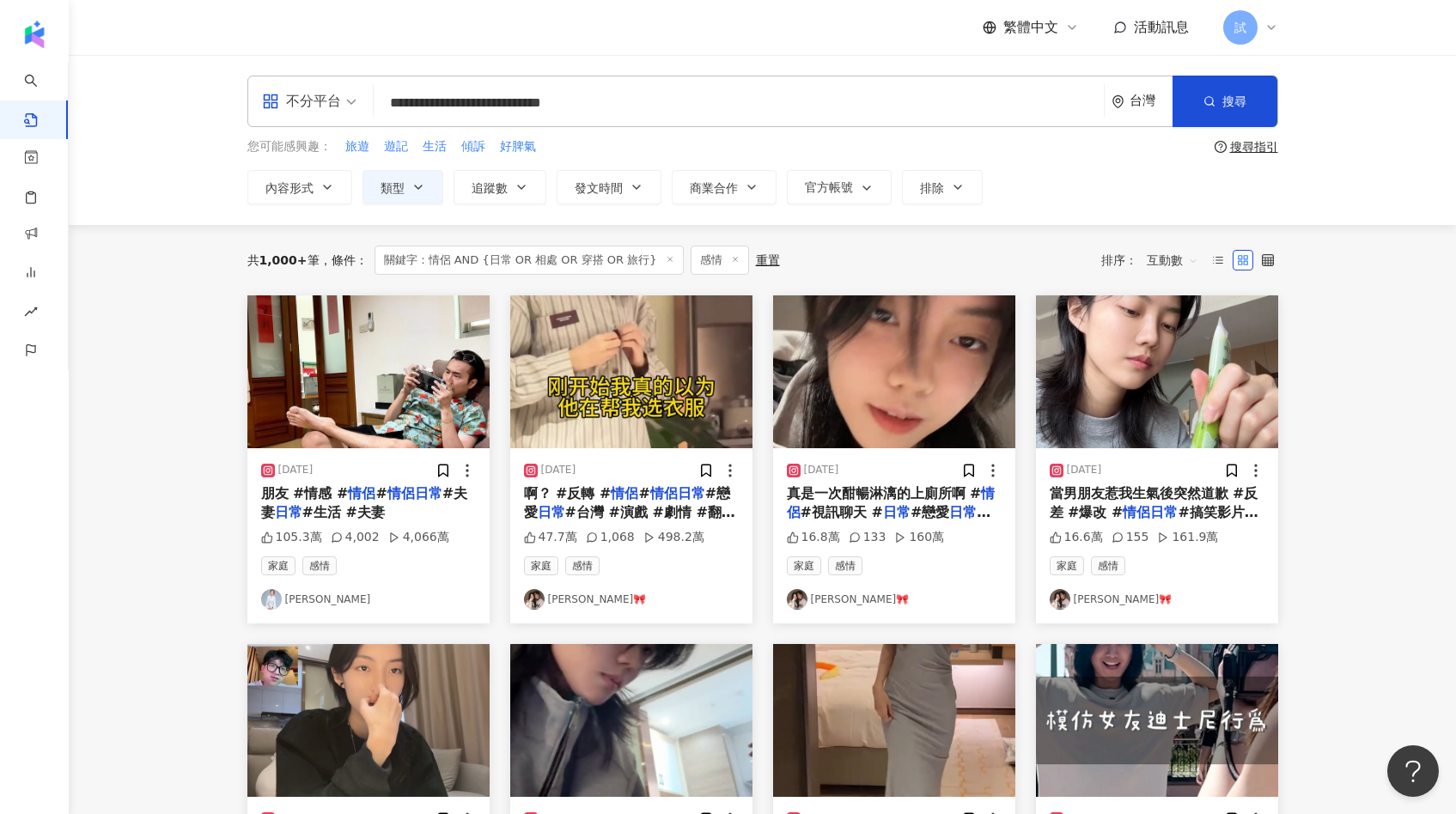
click at [1165, 384] on img "button" at bounding box center [1157, 371] width 242 height 153
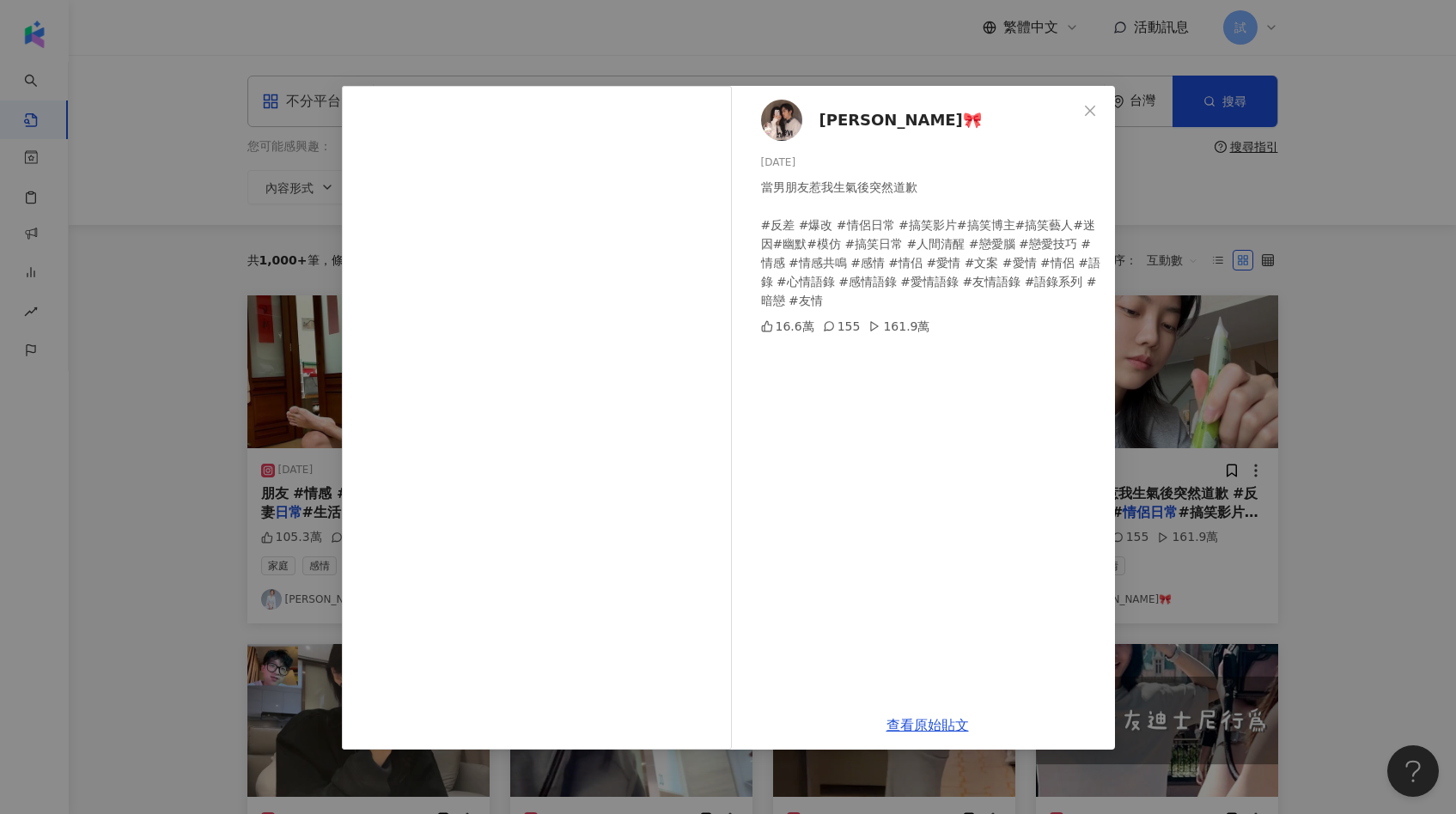
click at [1268, 417] on div "[PERSON_NAME]🎀 [DATE] 當男朋友惹我生氣後突然道歉 #反差 #爆改 #情侶日常 #搞笑影片#搞笑博主#搞笑藝人#迷因#幽默#模仿 #搞笑日…" at bounding box center [728, 407] width 1456 height 814
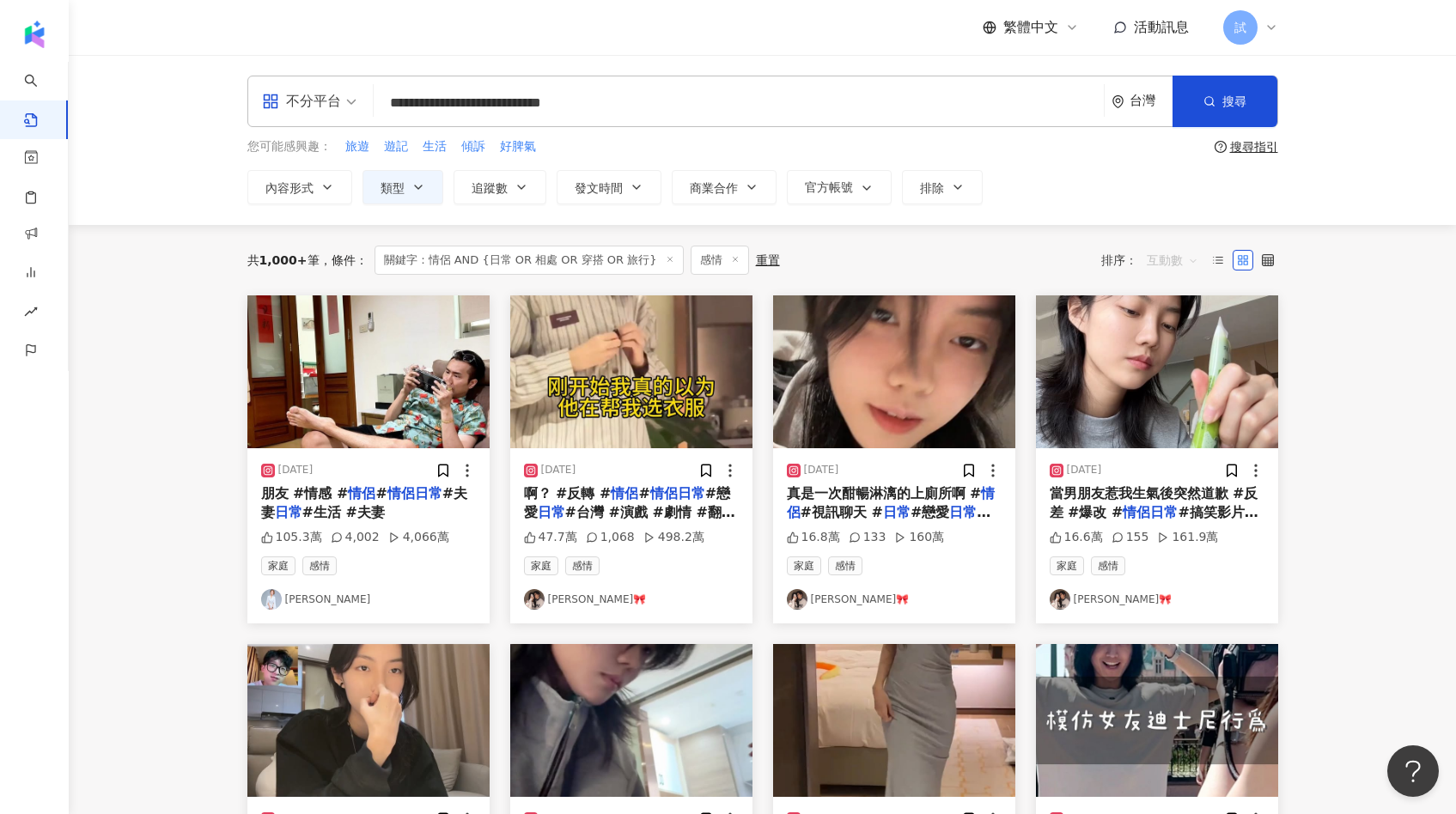
click at [1172, 248] on span "互動數" at bounding box center [1173, 260] width 52 height 28
click at [1167, 344] on div "觀看數" at bounding box center [1176, 353] width 69 height 29
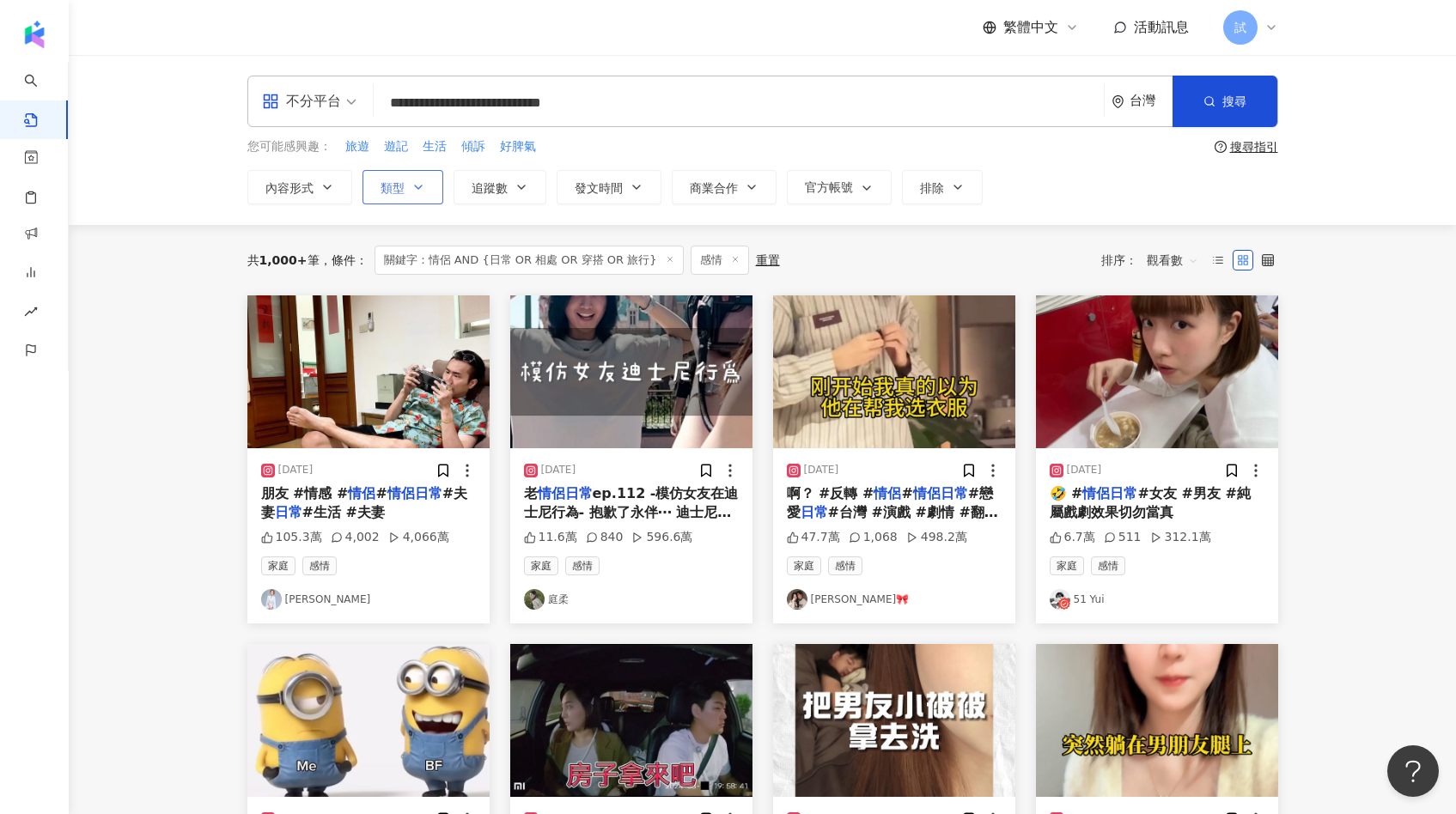
click at [403, 184] on span "類型" at bounding box center [392, 188] width 24 height 13
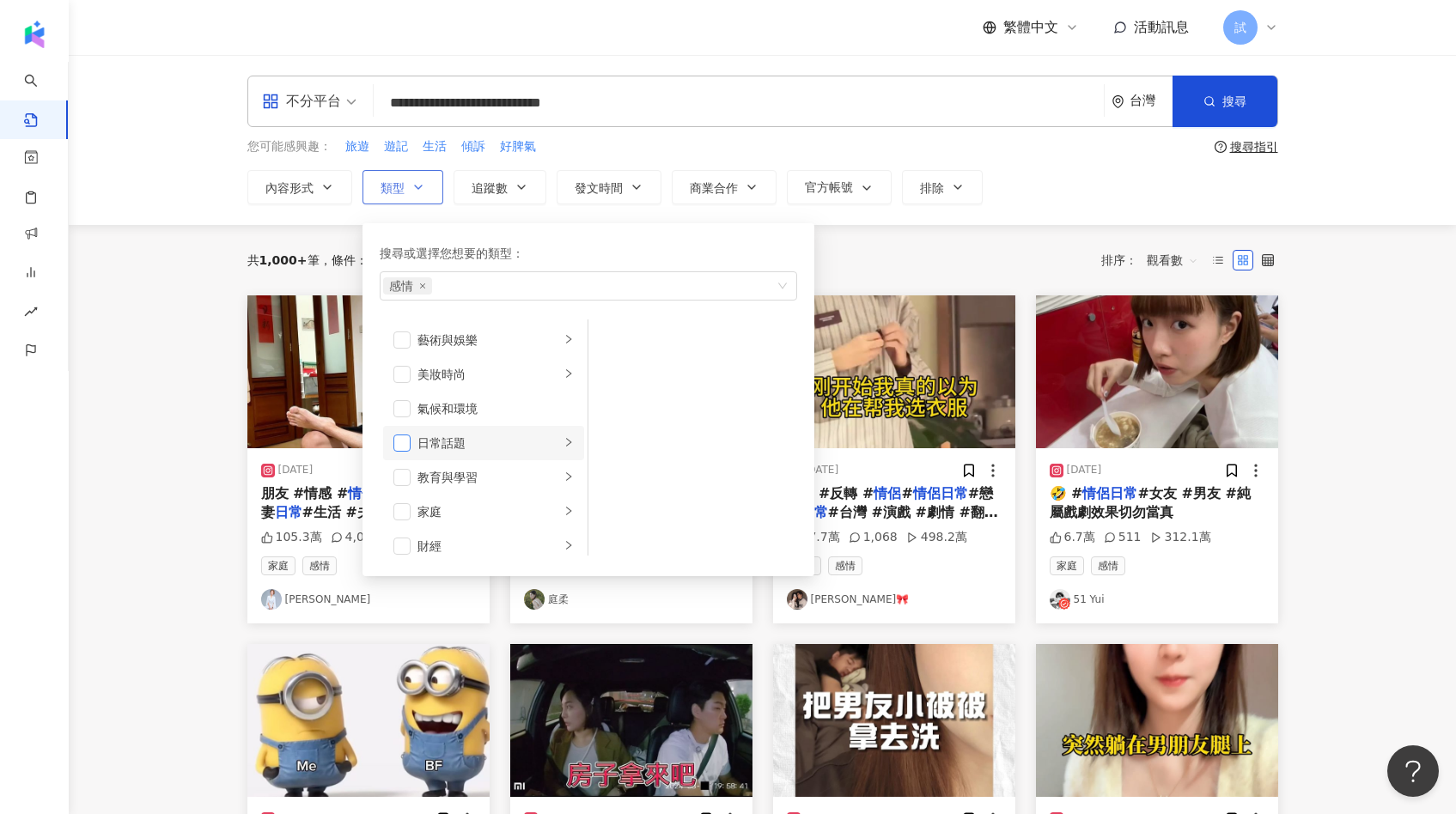
click at [406, 443] on span "button" at bounding box center [402, 443] width 17 height 17
click at [187, 443] on main "**********" at bounding box center [763, 761] width 1387 height 1413
